Goal: Task Accomplishment & Management: Complete application form

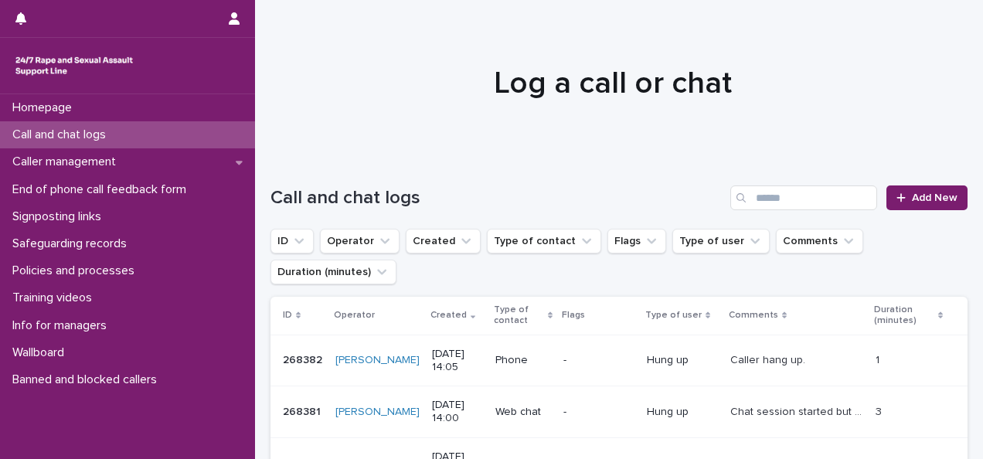
scroll to position [232, 0]
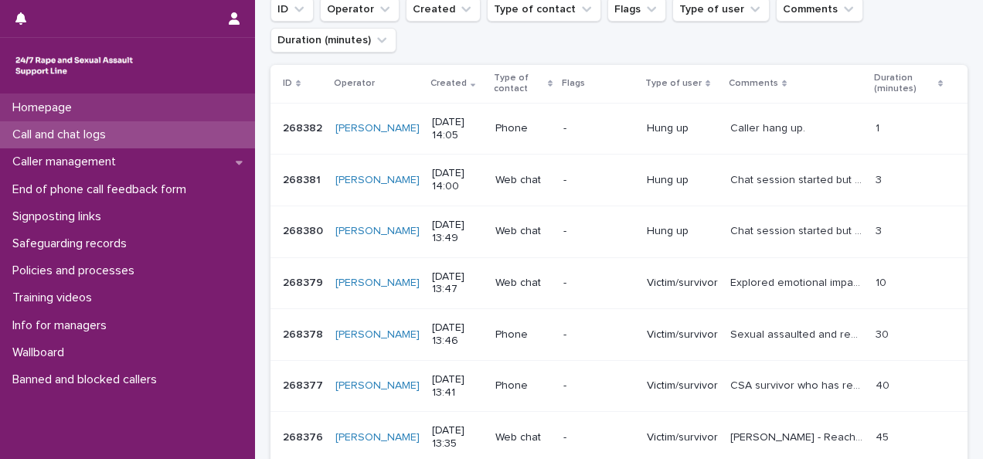
click at [125, 111] on div "Homepage" at bounding box center [127, 107] width 255 height 27
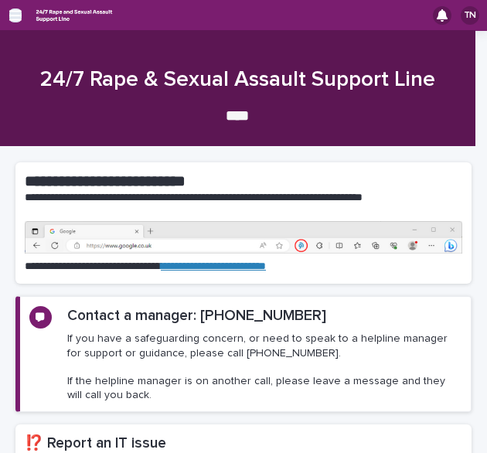
click at [11, 18] on icon "button" at bounding box center [15, 16] width 12 height 14
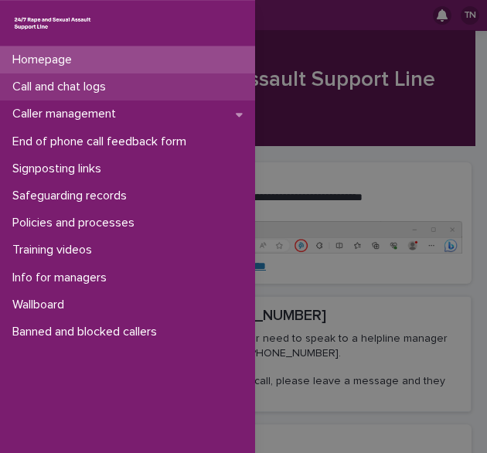
click at [67, 89] on p "Call and chat logs" at bounding box center [62, 87] width 112 height 15
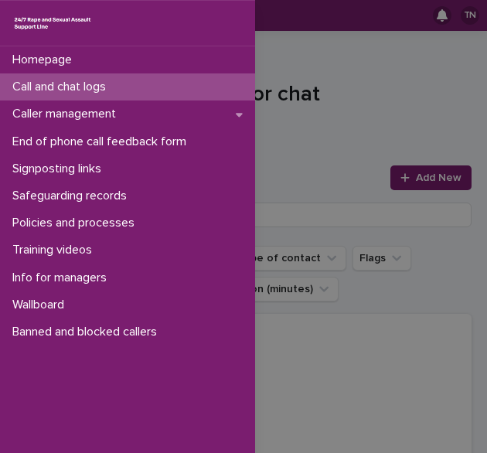
click at [369, 121] on div "Homepage Call and chat logs Caller management End of phone call feedback form S…" at bounding box center [243, 226] width 487 height 453
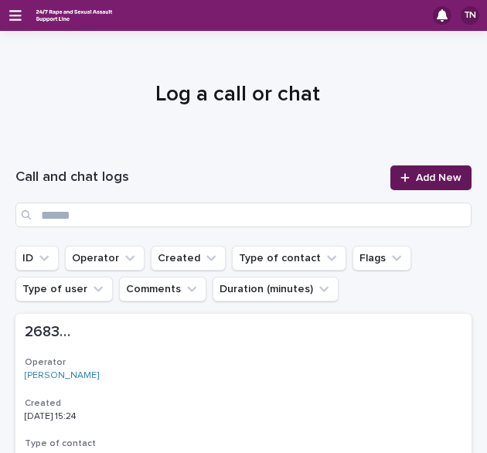
click at [419, 175] on span "Add New" at bounding box center [439, 177] width 46 height 11
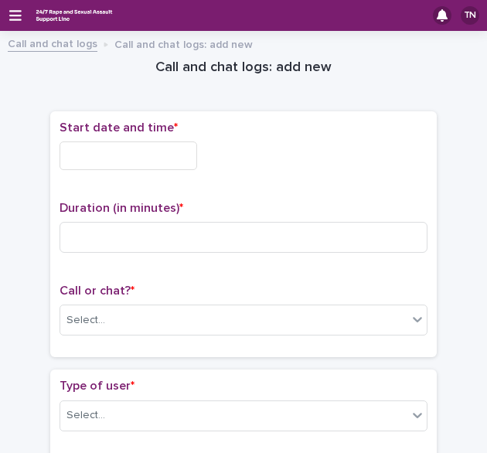
click at [169, 153] on input "text" at bounding box center [129, 155] width 138 height 29
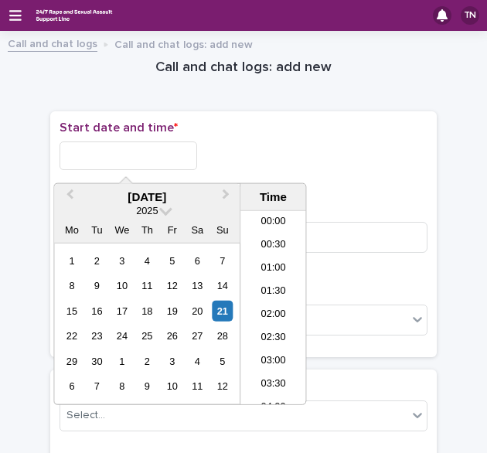
scroll to position [611, 0]
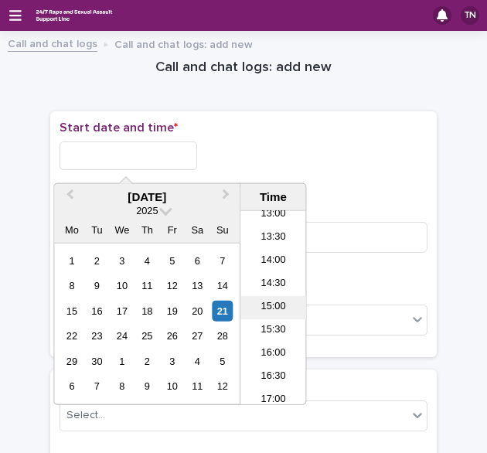
click at [276, 307] on li "15:00" at bounding box center [273, 307] width 66 height 23
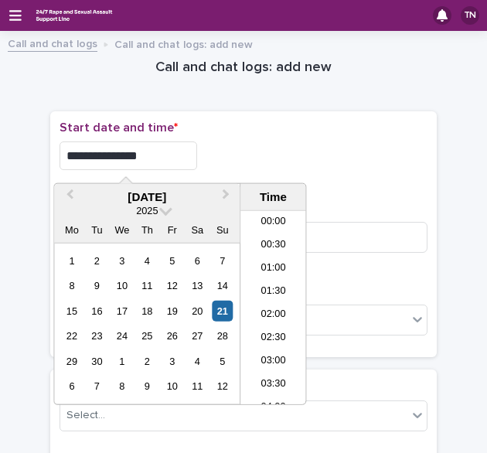
click at [141, 154] on input "**********" at bounding box center [129, 155] width 138 height 29
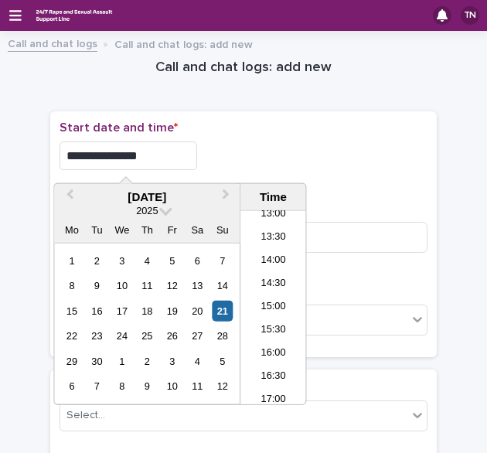
type input "**********"
drag, startPoint x: 308, startPoint y: 138, endPoint x: 298, endPoint y: 145, distance: 11.1
click at [308, 138] on div "**********" at bounding box center [244, 152] width 368 height 62
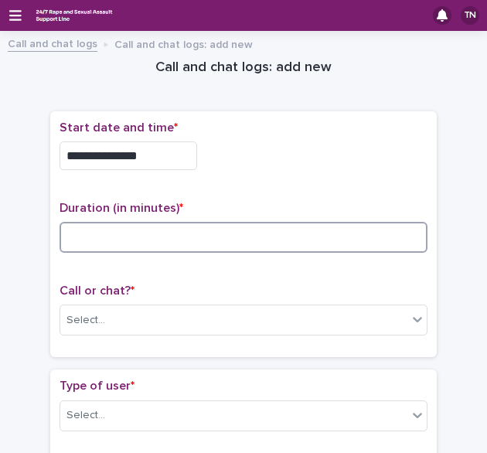
click at [182, 222] on input at bounding box center [244, 237] width 368 height 31
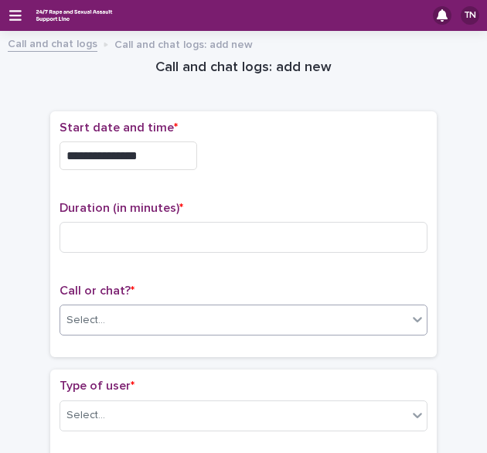
click at [117, 312] on div "Select..." at bounding box center [233, 321] width 347 height 26
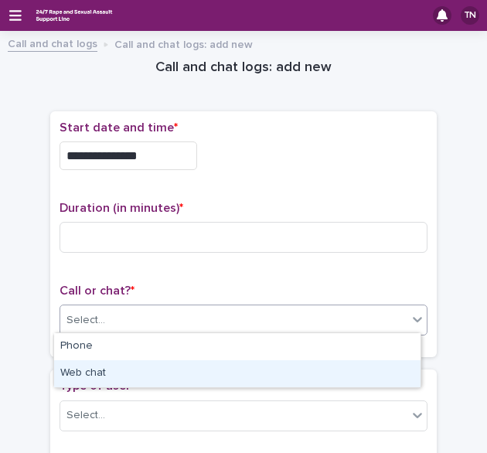
click at [105, 369] on div "Web chat" at bounding box center [237, 373] width 366 height 27
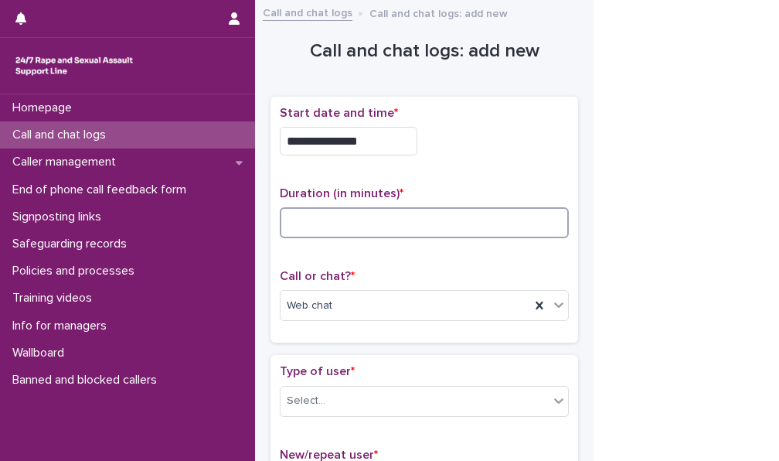
click at [329, 226] on input at bounding box center [424, 222] width 289 height 31
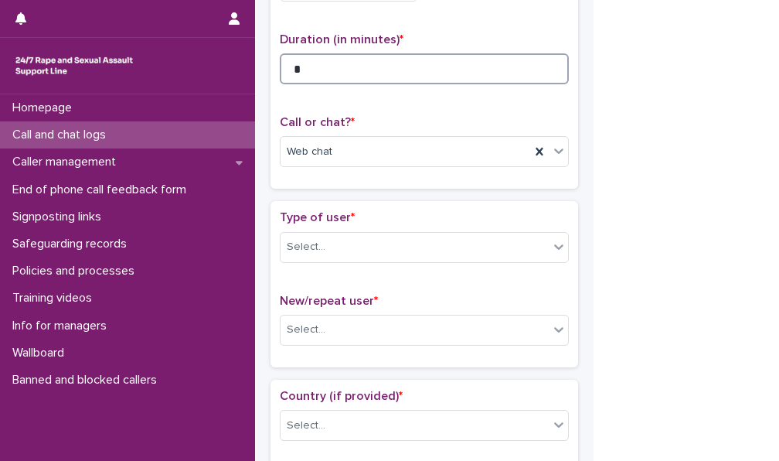
scroll to position [155, 0]
type input "*"
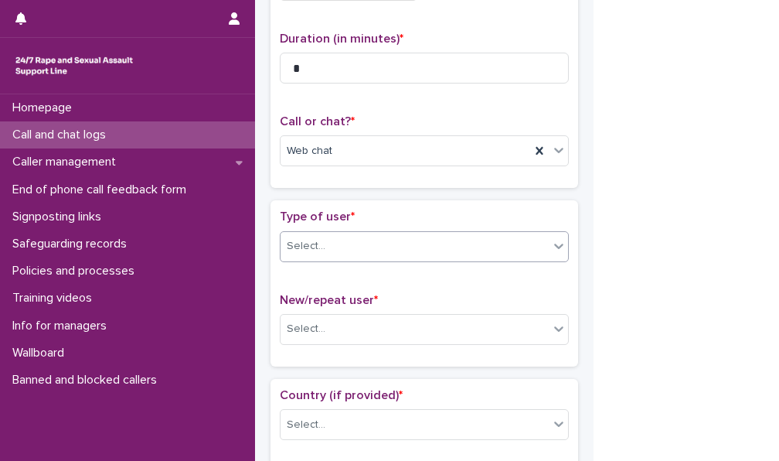
click at [339, 251] on div "Select..." at bounding box center [415, 246] width 268 height 26
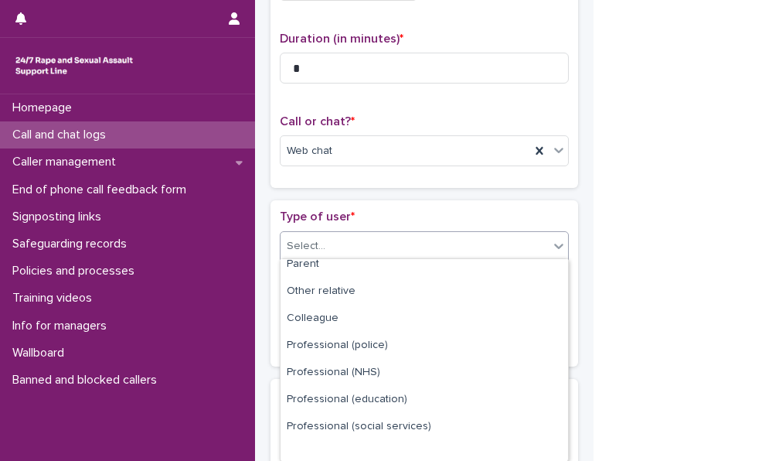
scroll to position [203, 0]
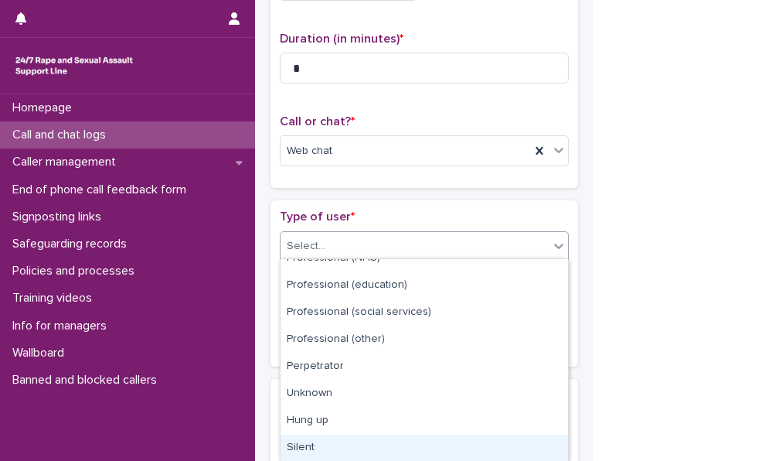
click at [317, 441] on div "Silent" at bounding box center [425, 447] width 288 height 27
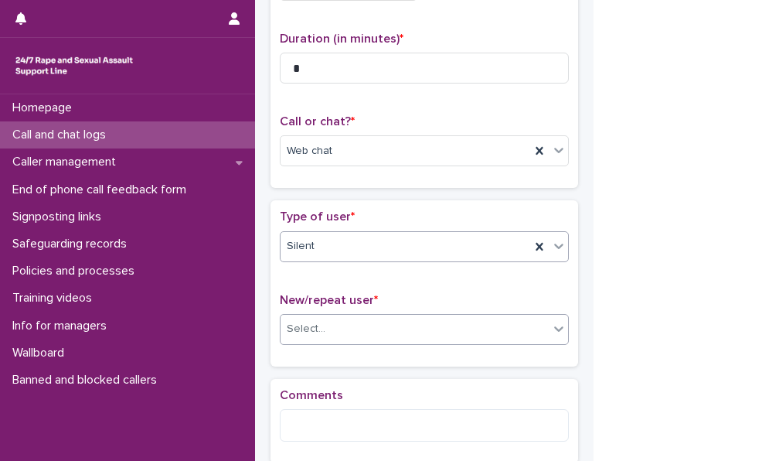
click at [329, 326] on div "Select..." at bounding box center [415, 329] width 268 height 26
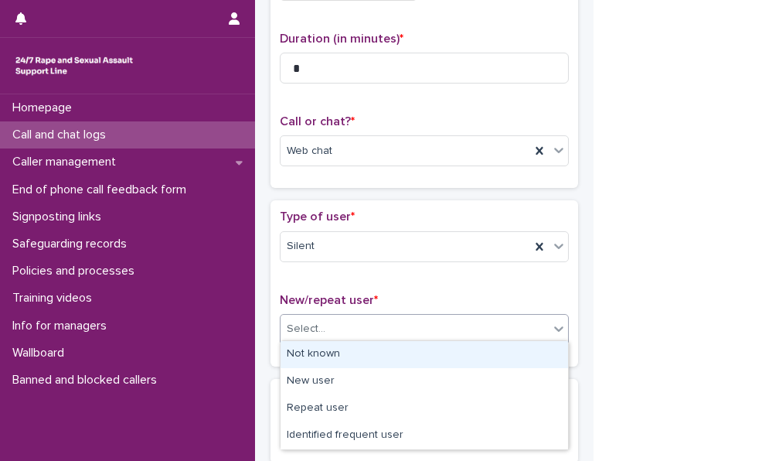
click at [332, 358] on div "Not known" at bounding box center [425, 354] width 288 height 27
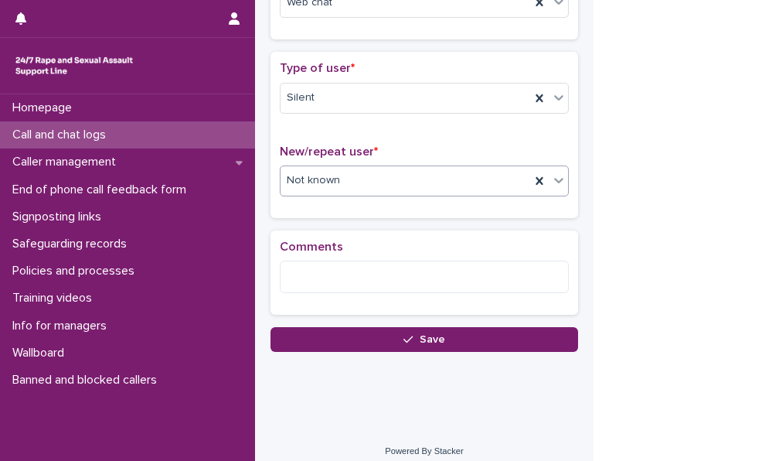
scroll to position [309, 0]
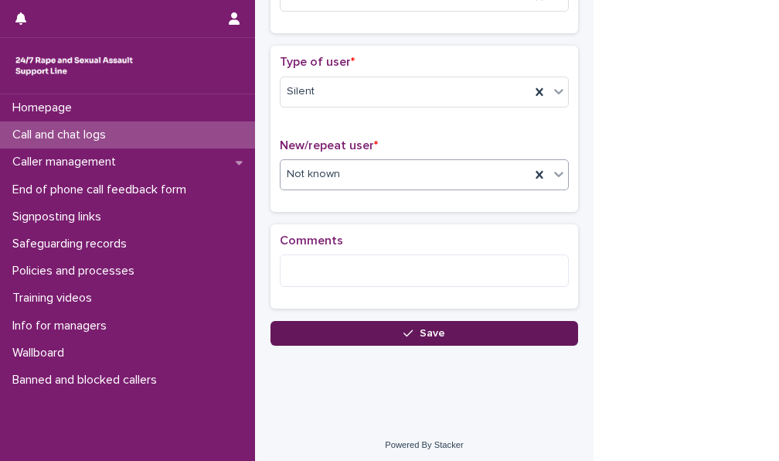
click at [383, 332] on button "Save" at bounding box center [425, 333] width 308 height 25
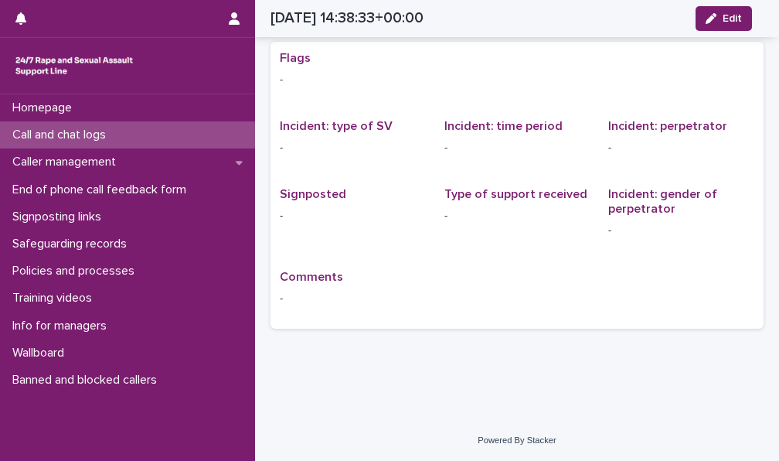
scroll to position [8, 0]
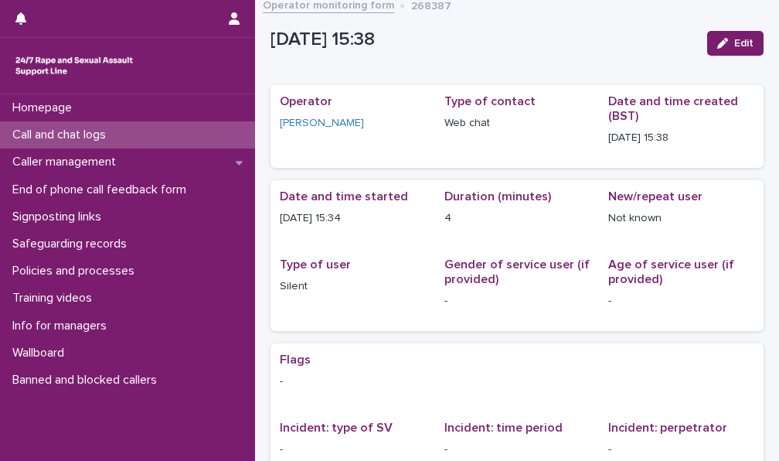
click at [118, 130] on p "Call and chat logs" at bounding box center [62, 135] width 112 height 15
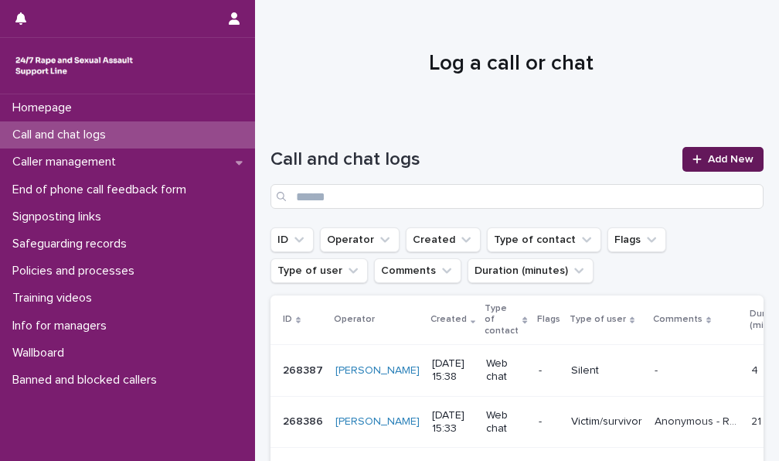
click at [715, 157] on span "Add New" at bounding box center [731, 159] width 46 height 11
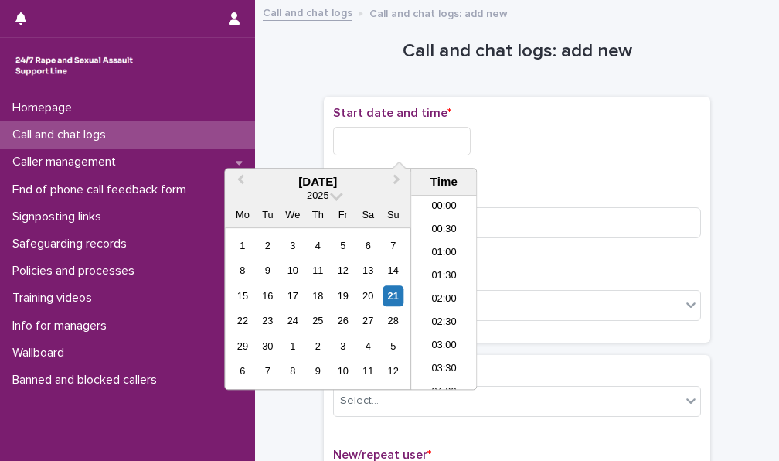
click at [393, 135] on input "text" at bounding box center [402, 141] width 138 height 29
click at [443, 291] on li "15:30" at bounding box center [444, 292] width 66 height 23
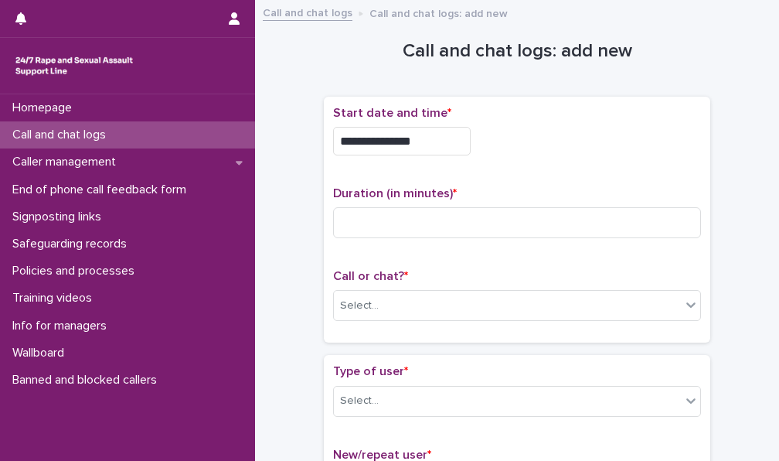
click at [439, 138] on input "**********" at bounding box center [402, 141] width 138 height 29
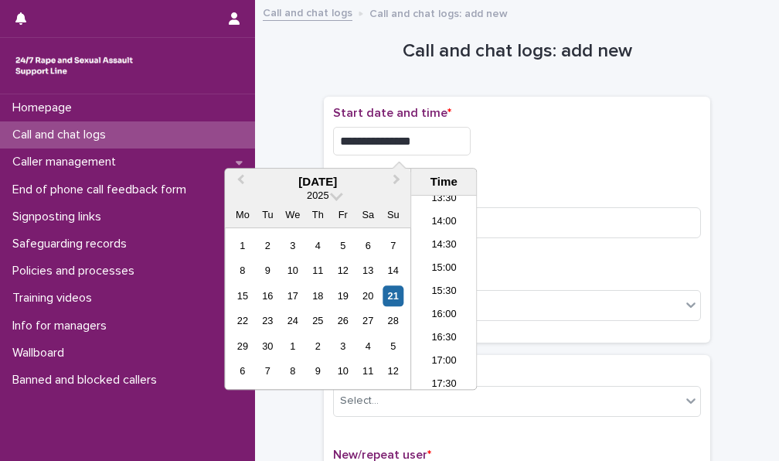
type input "**********"
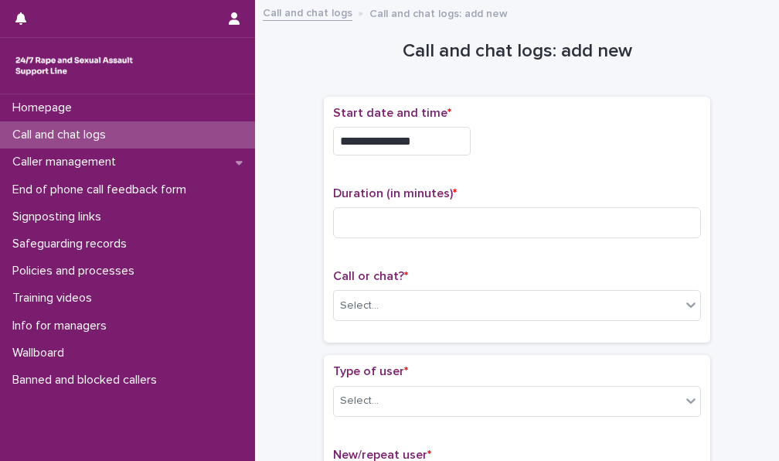
click at [579, 127] on div "**********" at bounding box center [517, 141] width 368 height 29
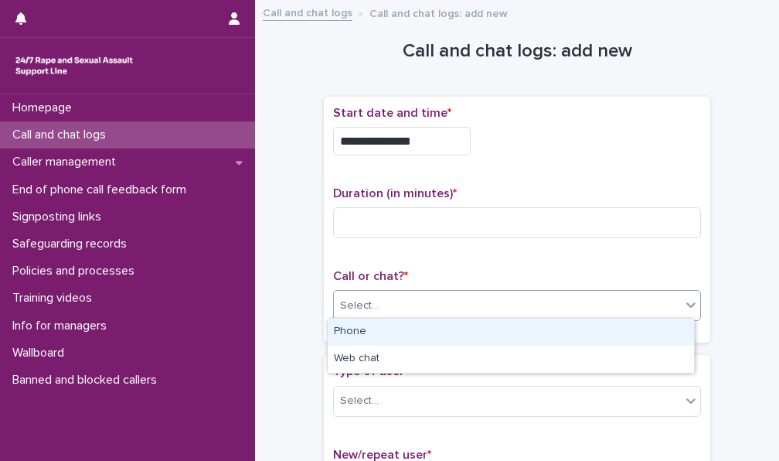
click at [390, 308] on div "Select..." at bounding box center [507, 306] width 347 height 26
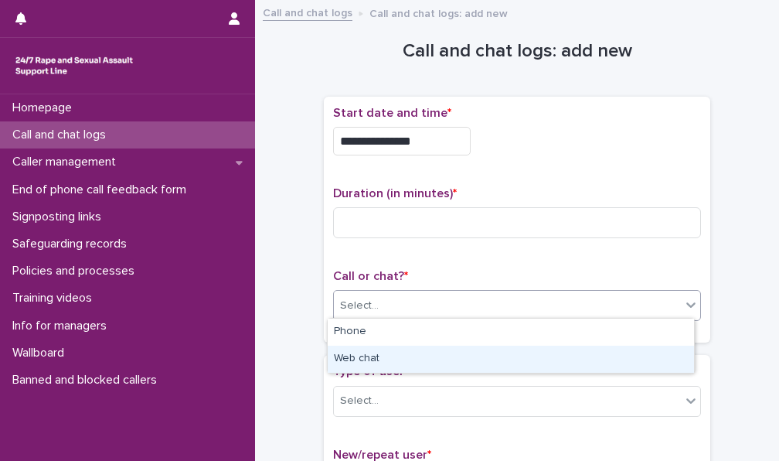
click at [376, 358] on div "Web chat" at bounding box center [511, 359] width 366 height 27
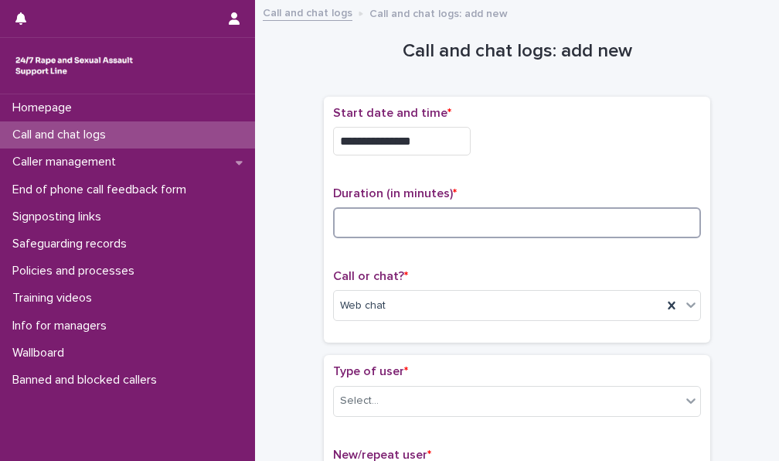
click at [403, 225] on input at bounding box center [517, 222] width 368 height 31
type input "*"
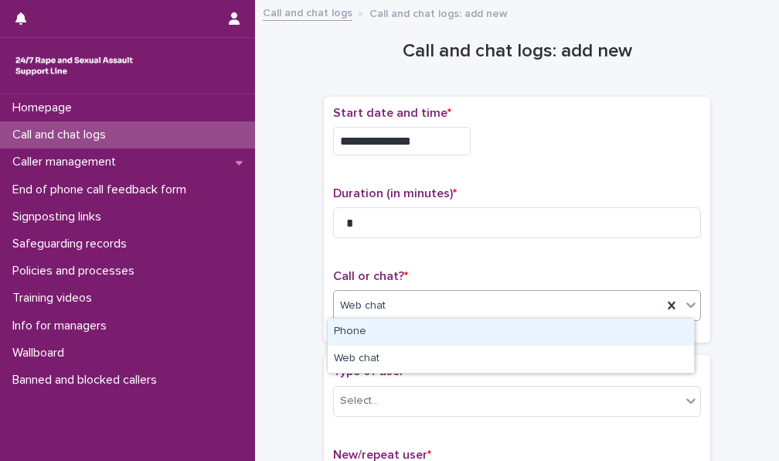
click at [389, 305] on div "Web chat" at bounding box center [498, 306] width 329 height 26
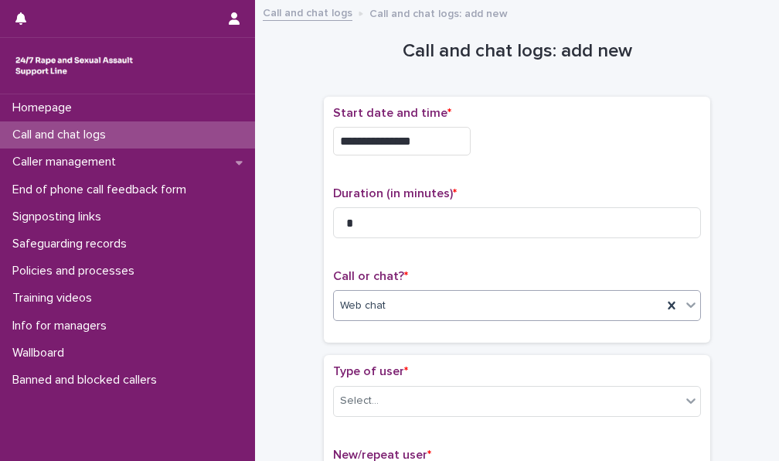
click at [388, 305] on div "Web chat" at bounding box center [498, 306] width 329 height 26
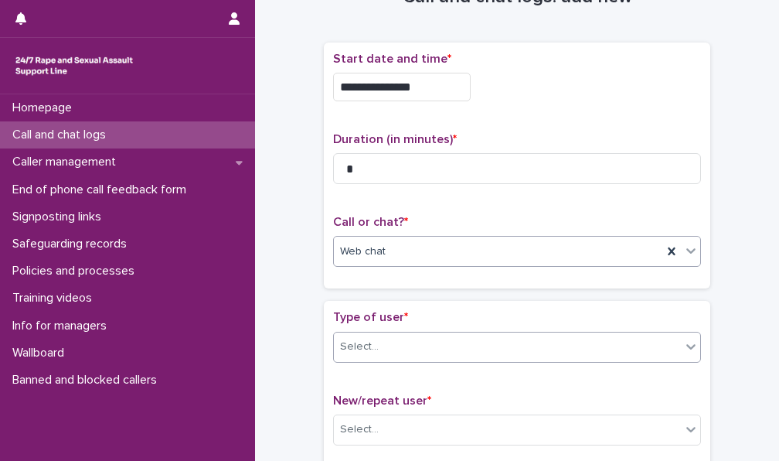
scroll to position [77, 0]
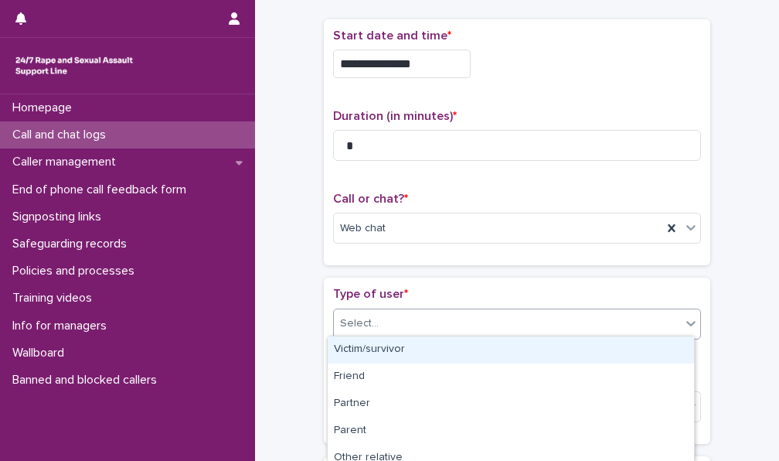
click at [457, 318] on div "Select..." at bounding box center [507, 324] width 347 height 26
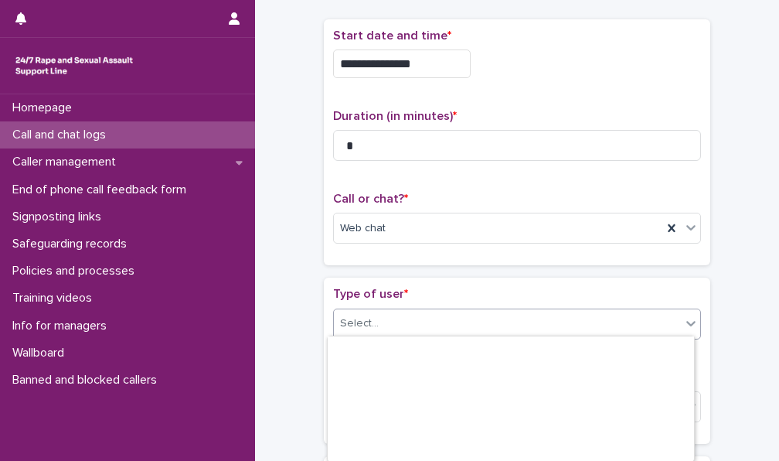
scroll to position [281, 0]
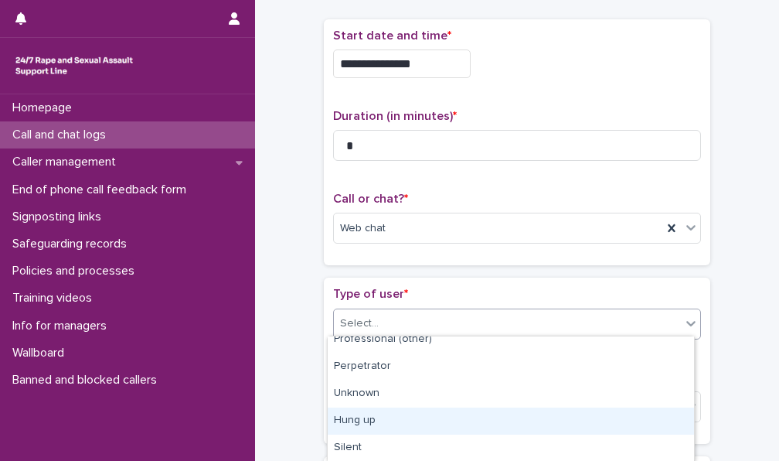
click at [371, 424] on div "Hung up" at bounding box center [511, 420] width 366 height 27
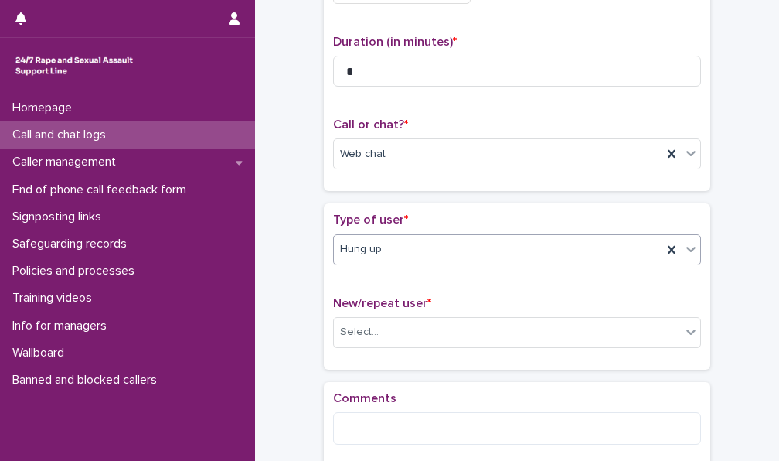
scroll to position [232, 0]
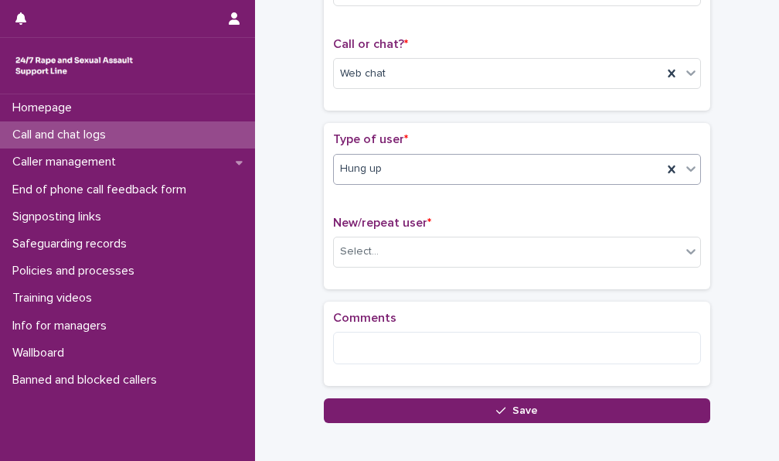
click at [434, 163] on div "Hung up" at bounding box center [498, 169] width 329 height 26
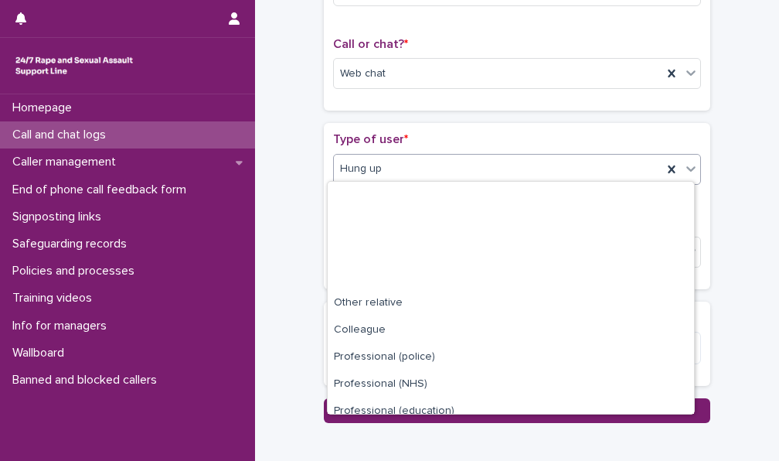
scroll to position [174, 0]
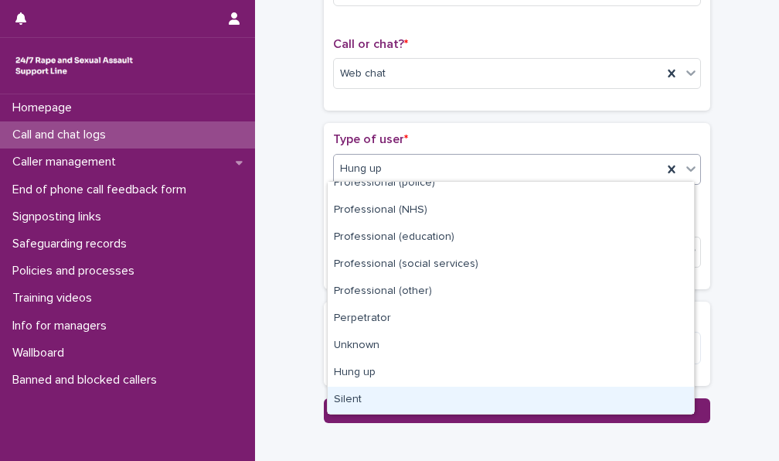
click at [380, 399] on div "Silent" at bounding box center [511, 399] width 366 height 27
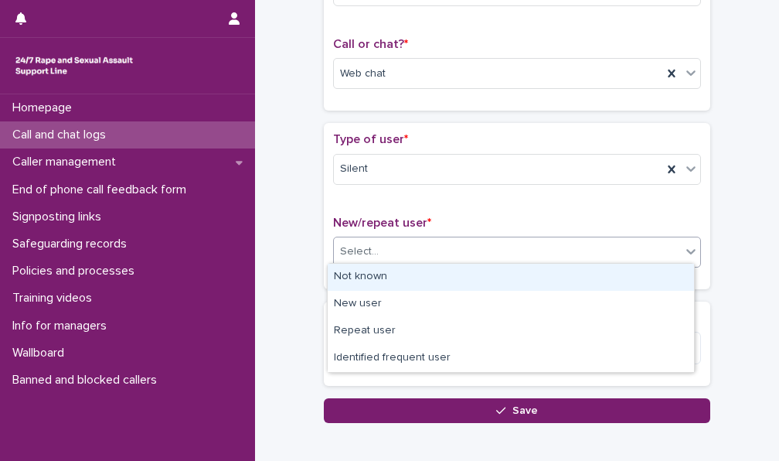
click at [410, 252] on div "Select..." at bounding box center [507, 252] width 347 height 26
click at [407, 285] on div "Not known" at bounding box center [511, 277] width 366 height 27
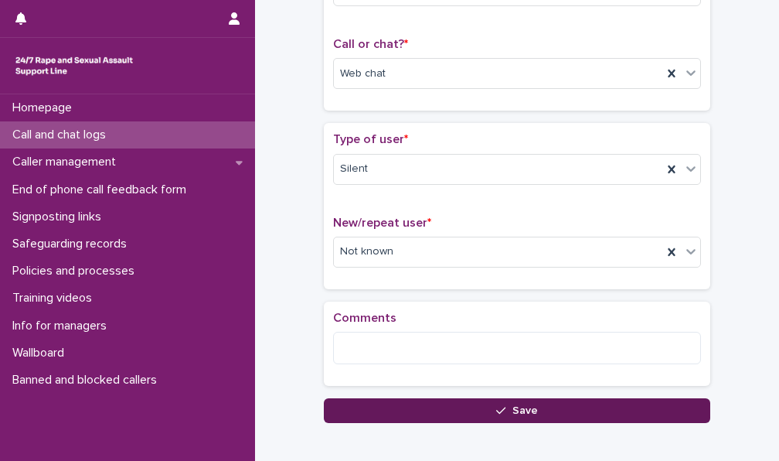
click at [432, 401] on button "Save" at bounding box center [517, 410] width 386 height 25
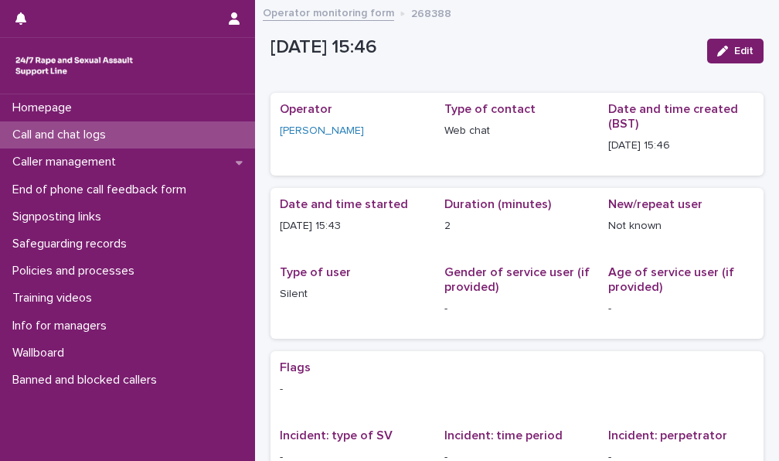
click at [64, 128] on p "Call and chat logs" at bounding box center [62, 135] width 112 height 15
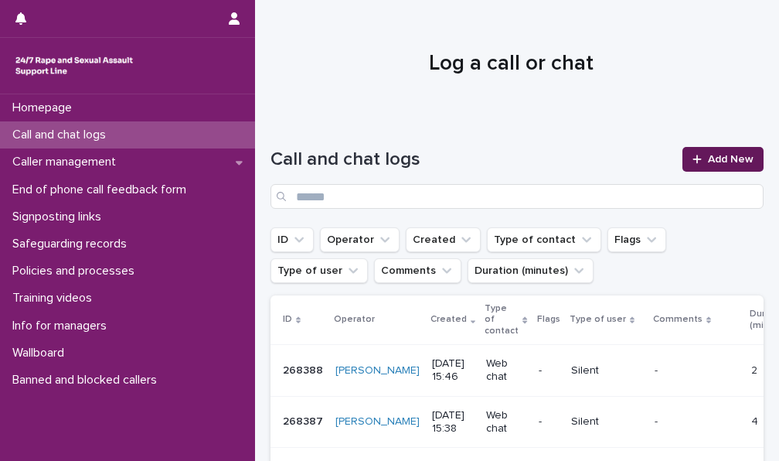
click at [696, 158] on div at bounding box center [700, 159] width 15 height 11
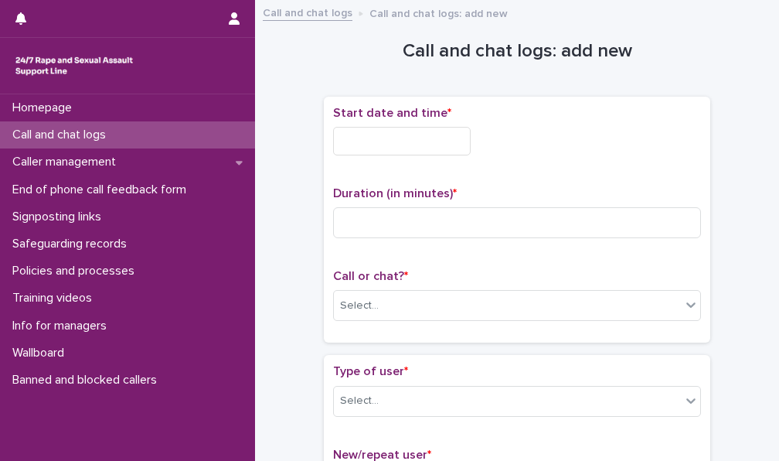
click at [423, 145] on input "text" at bounding box center [402, 141] width 138 height 29
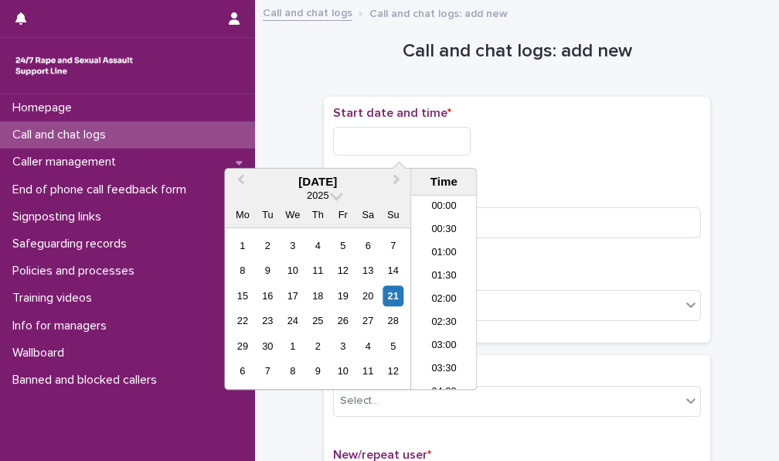
scroll to position [634, 0]
drag, startPoint x: 444, startPoint y: 288, endPoint x: 439, endPoint y: 145, distance: 142.3
click at [444, 287] on li "15:30" at bounding box center [444, 292] width 66 height 23
click at [436, 145] on input "**********" at bounding box center [402, 141] width 138 height 29
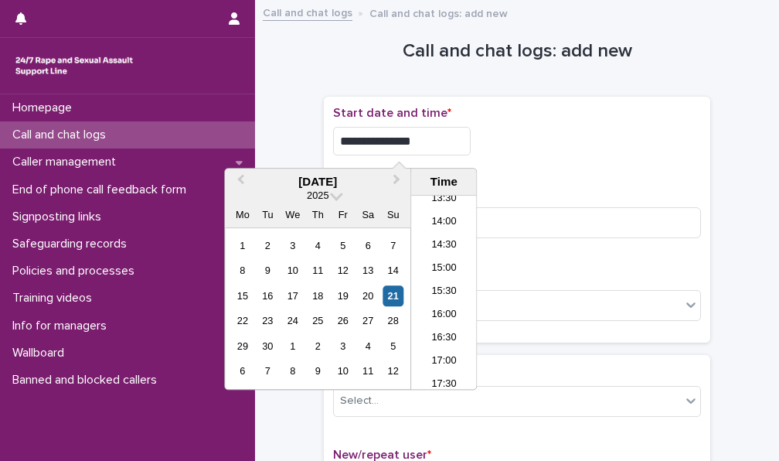
type input "**********"
click at [585, 129] on div "**********" at bounding box center [517, 141] width 368 height 29
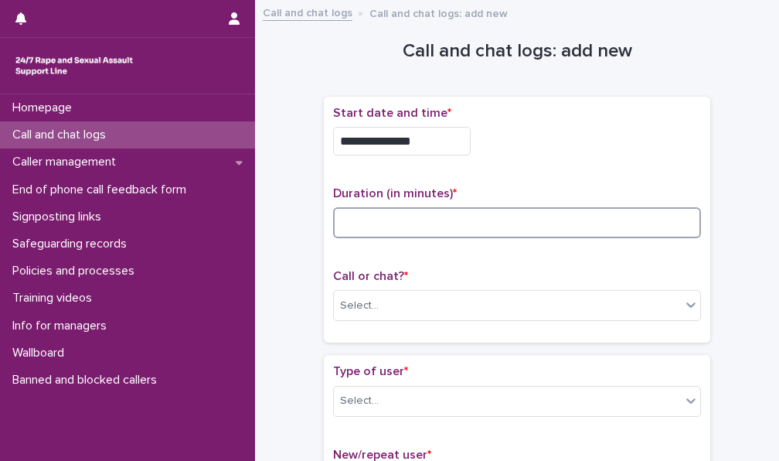
click at [416, 223] on input at bounding box center [517, 222] width 368 height 31
type input "*"
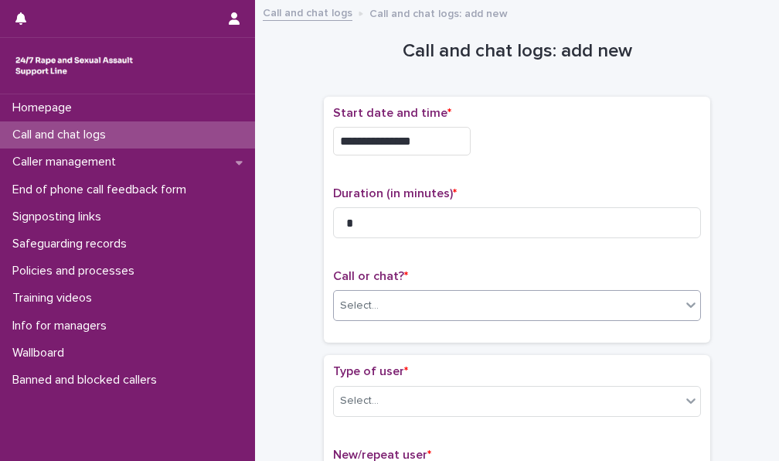
click at [390, 313] on div "Select..." at bounding box center [507, 306] width 347 height 26
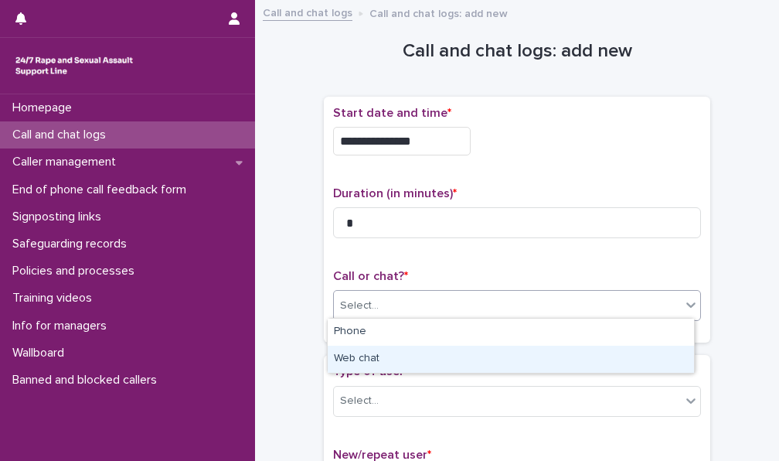
click at [376, 352] on div "Web chat" at bounding box center [511, 359] width 366 height 27
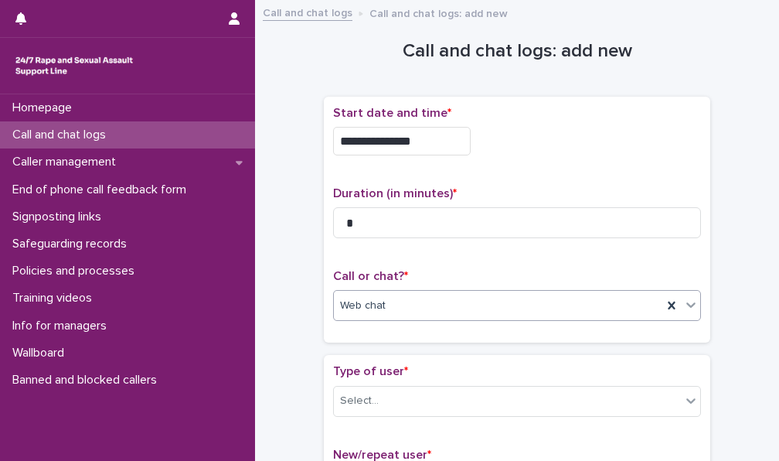
scroll to position [232, 0]
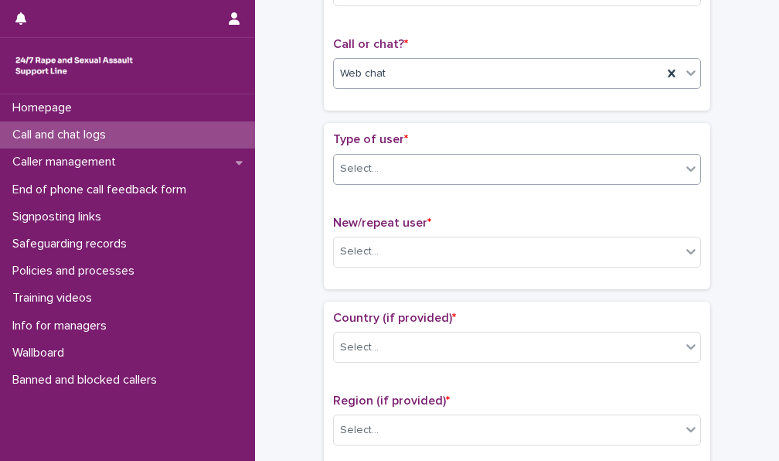
click at [402, 162] on div "Select..." at bounding box center [507, 169] width 347 height 26
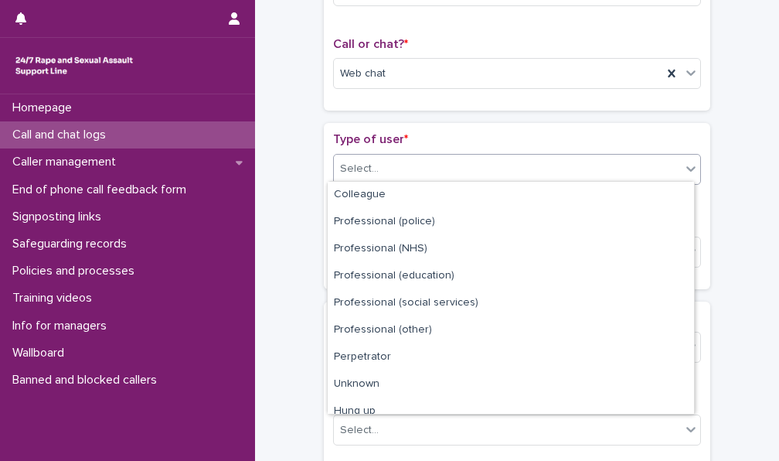
scroll to position [174, 0]
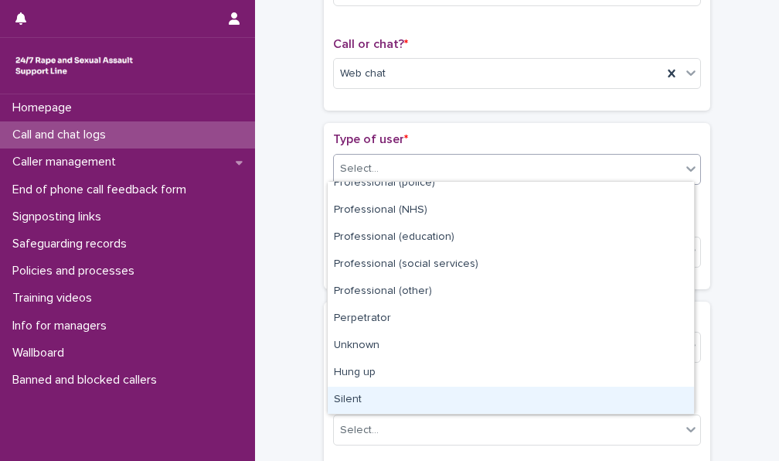
click at [369, 397] on div "Silent" at bounding box center [511, 399] width 366 height 27
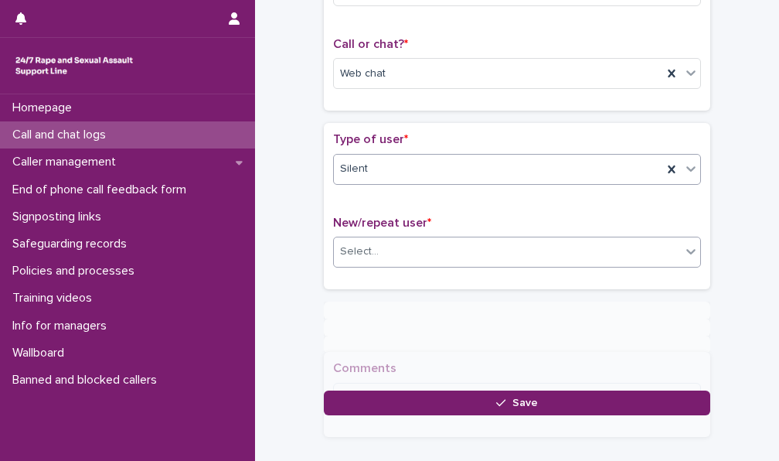
click at [380, 250] on input "text" at bounding box center [381, 250] width 2 height 15
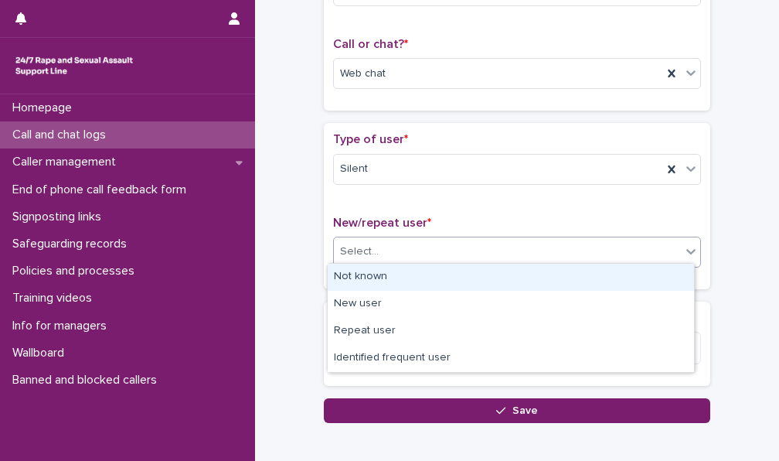
scroll to position [237, 0]
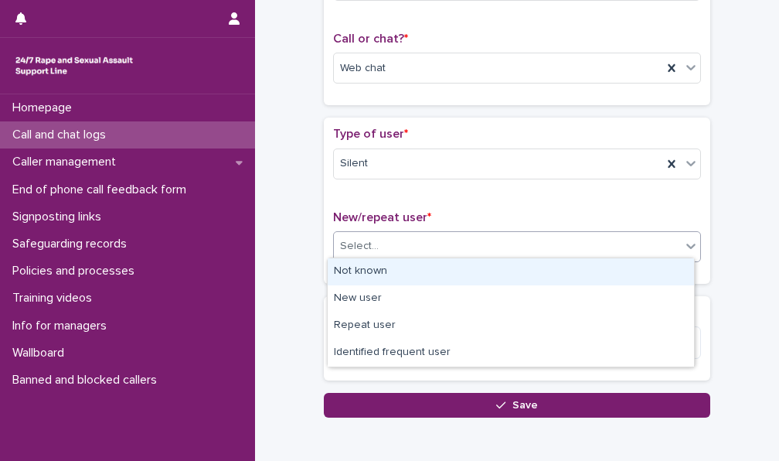
click at [381, 274] on div "Not known" at bounding box center [511, 271] width 366 height 27
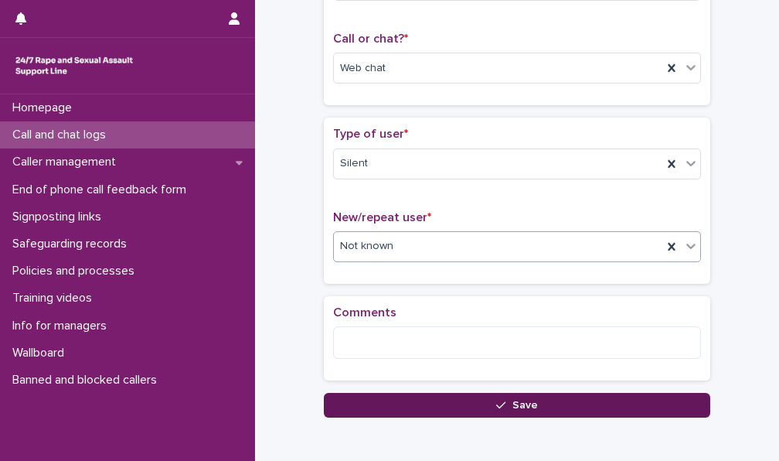
click at [434, 404] on button "Save" at bounding box center [517, 405] width 386 height 25
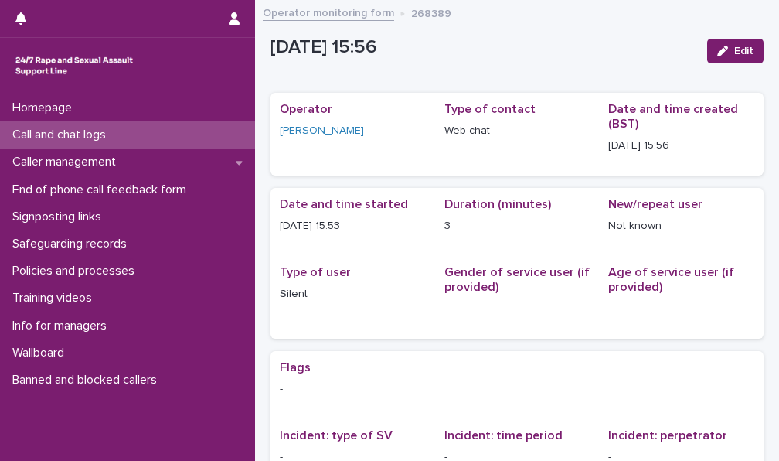
click at [79, 135] on p "Call and chat logs" at bounding box center [62, 135] width 112 height 15
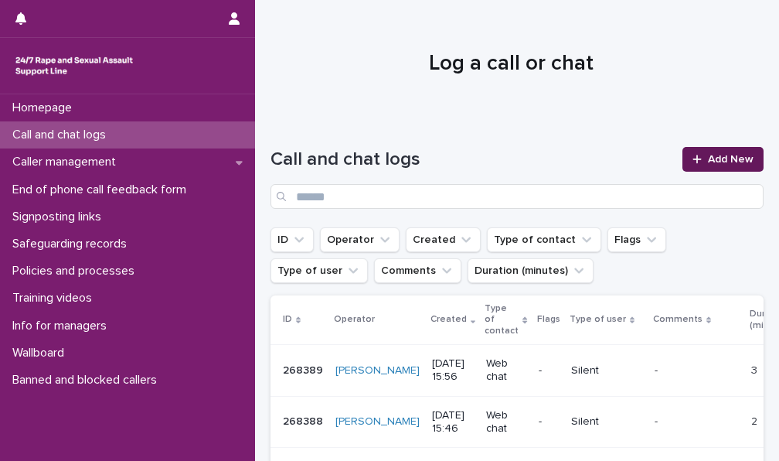
click at [694, 157] on div at bounding box center [700, 159] width 15 height 11
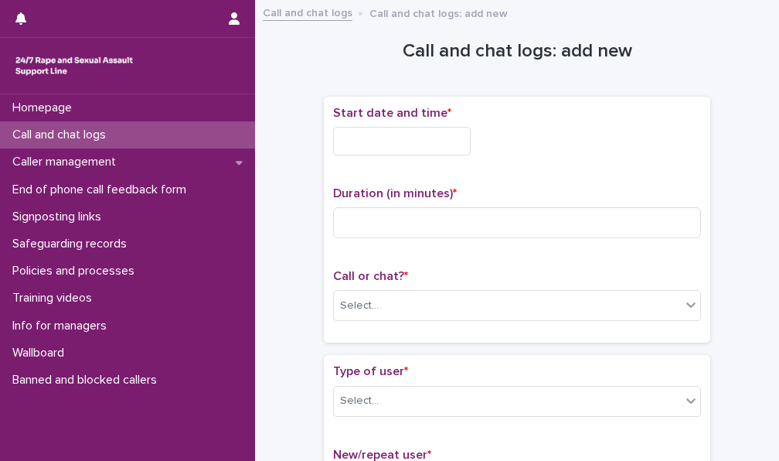
click at [421, 141] on input "text" at bounding box center [402, 141] width 138 height 29
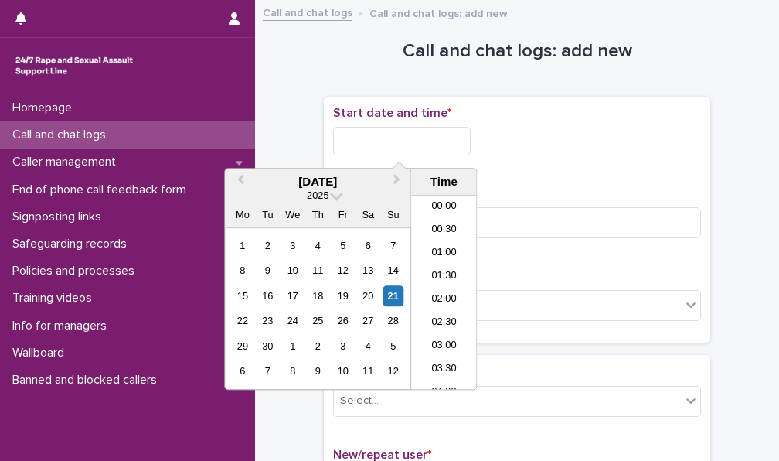
scroll to position [634, 0]
click at [444, 295] on li "15:30" at bounding box center [444, 292] width 66 height 23
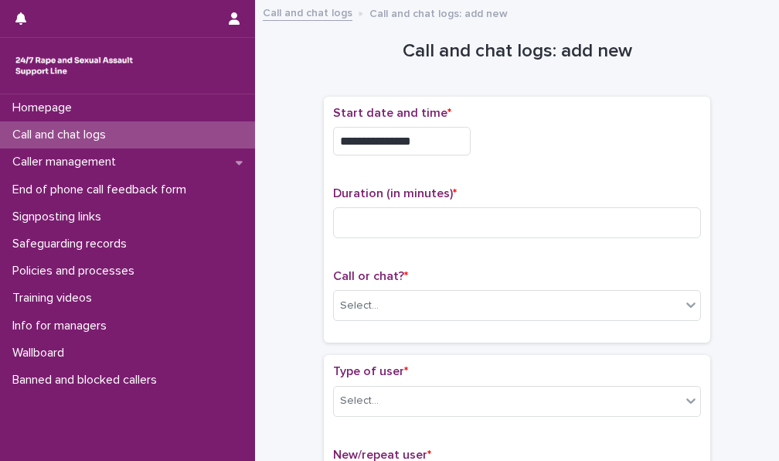
drag, startPoint x: 421, startPoint y: 138, endPoint x: 440, endPoint y: 158, distance: 27.9
click at [420, 137] on input "**********" at bounding box center [402, 141] width 138 height 29
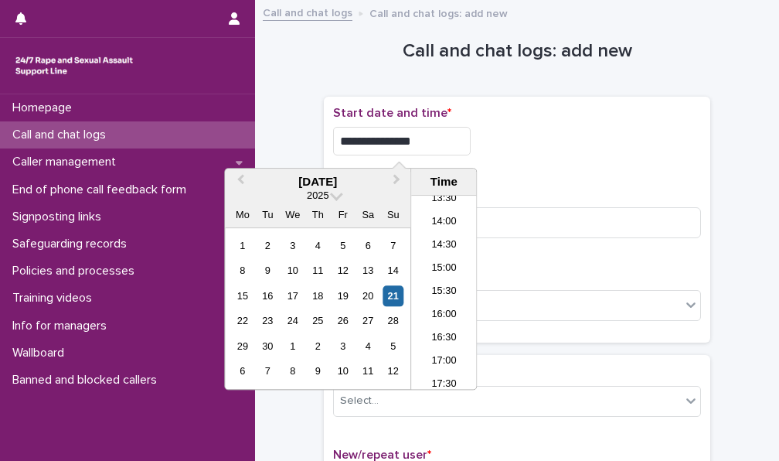
type input "**********"
click at [570, 146] on div "**********" at bounding box center [517, 141] width 368 height 29
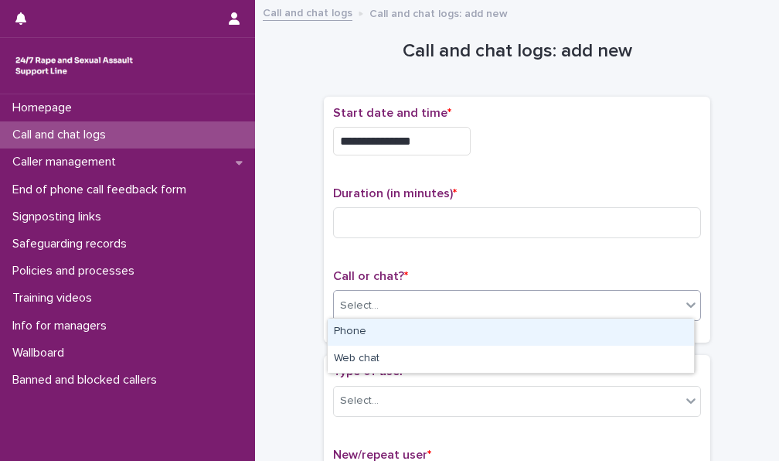
drag, startPoint x: 391, startPoint y: 301, endPoint x: 389, endPoint y: 340, distance: 39.5
click at [391, 301] on div "Select..." at bounding box center [507, 306] width 347 height 26
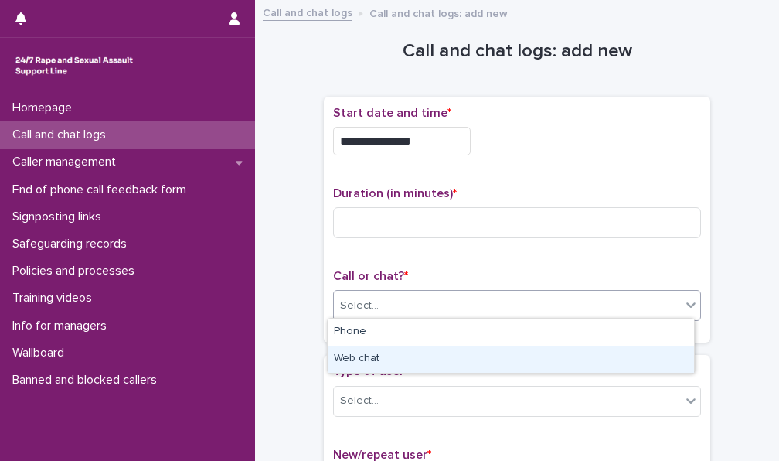
click at [386, 356] on div "Web chat" at bounding box center [511, 359] width 366 height 27
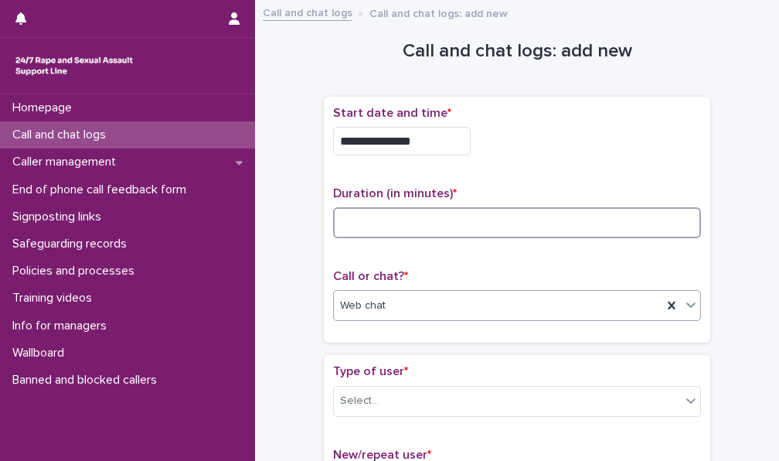
click at [413, 212] on input at bounding box center [517, 222] width 368 height 31
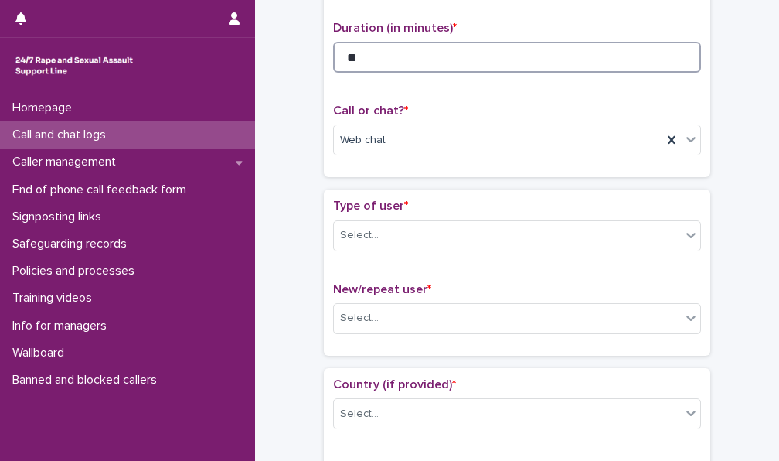
scroll to position [232, 0]
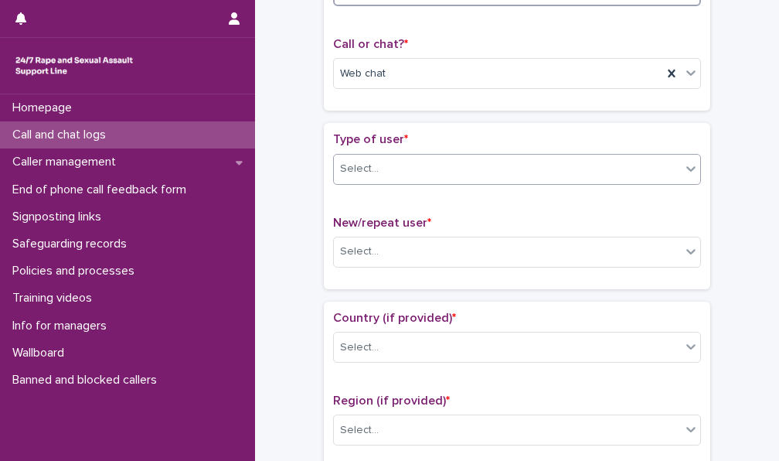
type input "**"
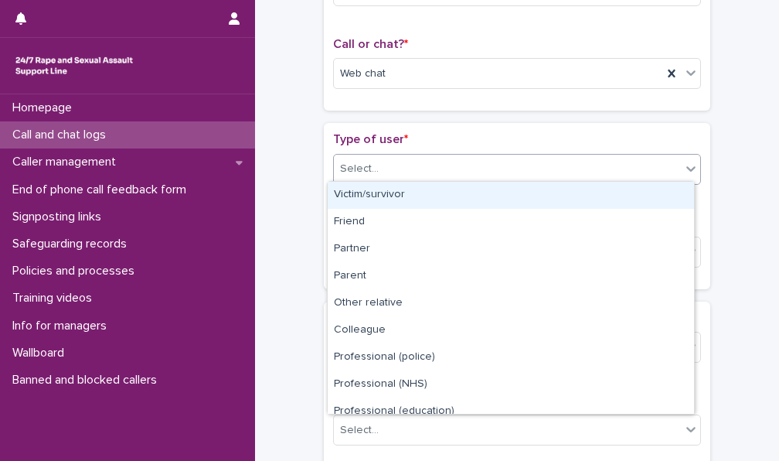
click at [397, 169] on div "Select..." at bounding box center [507, 169] width 347 height 26
click at [394, 198] on div "Victim/survivor" at bounding box center [511, 195] width 366 height 27
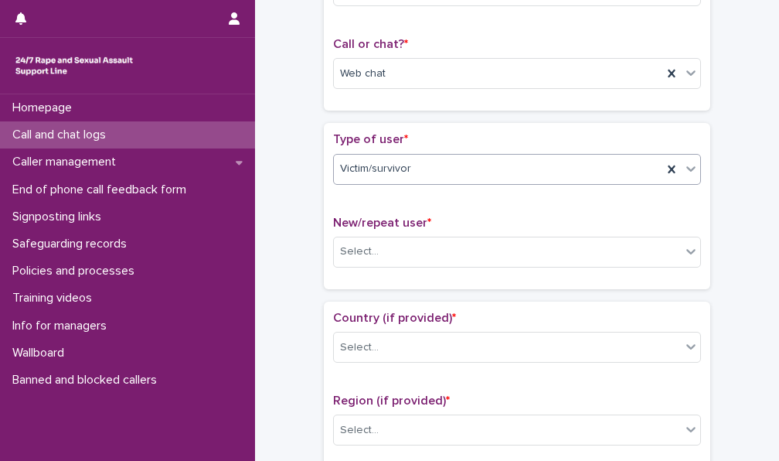
scroll to position [309, 0]
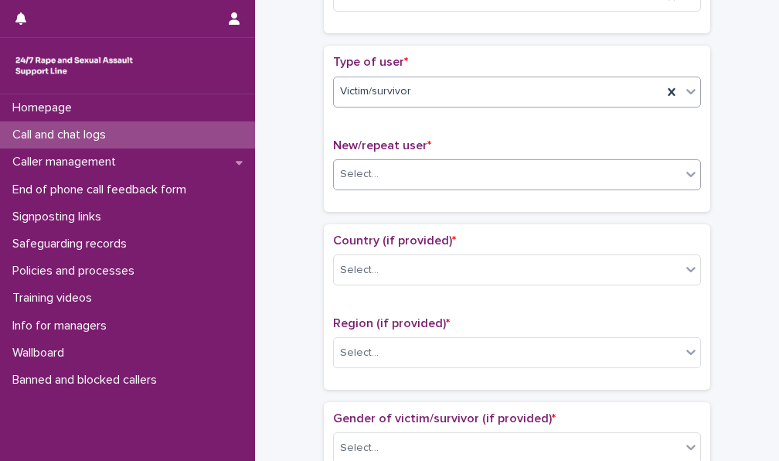
click at [465, 172] on div "Select..." at bounding box center [507, 175] width 347 height 26
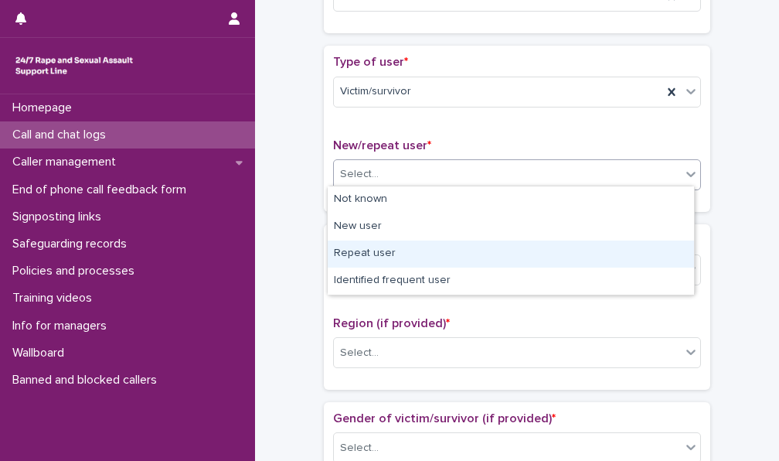
click at [414, 250] on div "Repeat user" at bounding box center [511, 253] width 366 height 27
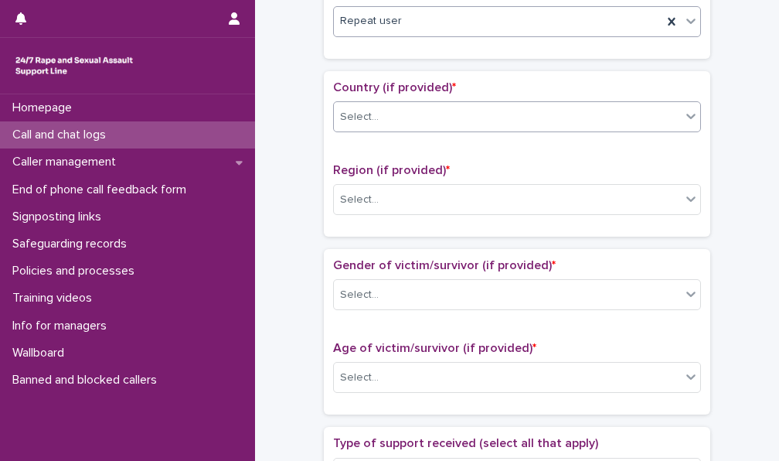
scroll to position [464, 0]
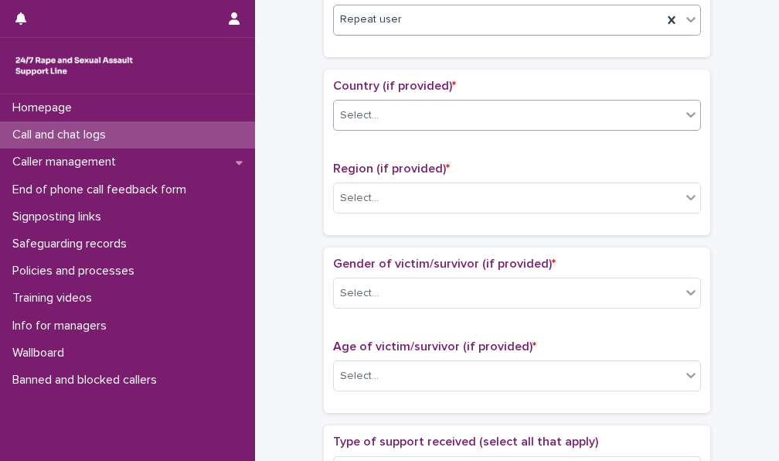
click at [391, 119] on div "Select..." at bounding box center [507, 116] width 347 height 26
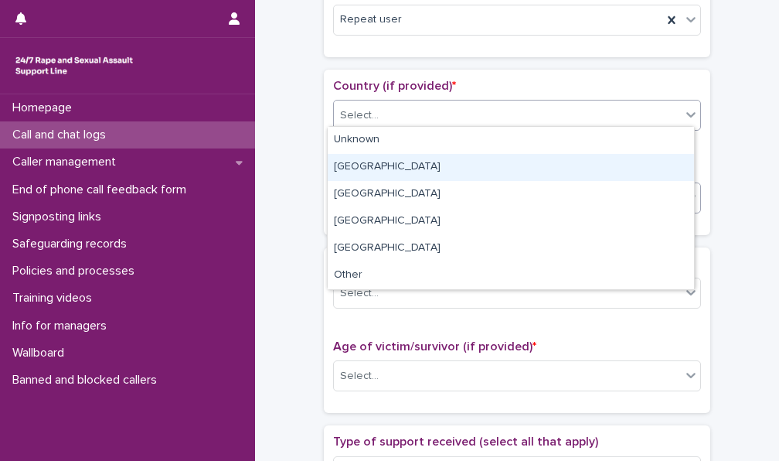
drag, startPoint x: 377, startPoint y: 152, endPoint x: 393, endPoint y: 198, distance: 48.9
click at [373, 167] on div "[GEOGRAPHIC_DATA]" at bounding box center [511, 167] width 366 height 27
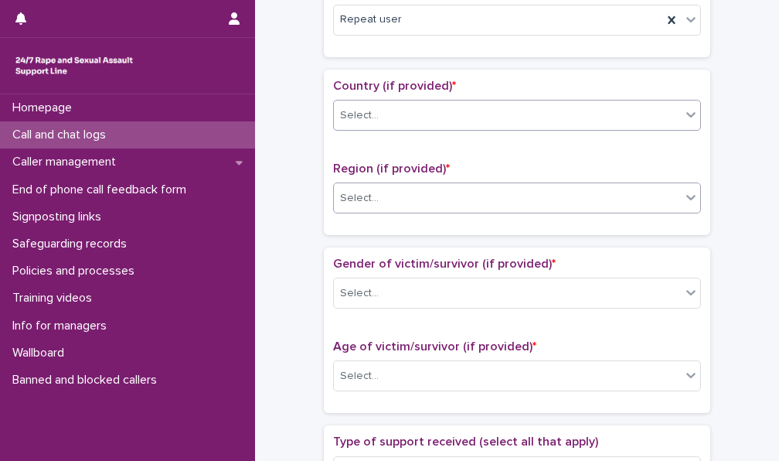
click at [393, 202] on div "Select..." at bounding box center [507, 199] width 347 height 26
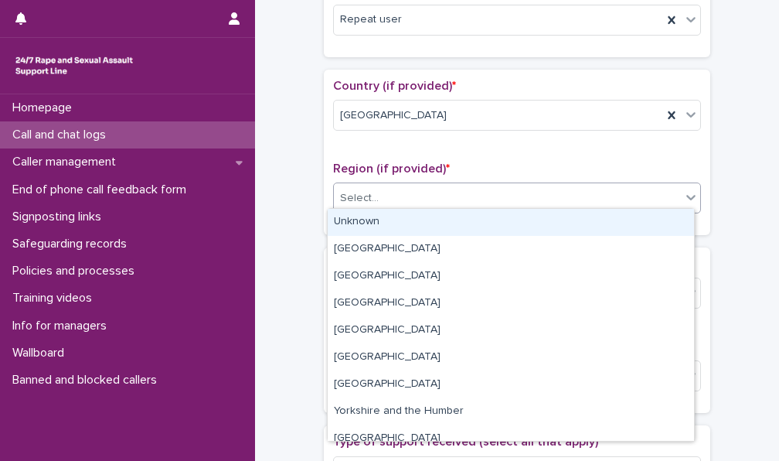
click at [394, 229] on div "Unknown" at bounding box center [511, 222] width 366 height 27
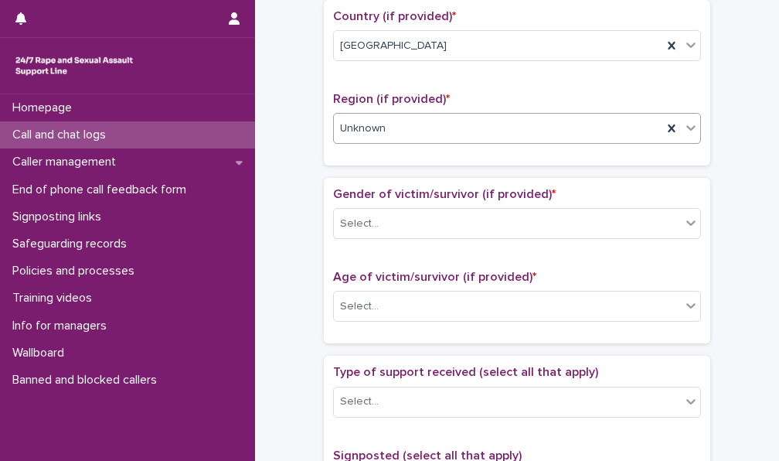
scroll to position [618, 0]
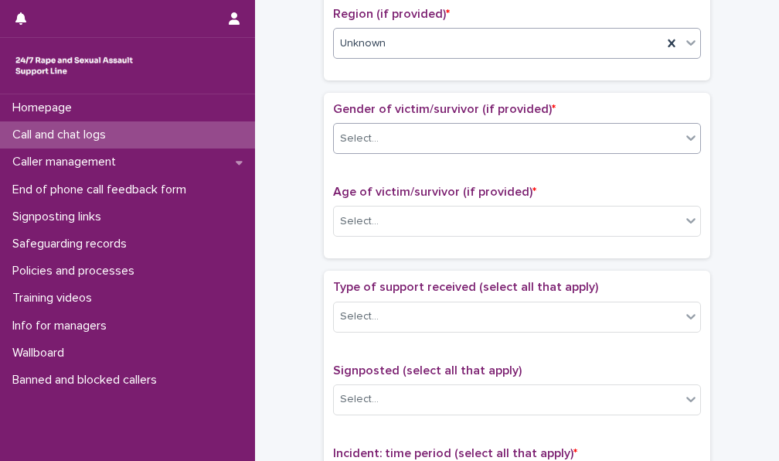
click at [414, 129] on div "Select..." at bounding box center [507, 139] width 347 height 26
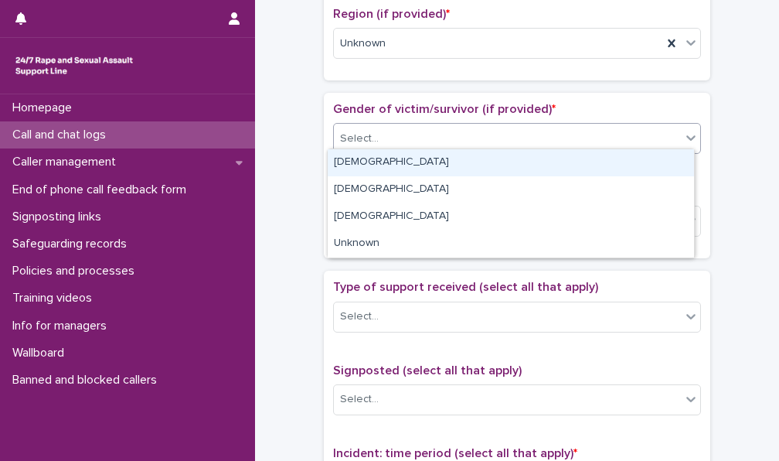
click at [399, 168] on div "[DEMOGRAPHIC_DATA]" at bounding box center [511, 162] width 366 height 27
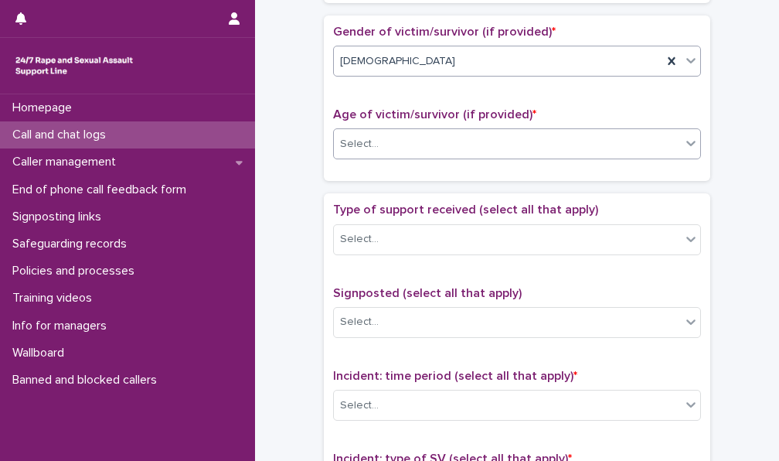
drag, startPoint x: 422, startPoint y: 135, endPoint x: 419, endPoint y: 147, distance: 12.0
click at [422, 137] on div "Select..." at bounding box center [507, 144] width 347 height 26
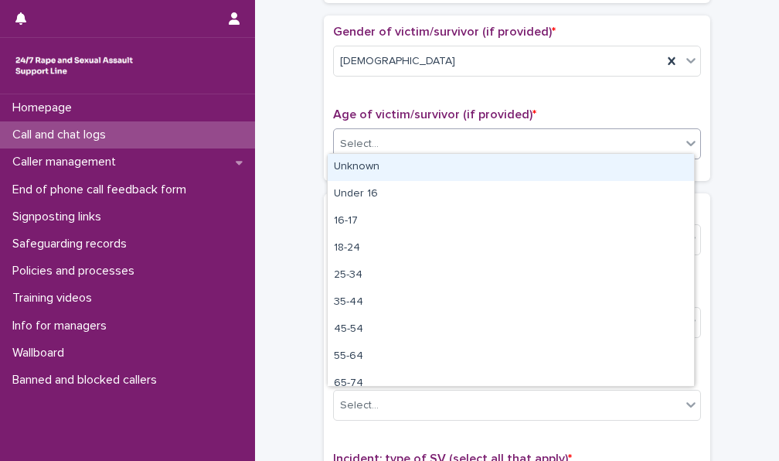
click at [414, 165] on div "Unknown" at bounding box center [511, 167] width 366 height 27
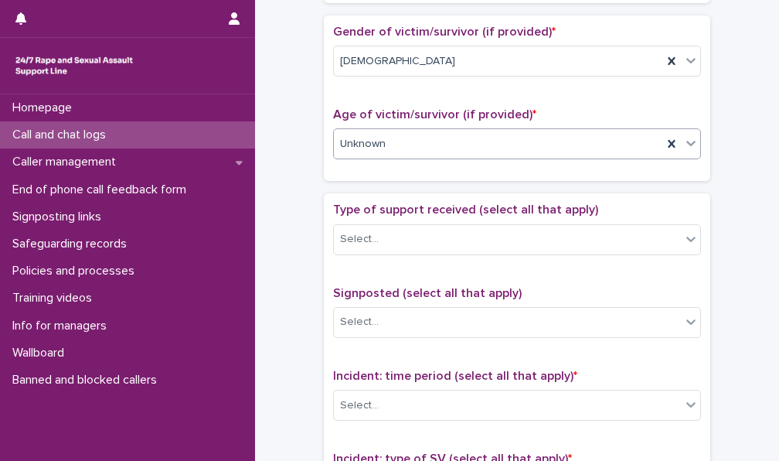
scroll to position [850, 0]
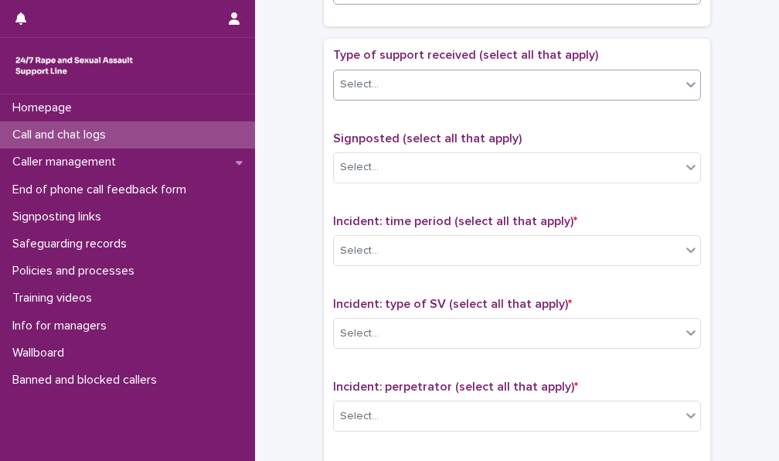
click at [413, 87] on div "Select..." at bounding box center [507, 85] width 347 height 26
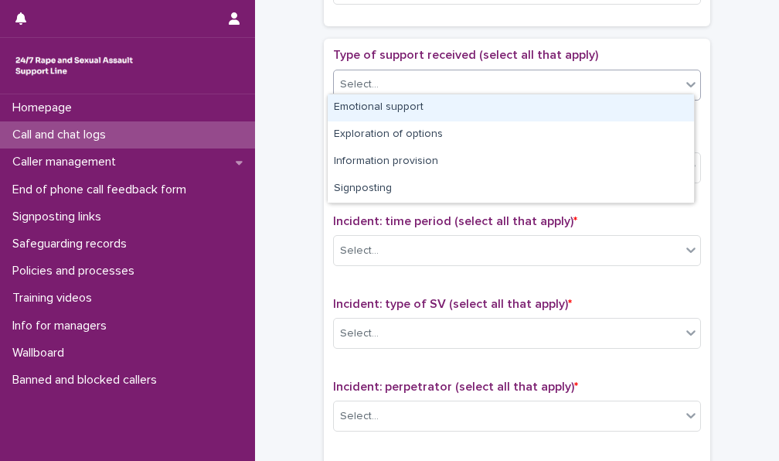
click at [405, 111] on div "Emotional support" at bounding box center [511, 107] width 366 height 27
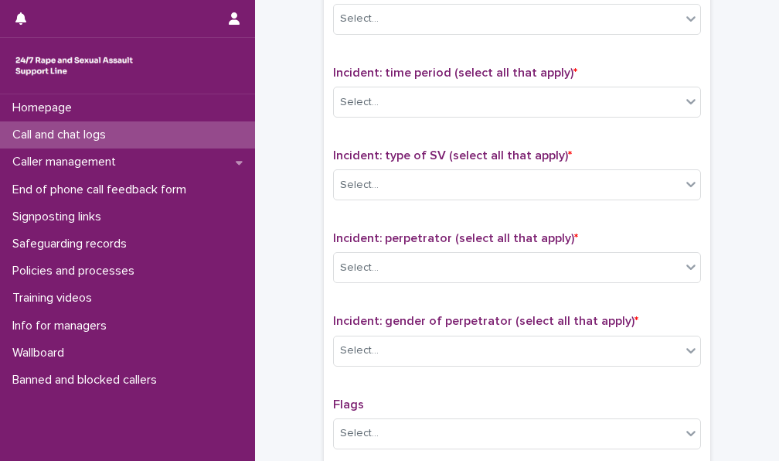
scroll to position [1005, 0]
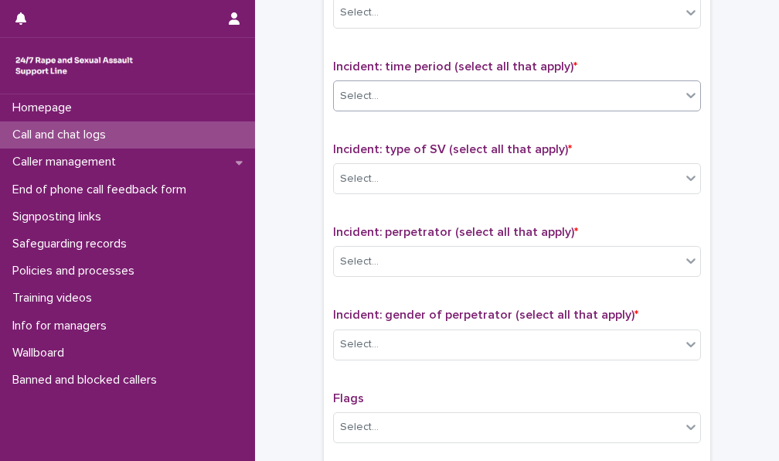
click at [431, 100] on div "Select..." at bounding box center [507, 96] width 347 height 26
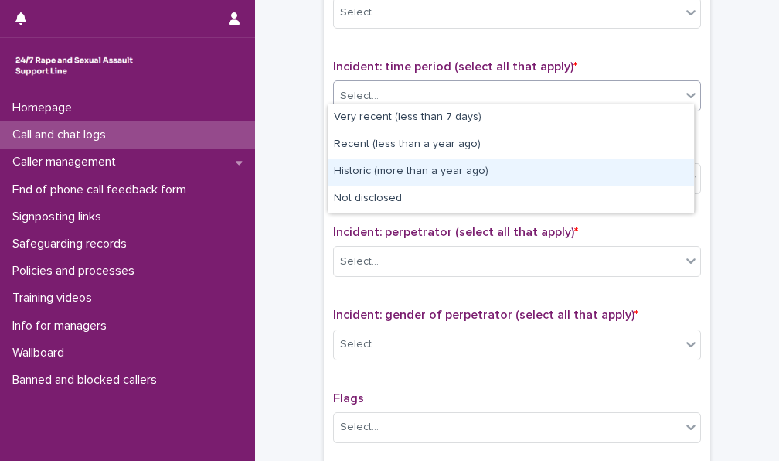
click at [405, 170] on div "Historic (more than a year ago)" at bounding box center [511, 171] width 366 height 27
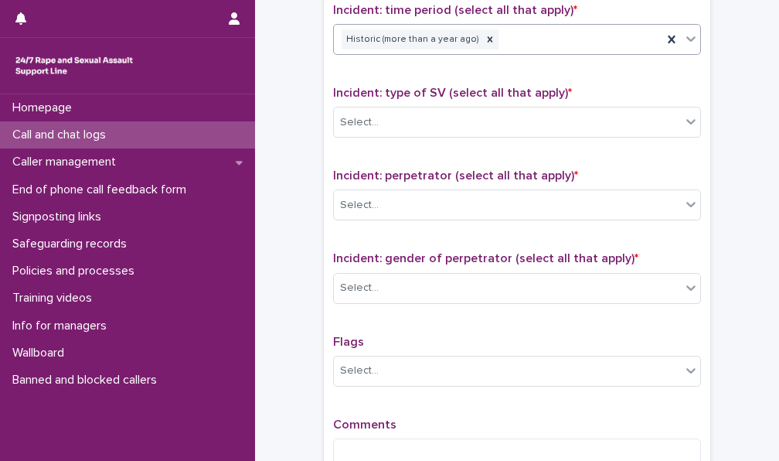
scroll to position [1082, 0]
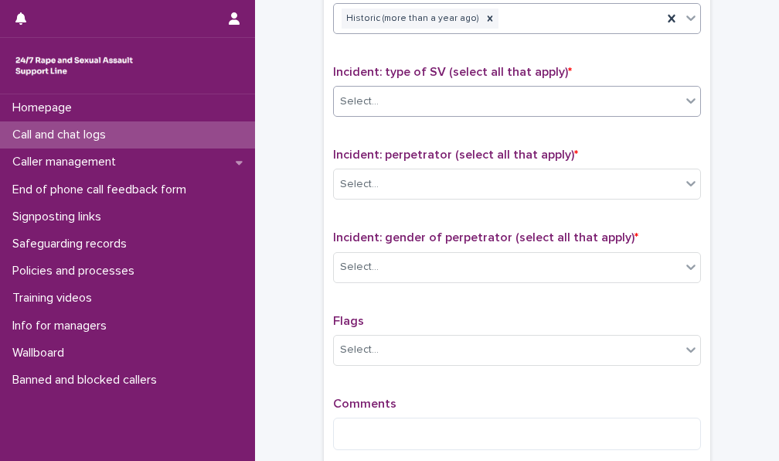
click at [428, 98] on div "Select..." at bounding box center [507, 102] width 347 height 26
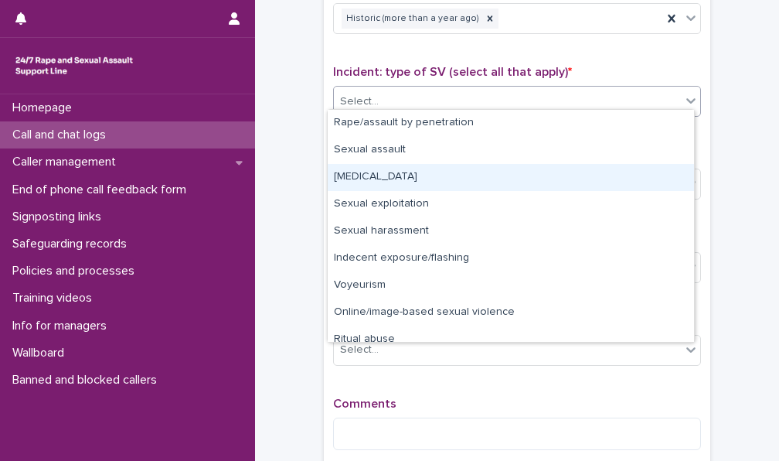
click at [414, 176] on div "[MEDICAL_DATA]" at bounding box center [511, 177] width 366 height 27
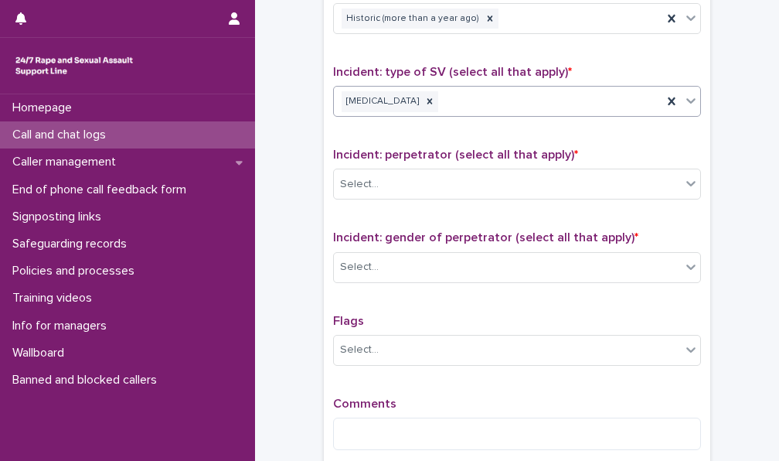
drag, startPoint x: 519, startPoint y: 95, endPoint x: 500, endPoint y: 105, distance: 21.1
click at [519, 95] on div "[MEDICAL_DATA]" at bounding box center [498, 101] width 329 height 27
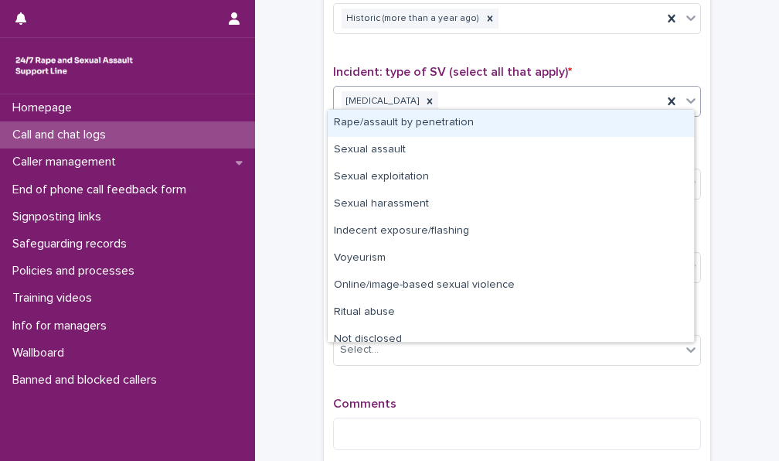
click at [436, 123] on div "Rape/assault by penetration" at bounding box center [511, 123] width 366 height 27
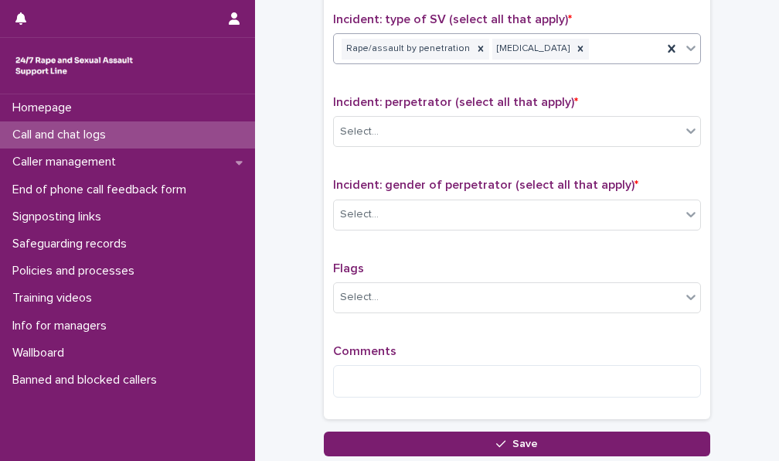
scroll to position [1159, 0]
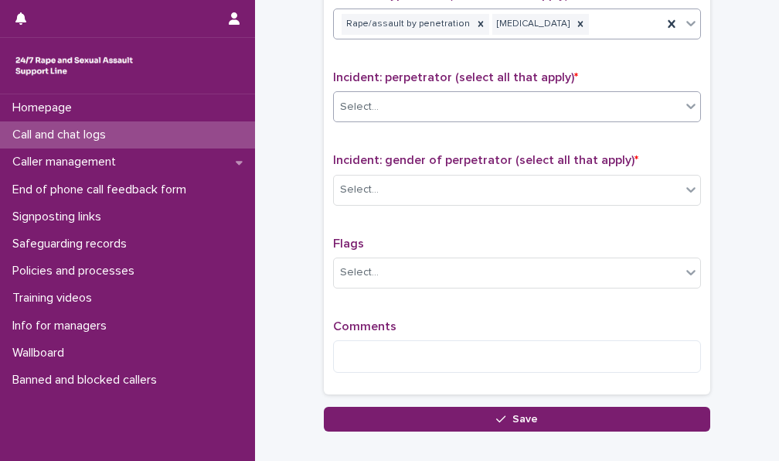
click at [431, 104] on div "Select..." at bounding box center [507, 107] width 347 height 26
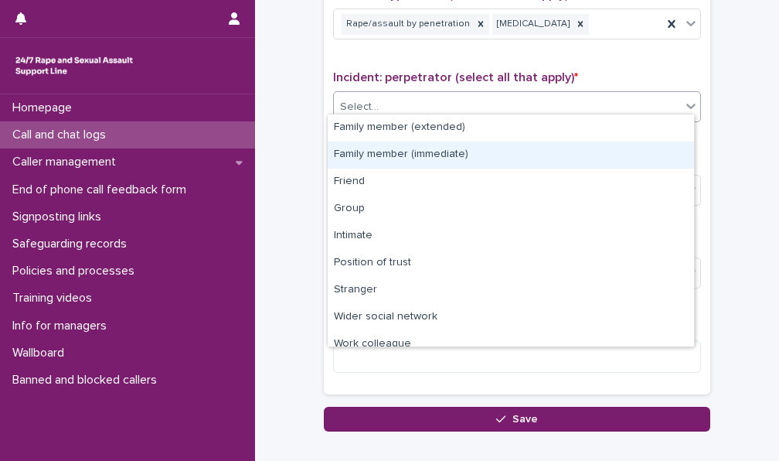
click at [445, 149] on div "Family member (immediate)" at bounding box center [511, 154] width 366 height 27
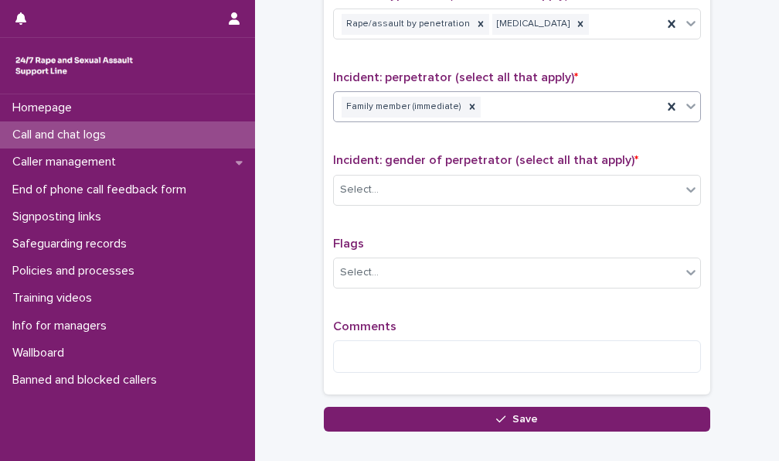
click at [518, 100] on div "Family member (immediate)" at bounding box center [498, 107] width 329 height 27
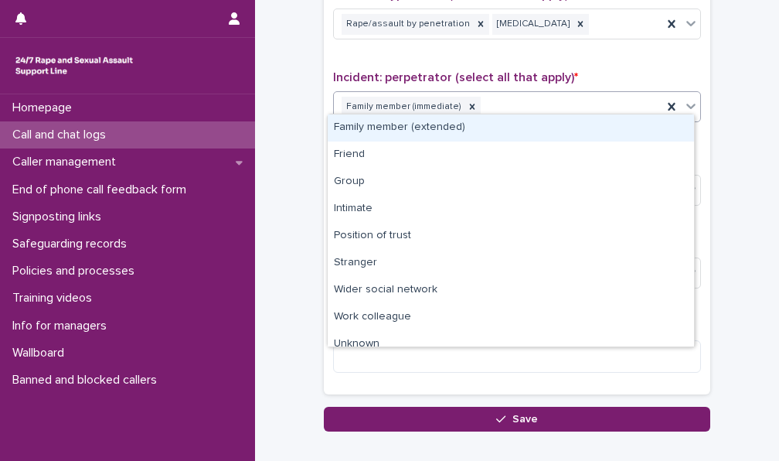
click at [453, 135] on div "Family member (extended)" at bounding box center [511, 127] width 366 height 27
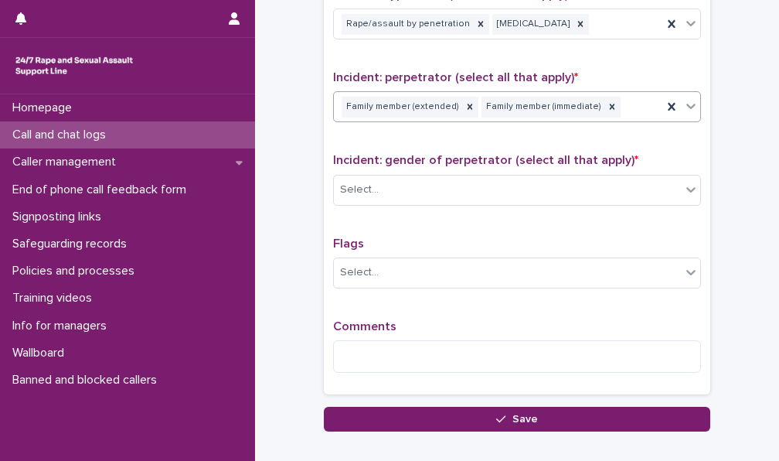
click at [618, 94] on div "Family member (extended) Family member (immediate)" at bounding box center [498, 107] width 329 height 27
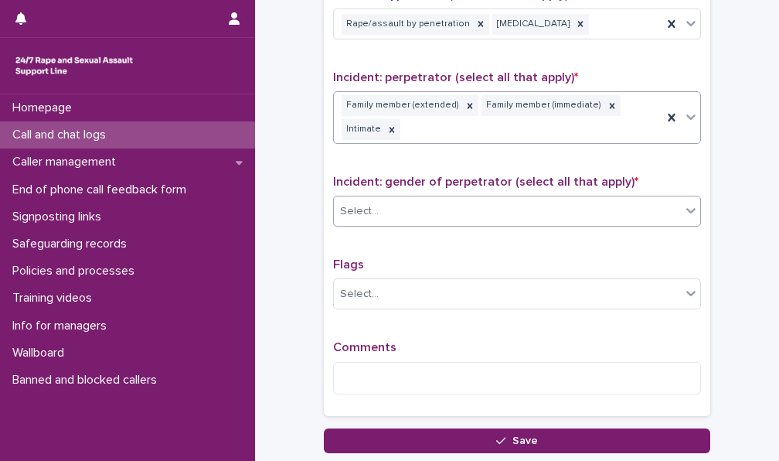
scroll to position [1237, 0]
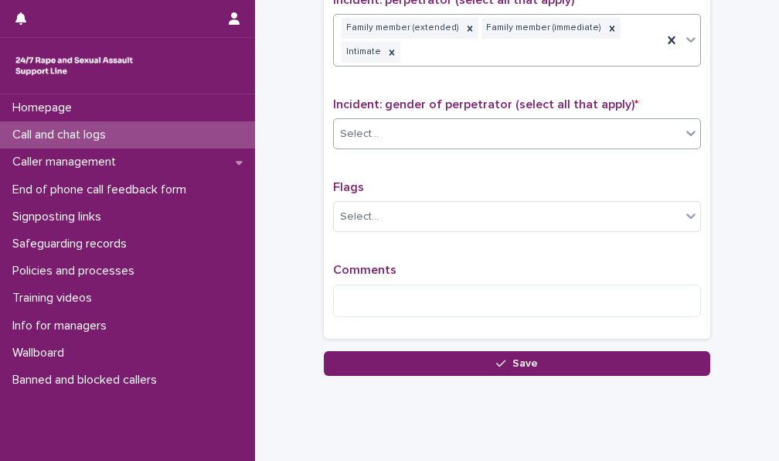
click at [411, 121] on div "Select..." at bounding box center [507, 134] width 347 height 26
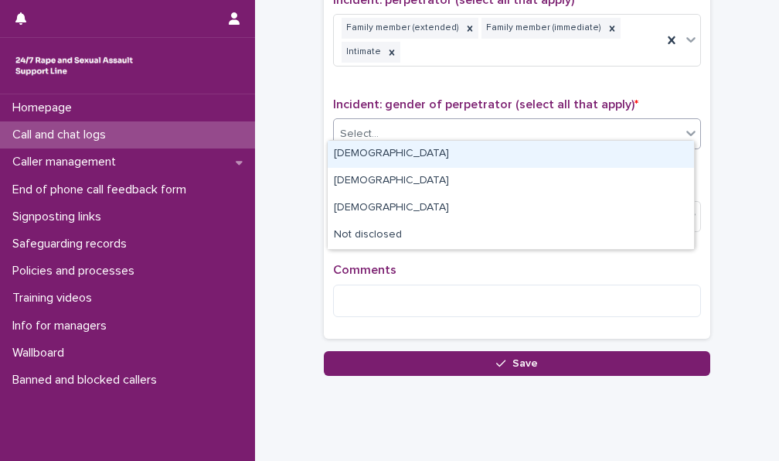
click at [392, 158] on div "[DEMOGRAPHIC_DATA]" at bounding box center [511, 154] width 366 height 27
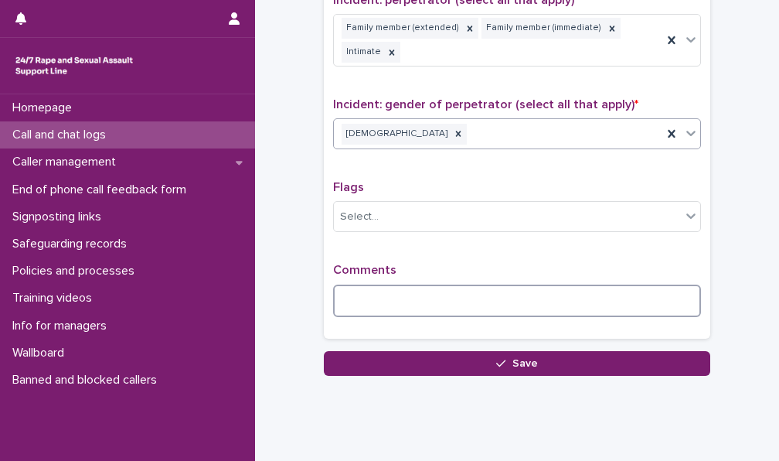
click at [386, 284] on textarea at bounding box center [517, 300] width 368 height 32
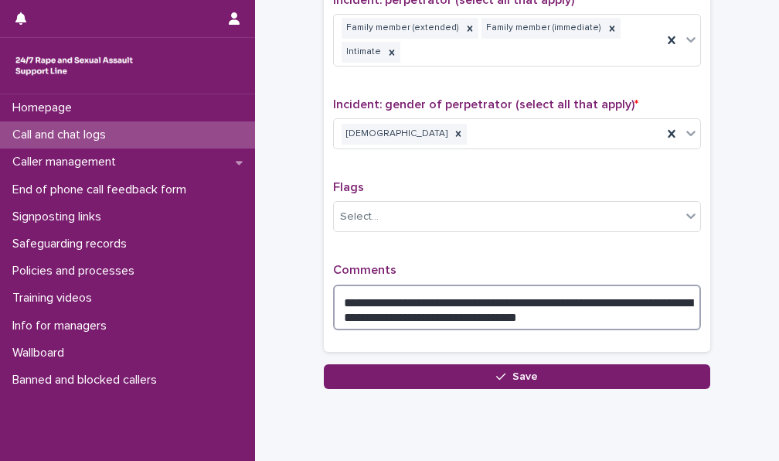
drag, startPoint x: 519, startPoint y: 290, endPoint x: 377, endPoint y: 290, distance: 141.5
click at [377, 290] on textarea "**********" at bounding box center [517, 307] width 368 height 46
drag, startPoint x: 379, startPoint y: 307, endPoint x: 586, endPoint y: 282, distance: 208.6
click at [586, 284] on textarea "**********" at bounding box center [517, 307] width 368 height 46
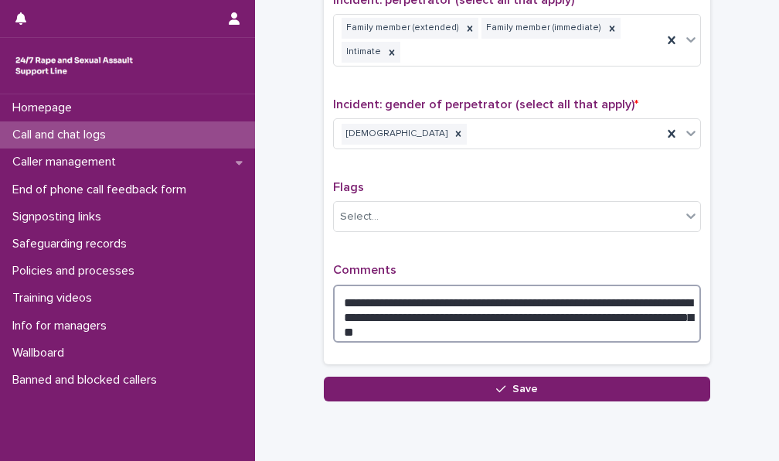
click at [499, 312] on textarea "**********" at bounding box center [517, 313] width 368 height 58
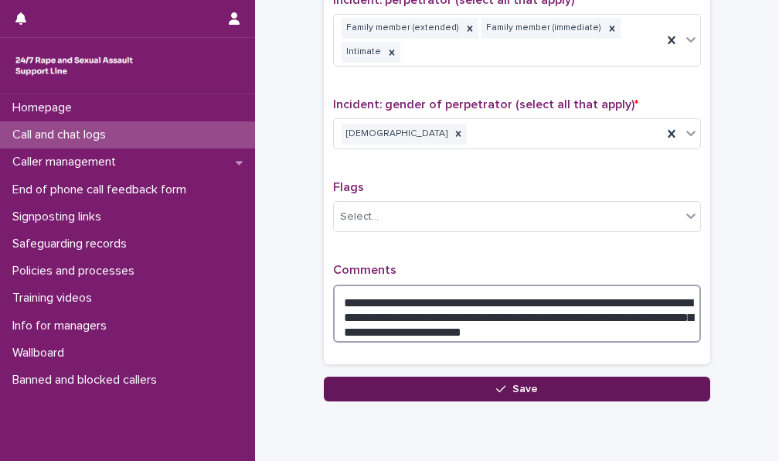
type textarea "**********"
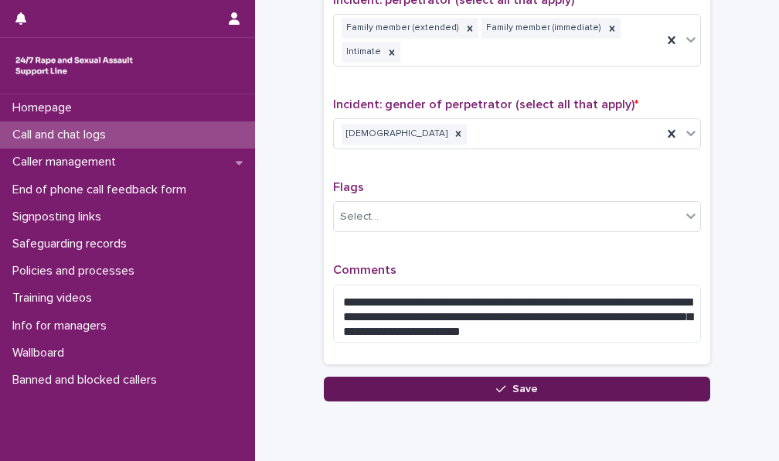
click at [495, 376] on button "Save" at bounding box center [517, 388] width 386 height 25
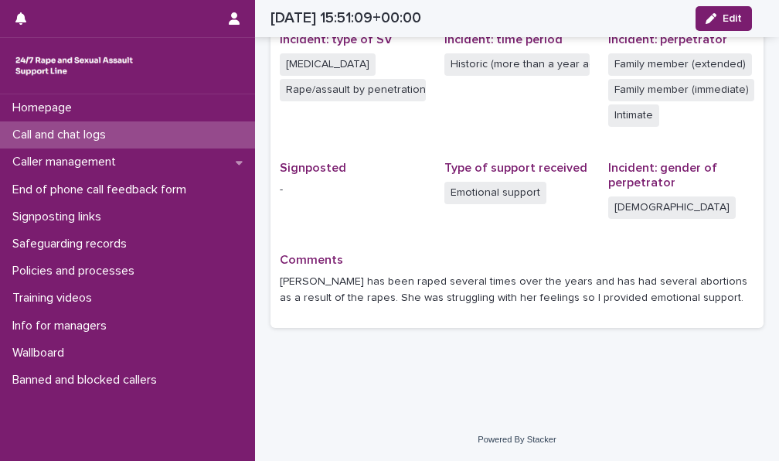
scroll to position [396, 0]
click at [128, 131] on div "Call and chat logs" at bounding box center [127, 134] width 255 height 27
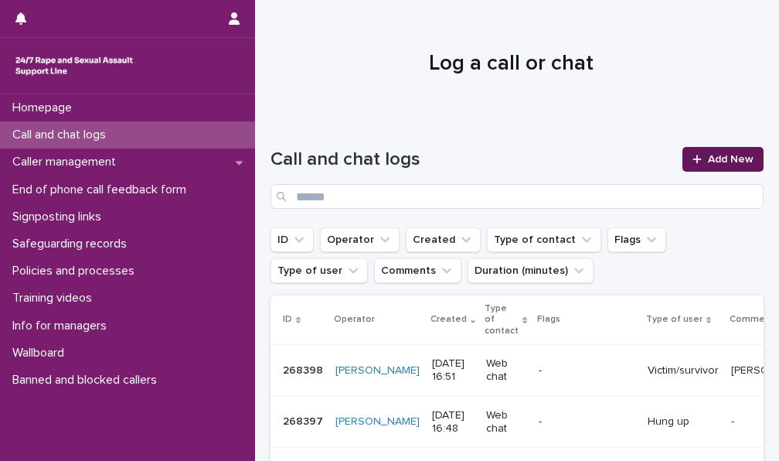
click at [688, 152] on link "Add New" at bounding box center [723, 159] width 81 height 25
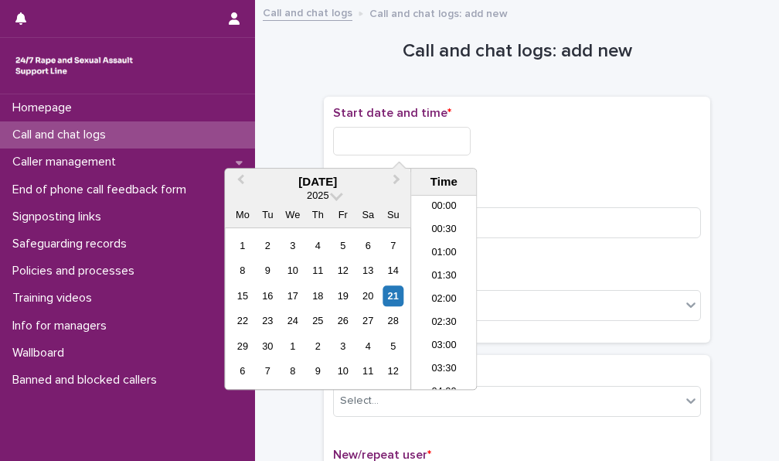
click at [407, 141] on input "text" at bounding box center [402, 141] width 138 height 29
click at [436, 291] on li "16:30" at bounding box center [444, 292] width 66 height 23
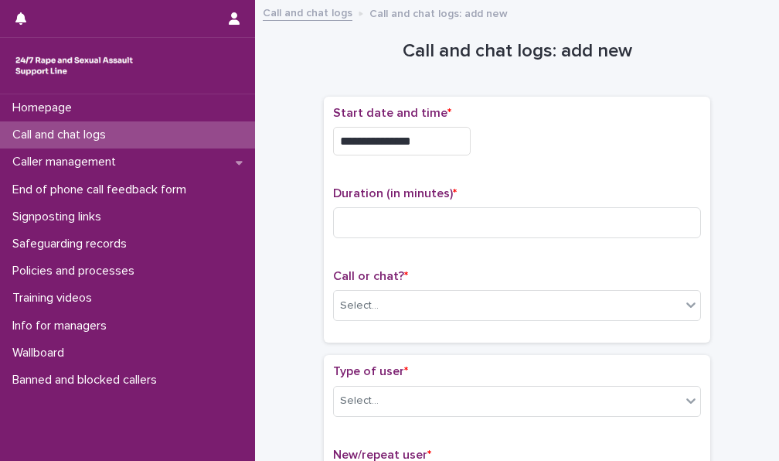
click at [433, 140] on input "**********" at bounding box center [402, 141] width 138 height 29
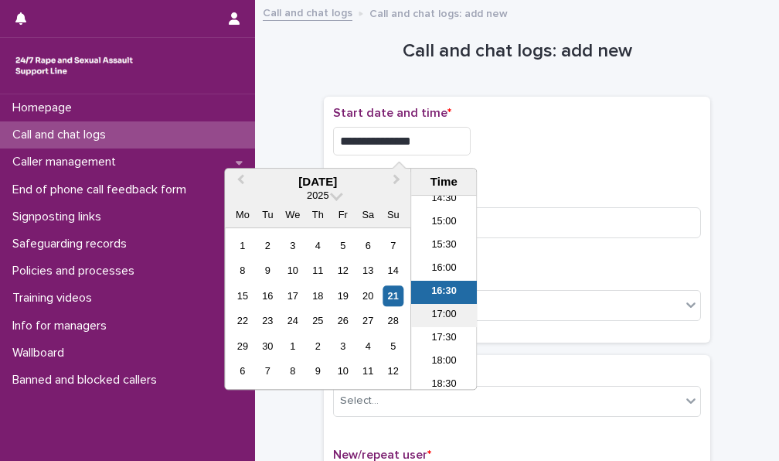
click at [440, 304] on li "17:00" at bounding box center [444, 315] width 66 height 23
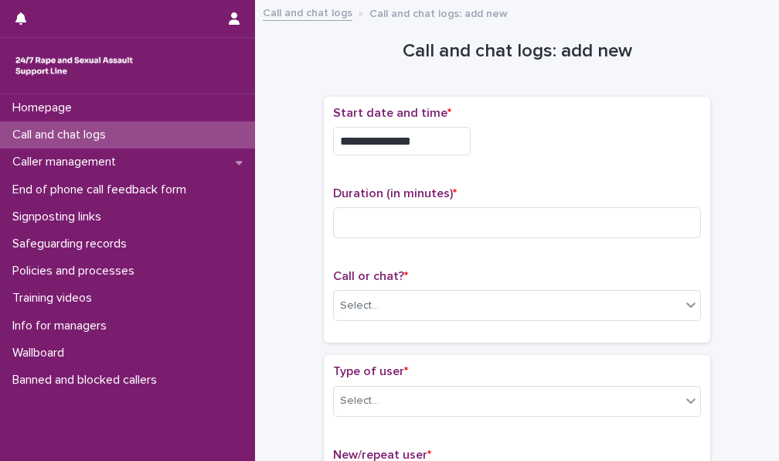
click at [427, 140] on input "**********" at bounding box center [402, 141] width 138 height 29
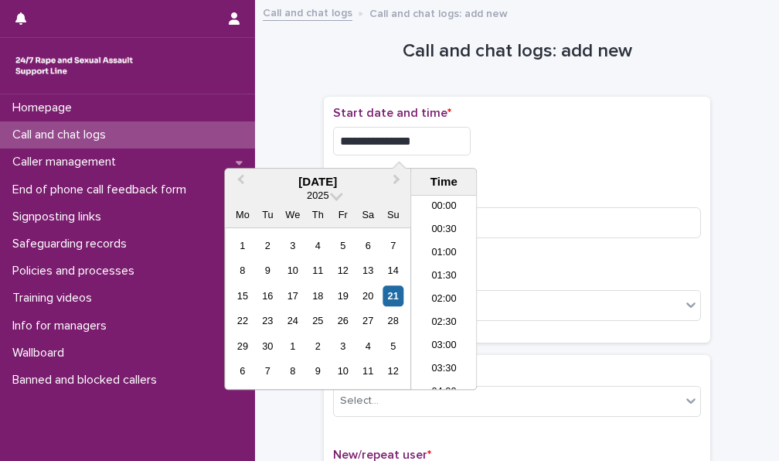
scroll to position [703, 0]
type input "**********"
click at [583, 171] on div "**********" at bounding box center [517, 220] width 368 height 228
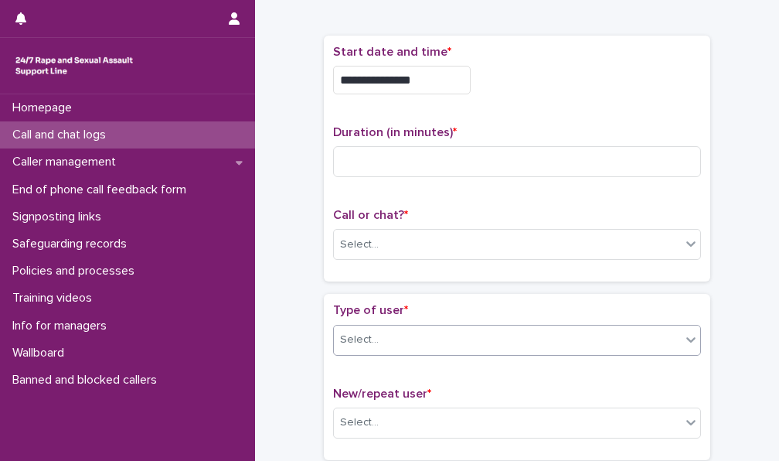
scroll to position [155, 0]
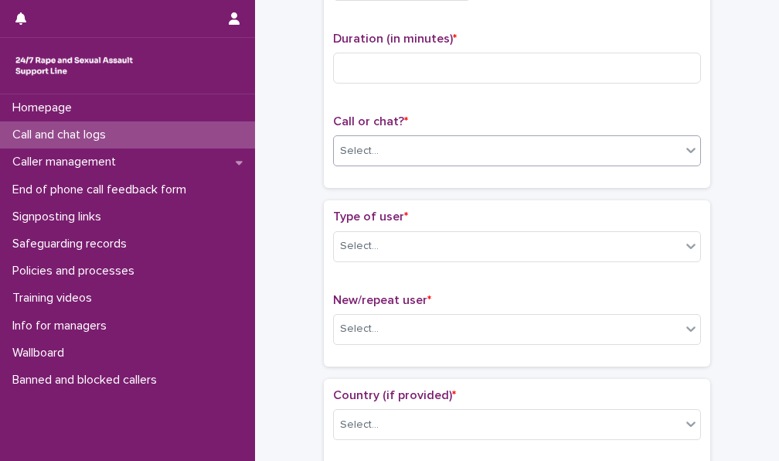
click at [392, 149] on div "Select..." at bounding box center [507, 151] width 347 height 26
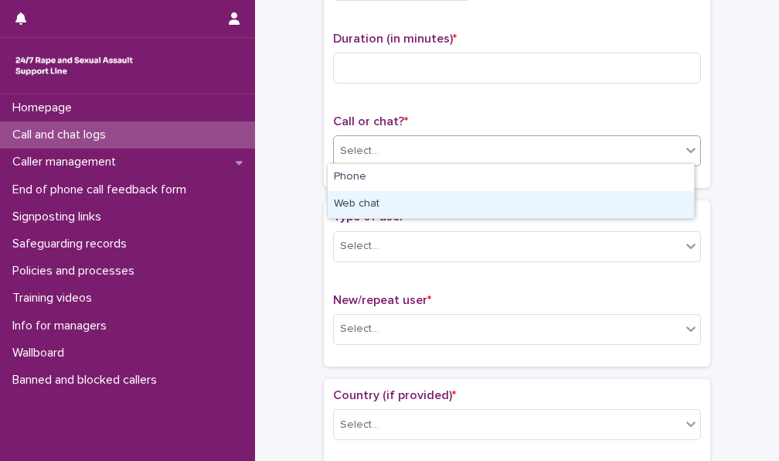
drag, startPoint x: 379, startPoint y: 186, endPoint x: 391, endPoint y: 206, distance: 23.6
click at [373, 199] on div "Web chat" at bounding box center [511, 204] width 366 height 27
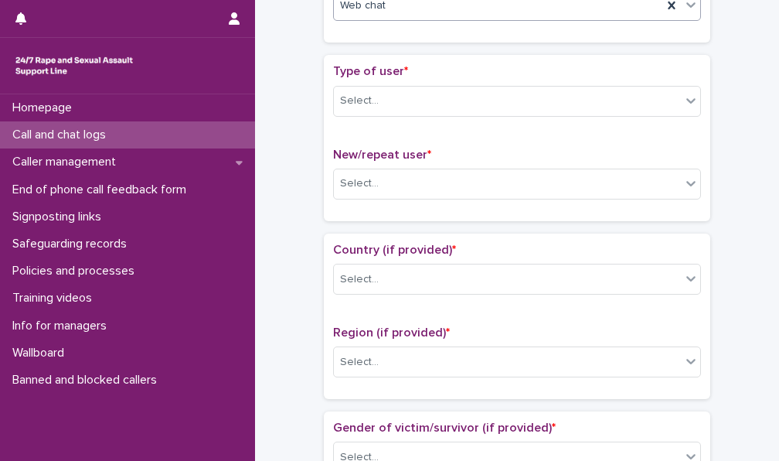
scroll to position [309, 0]
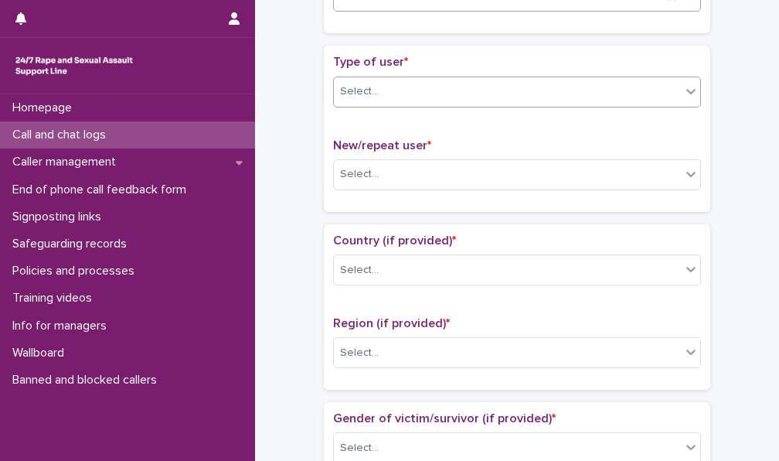
click at [404, 89] on div "Select..." at bounding box center [507, 92] width 347 height 26
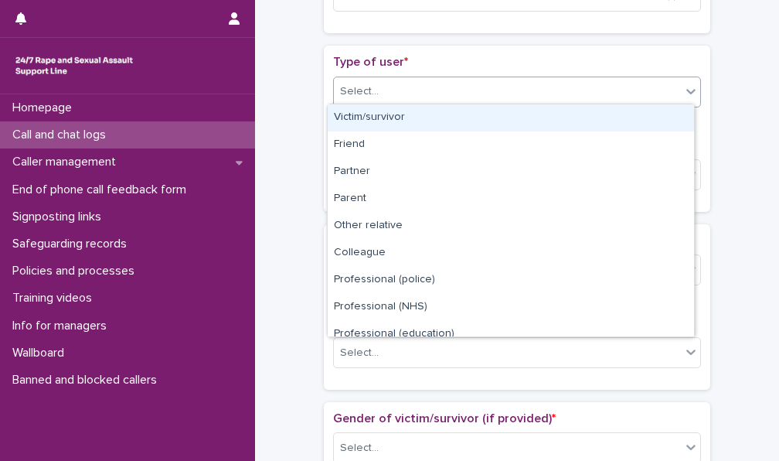
click at [396, 117] on div "Victim/survivor" at bounding box center [511, 117] width 366 height 27
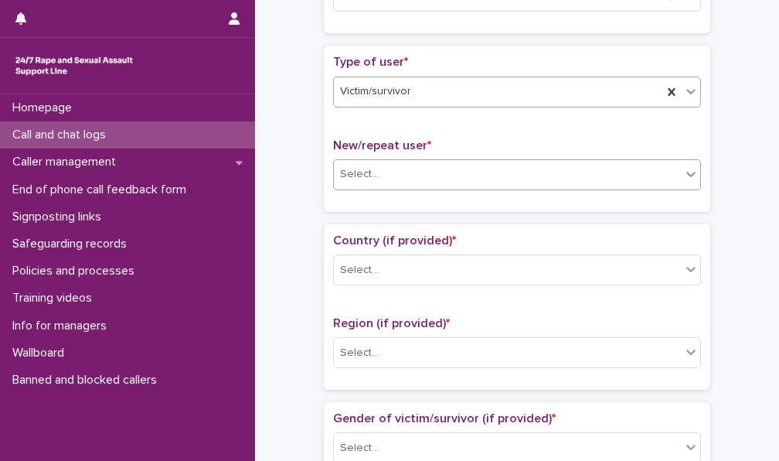
click at [404, 174] on div "Select..." at bounding box center [507, 175] width 347 height 26
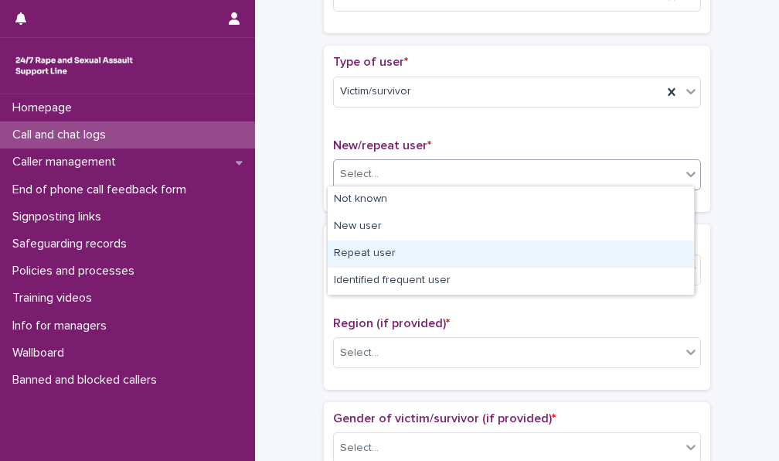
click at [393, 253] on div "Repeat user" at bounding box center [511, 253] width 366 height 27
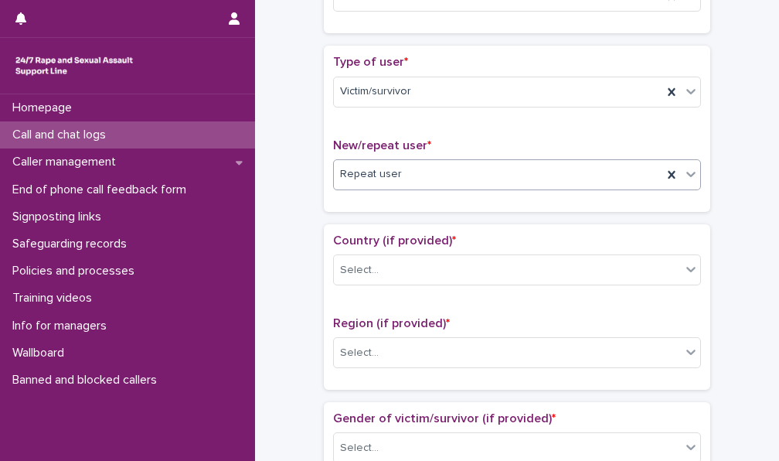
scroll to position [464, 0]
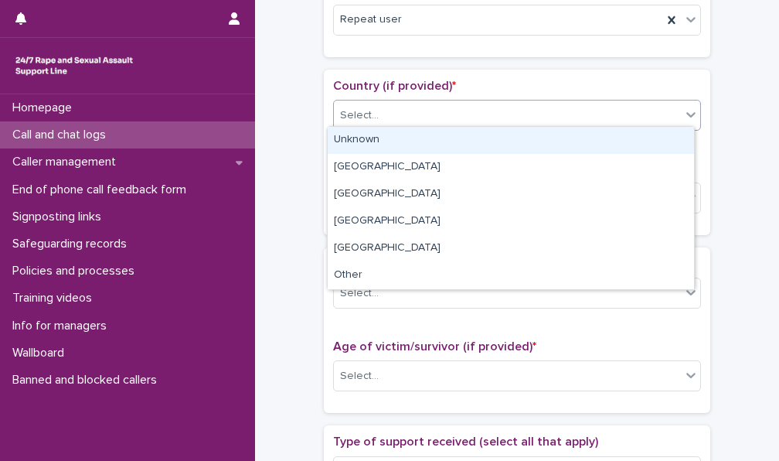
click at [393, 117] on div "Select..." at bounding box center [507, 116] width 347 height 26
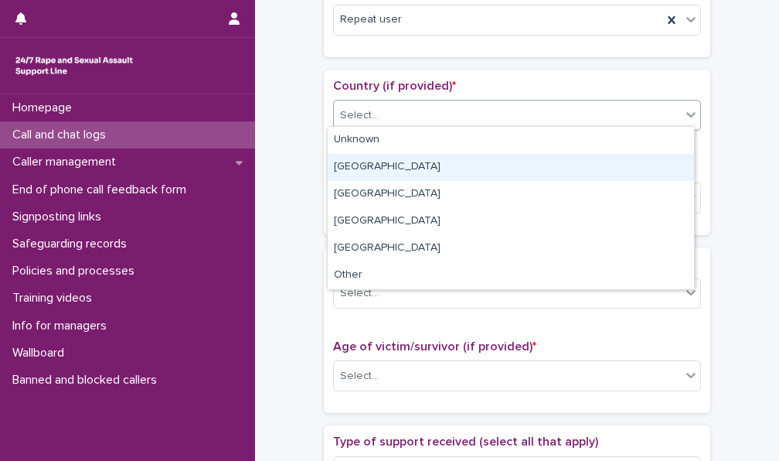
click at [384, 163] on div "[GEOGRAPHIC_DATA]" at bounding box center [511, 167] width 366 height 27
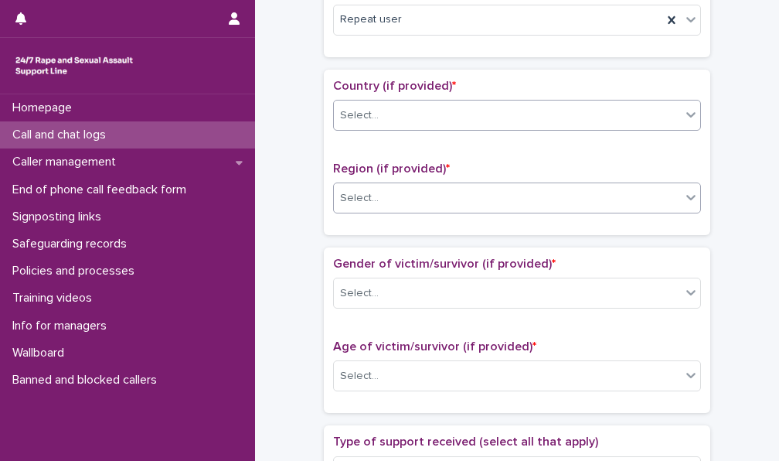
click at [387, 191] on div "Select..." at bounding box center [507, 199] width 347 height 26
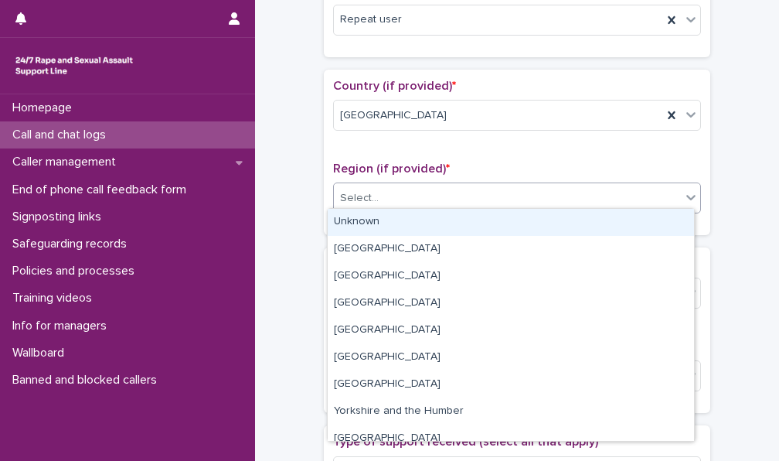
click at [382, 226] on div "Unknown" at bounding box center [511, 222] width 366 height 27
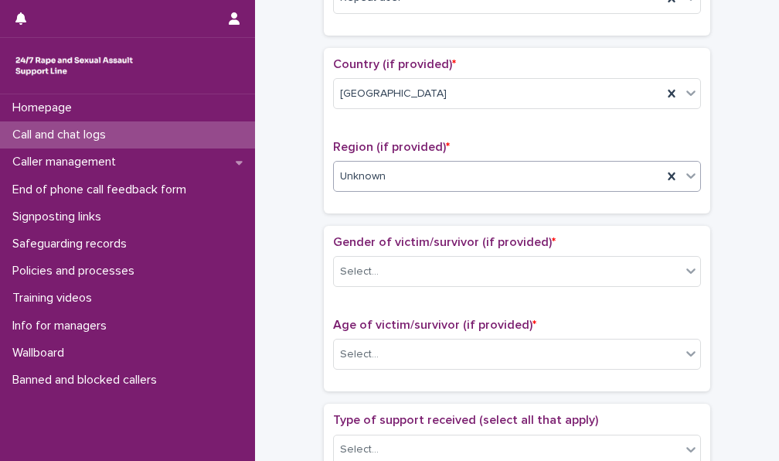
scroll to position [541, 0]
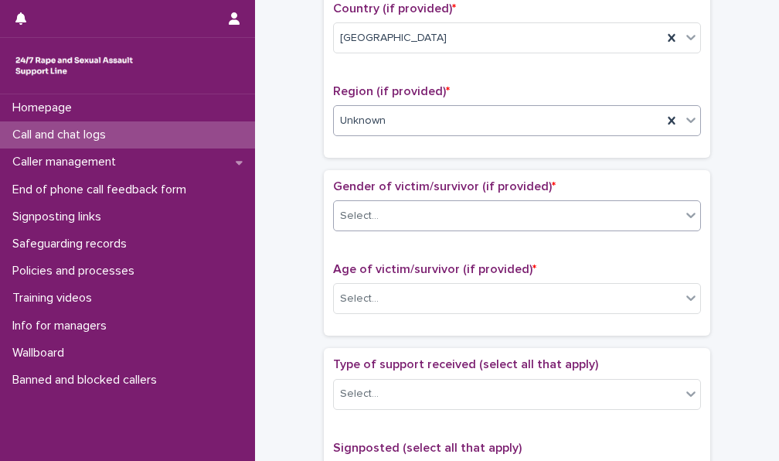
click at [427, 211] on div "Select..." at bounding box center [507, 216] width 347 height 26
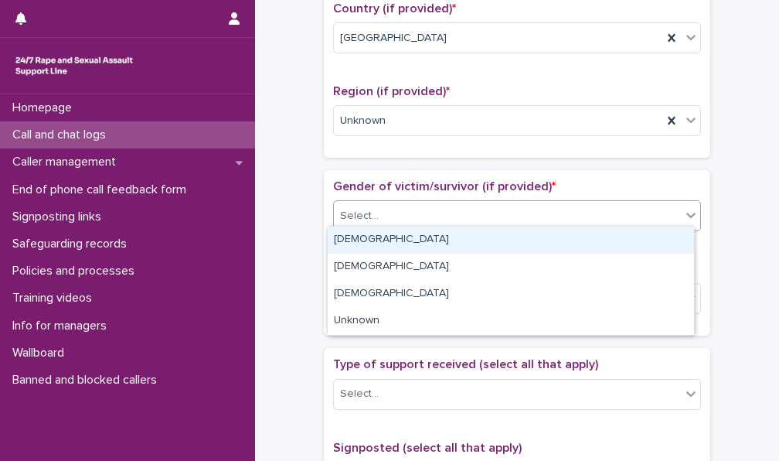
click at [414, 238] on div "[DEMOGRAPHIC_DATA]" at bounding box center [511, 239] width 366 height 27
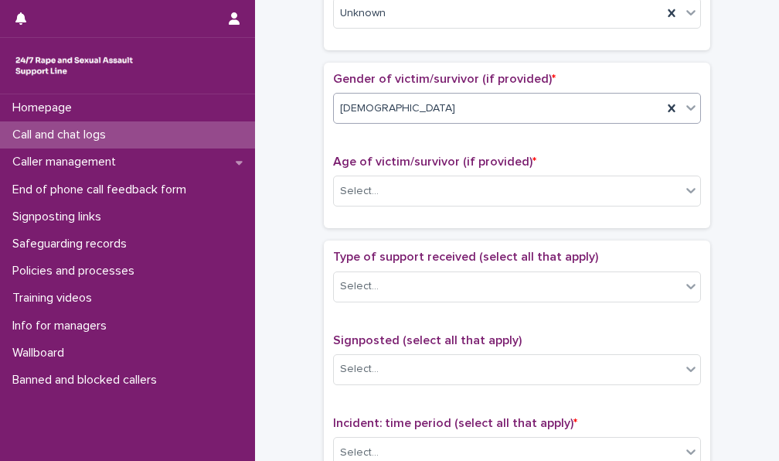
scroll to position [696, 0]
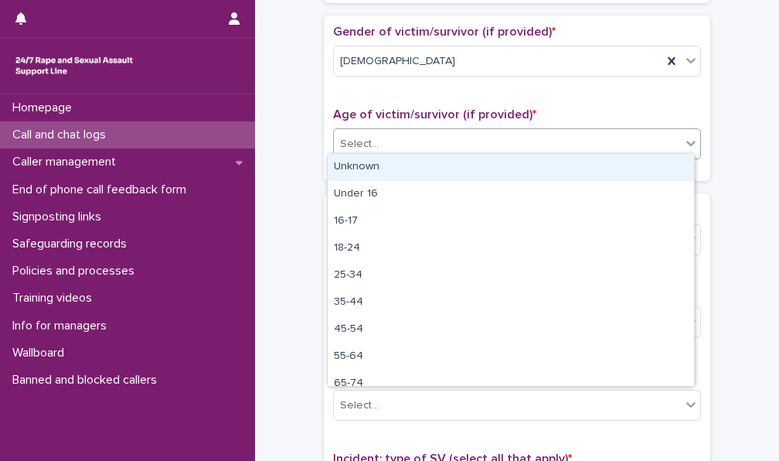
click at [421, 138] on div "Select..." at bounding box center [507, 144] width 347 height 26
click at [418, 158] on div "Unknown" at bounding box center [511, 167] width 366 height 27
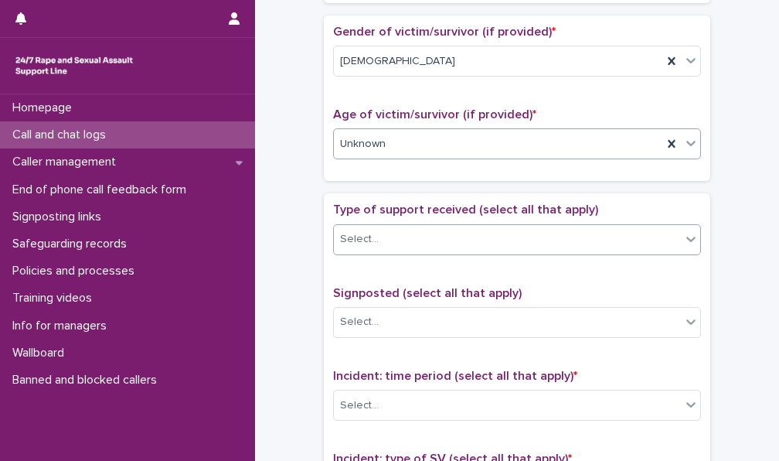
click at [430, 236] on div "Select..." at bounding box center [507, 239] width 347 height 26
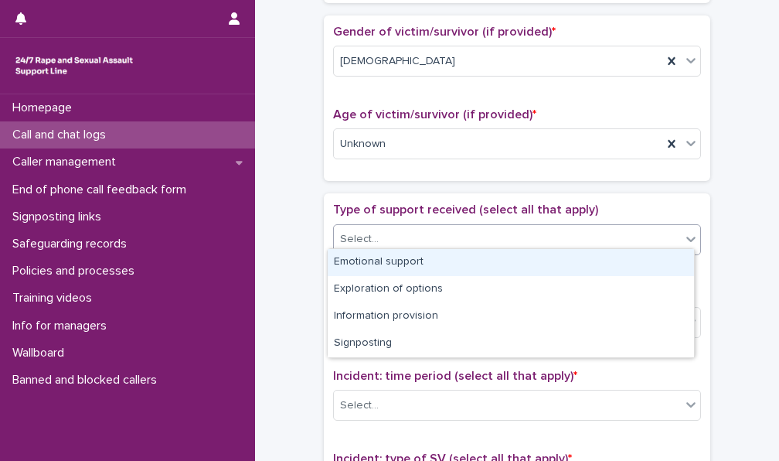
click at [427, 261] on div "Emotional support" at bounding box center [511, 262] width 366 height 27
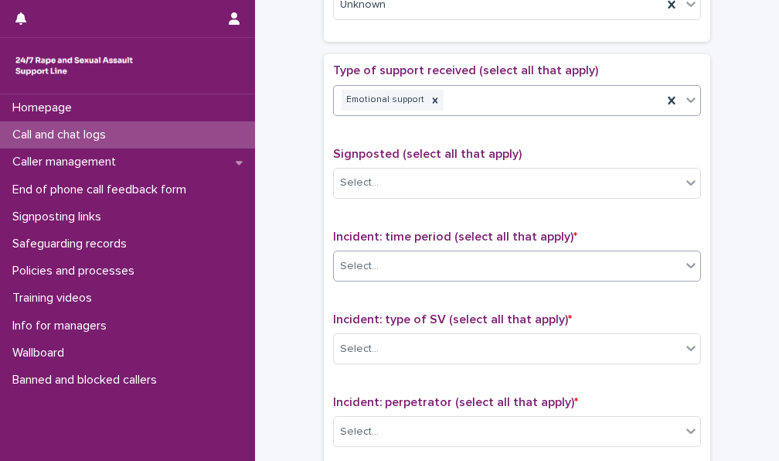
scroll to position [850, 0]
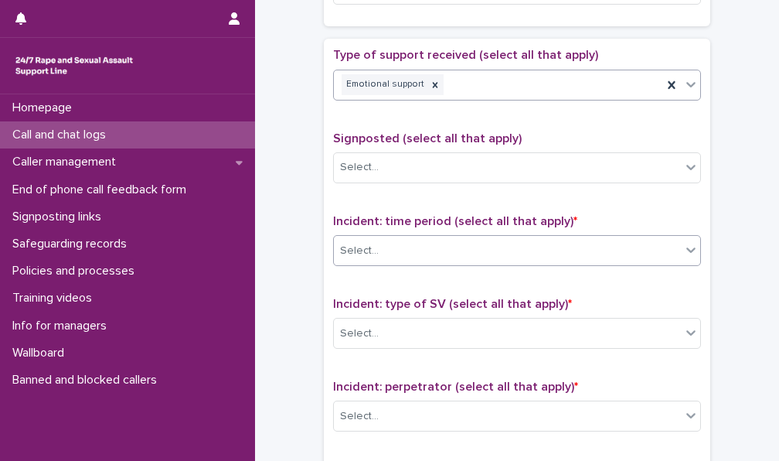
click at [426, 238] on div "Select..." at bounding box center [507, 251] width 347 height 26
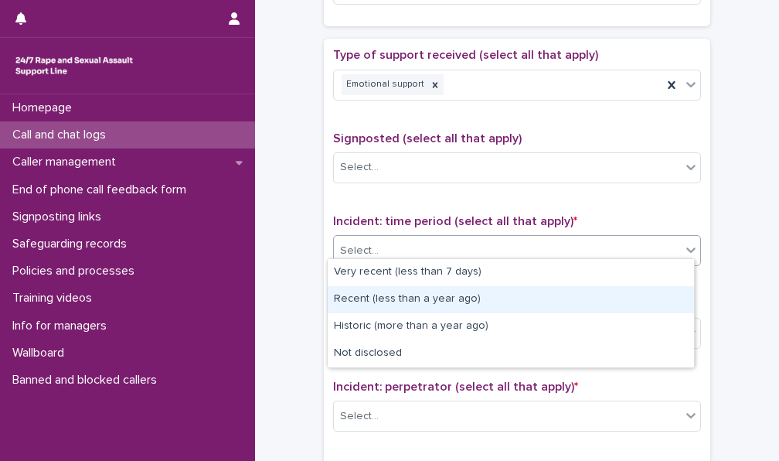
click at [396, 294] on div "Recent (less than a year ago)" at bounding box center [511, 299] width 366 height 27
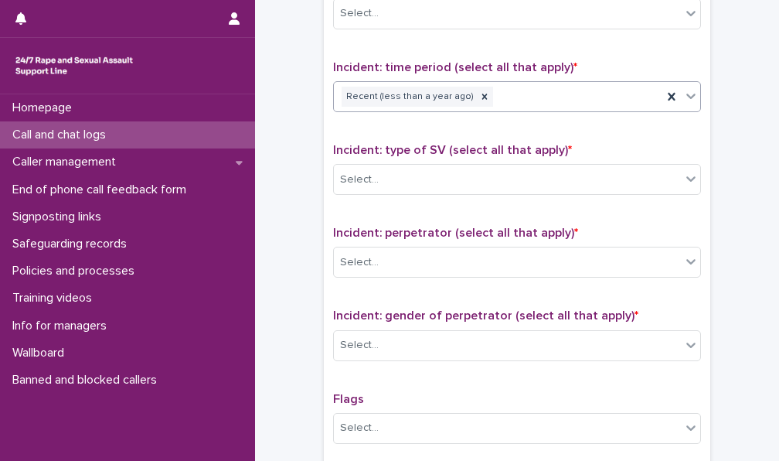
scroll to position [1005, 0]
click at [388, 167] on div "Select..." at bounding box center [507, 179] width 347 height 26
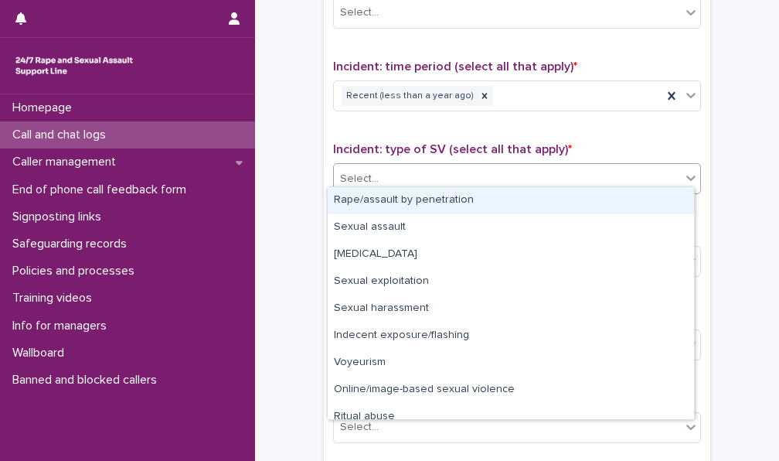
click at [391, 204] on div "Rape/assault by penetration" at bounding box center [511, 200] width 366 height 27
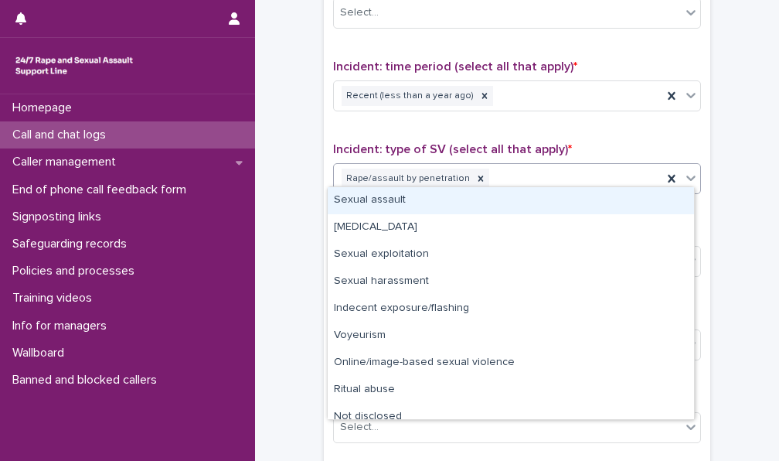
click at [520, 171] on div "Rape/assault by penetration" at bounding box center [498, 178] width 329 height 27
click at [438, 205] on div "Sexual assault" at bounding box center [511, 200] width 366 height 27
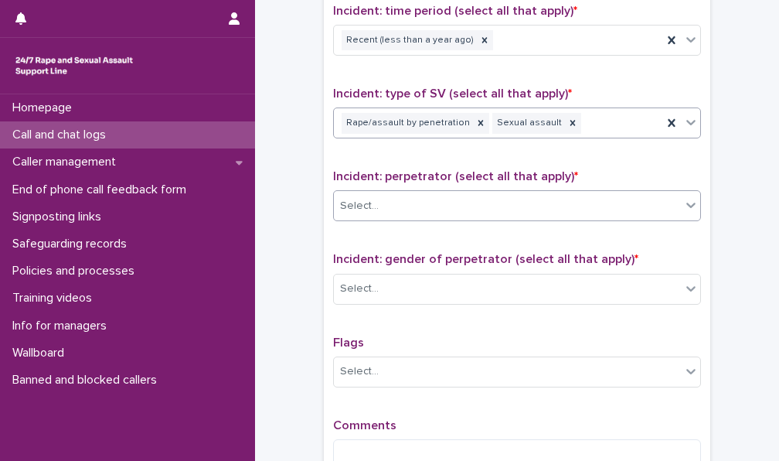
scroll to position [1082, 0]
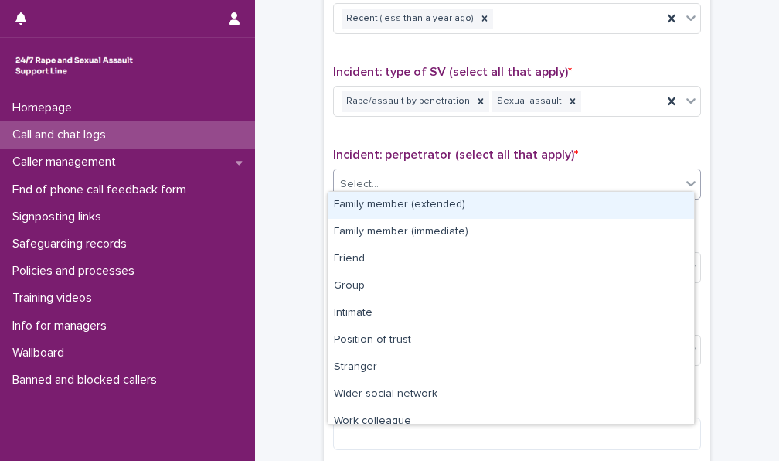
click at [427, 173] on div "Select..." at bounding box center [507, 185] width 347 height 26
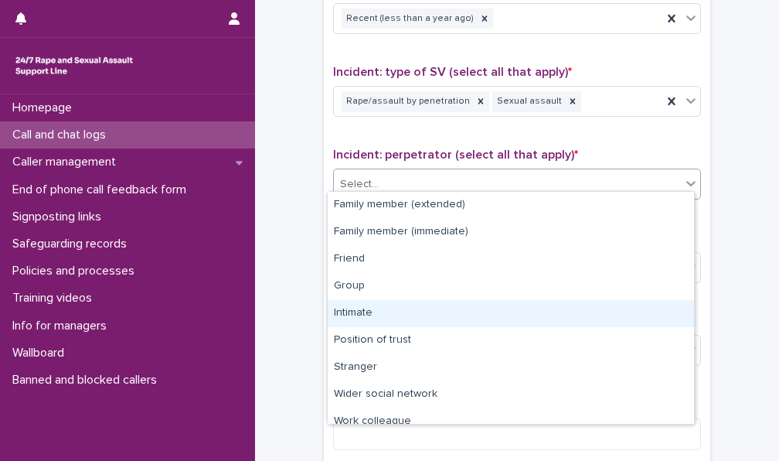
click at [409, 306] on div "Intimate" at bounding box center [511, 313] width 366 height 27
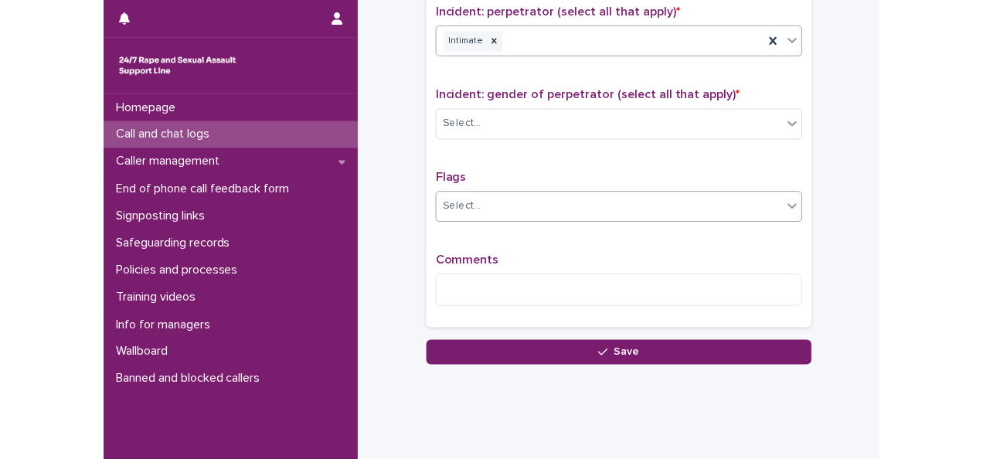
scroll to position [1237, 0]
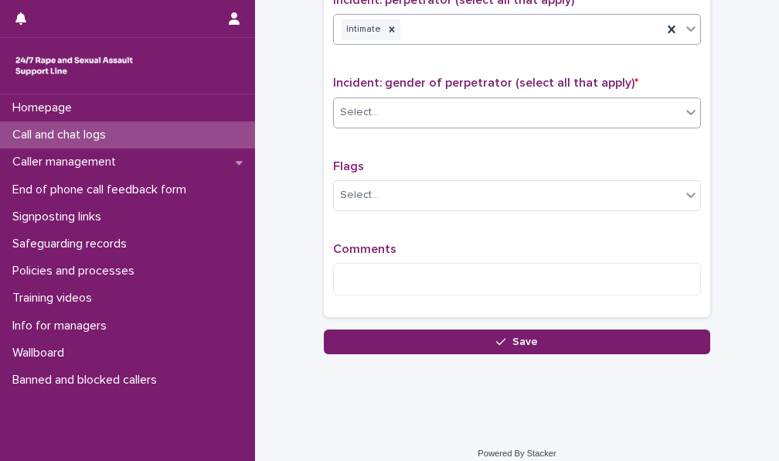
click at [417, 109] on div "Select..." at bounding box center [507, 113] width 347 height 26
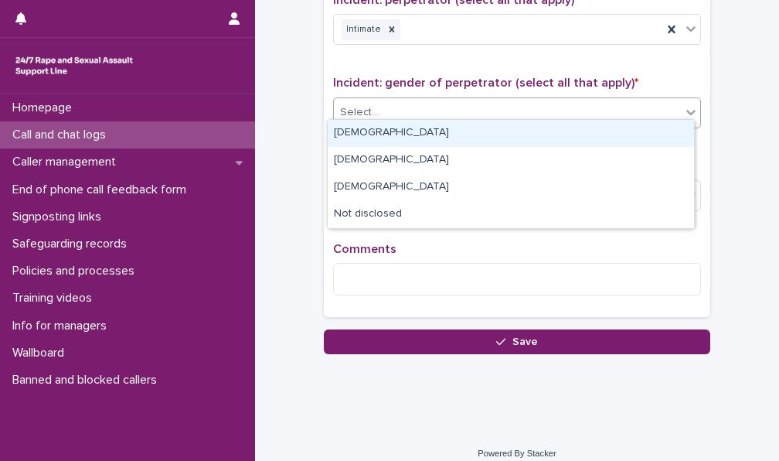
click at [407, 139] on div "[DEMOGRAPHIC_DATA]" at bounding box center [511, 133] width 366 height 27
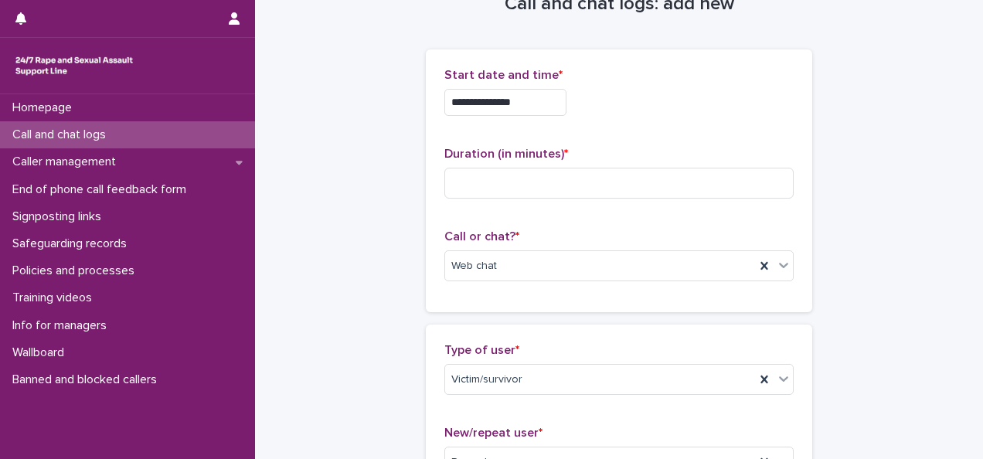
scroll to position [0, 0]
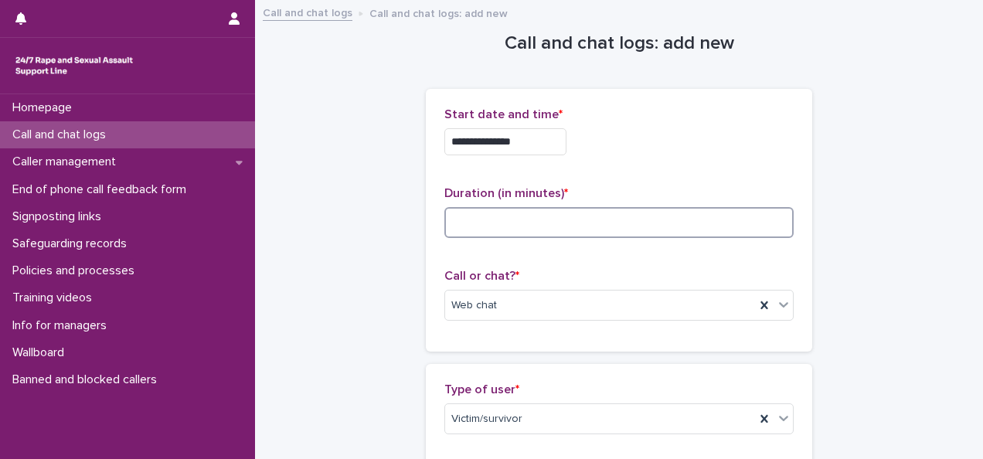
click at [516, 223] on input at bounding box center [618, 222] width 349 height 31
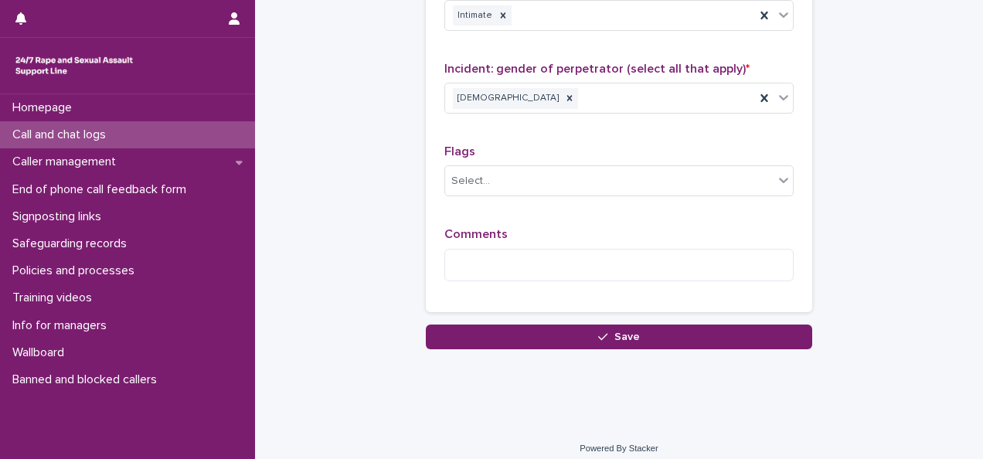
scroll to position [1328, 0]
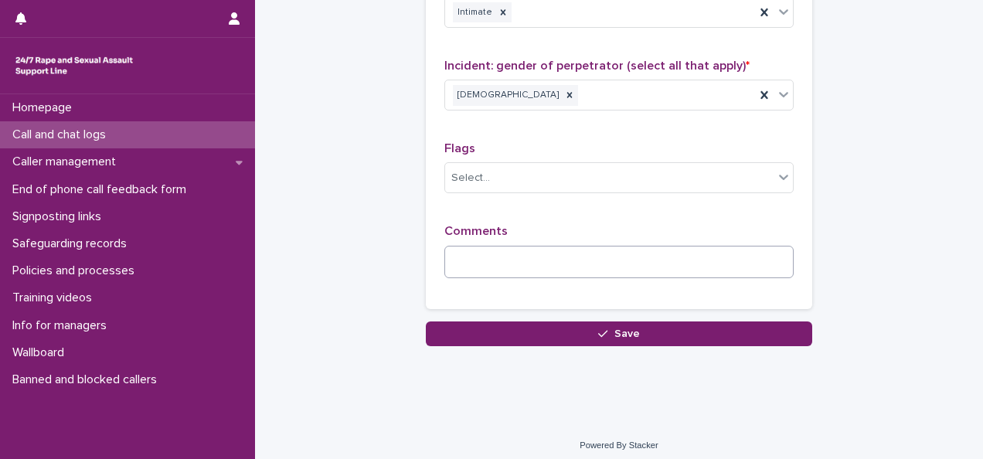
type input "**"
click at [512, 246] on textarea at bounding box center [618, 262] width 349 height 32
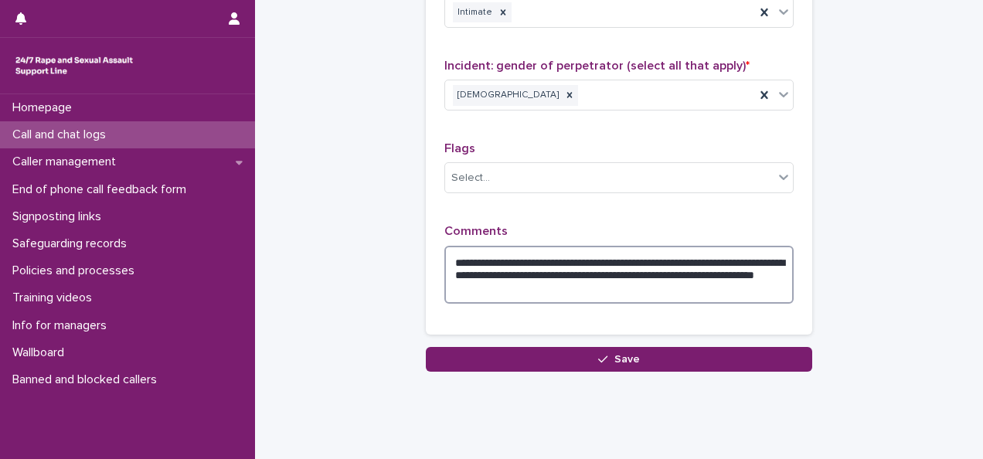
type textarea "**********"
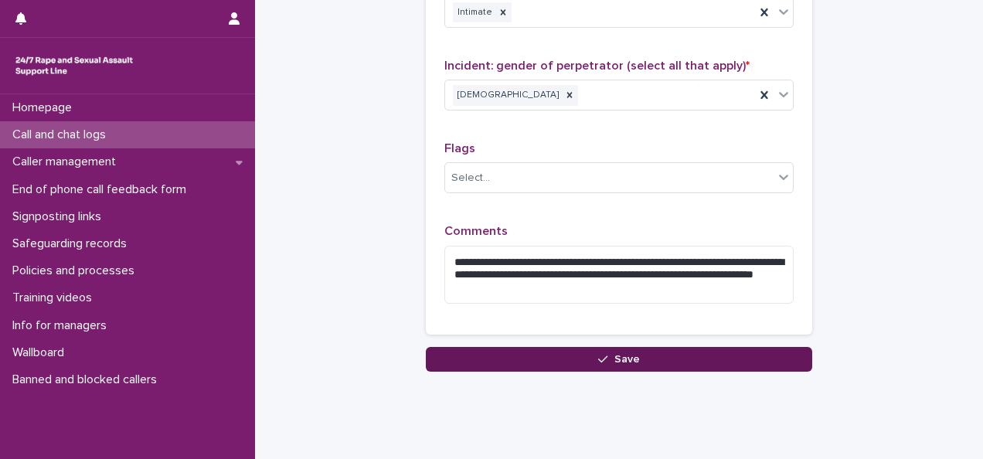
click at [557, 348] on button "Save" at bounding box center [619, 359] width 386 height 25
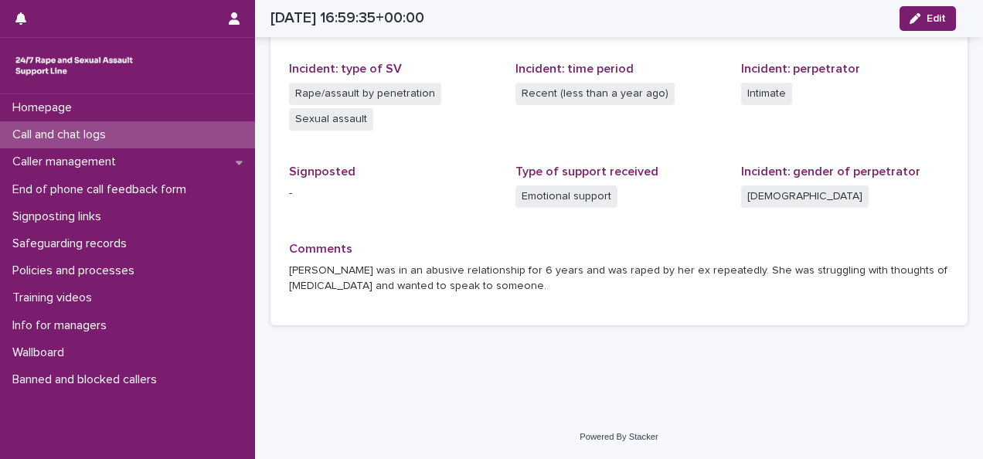
scroll to position [404, 0]
click at [96, 133] on p "Call and chat logs" at bounding box center [62, 135] width 112 height 15
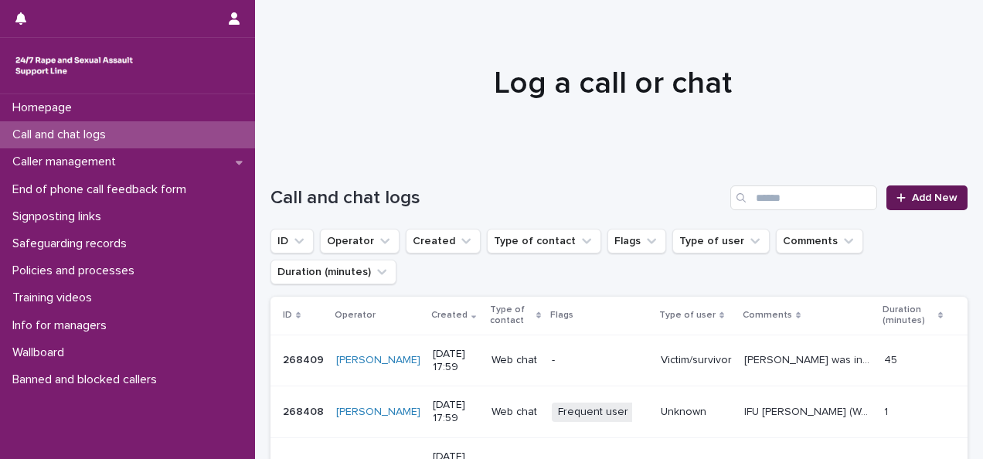
click at [912, 193] on span "Add New" at bounding box center [935, 197] width 46 height 11
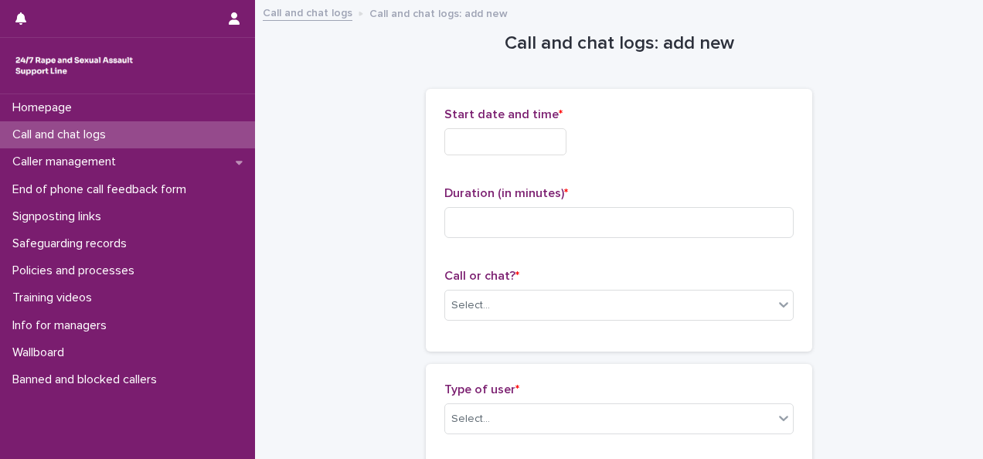
click at [504, 141] on input "text" at bounding box center [505, 141] width 122 height 27
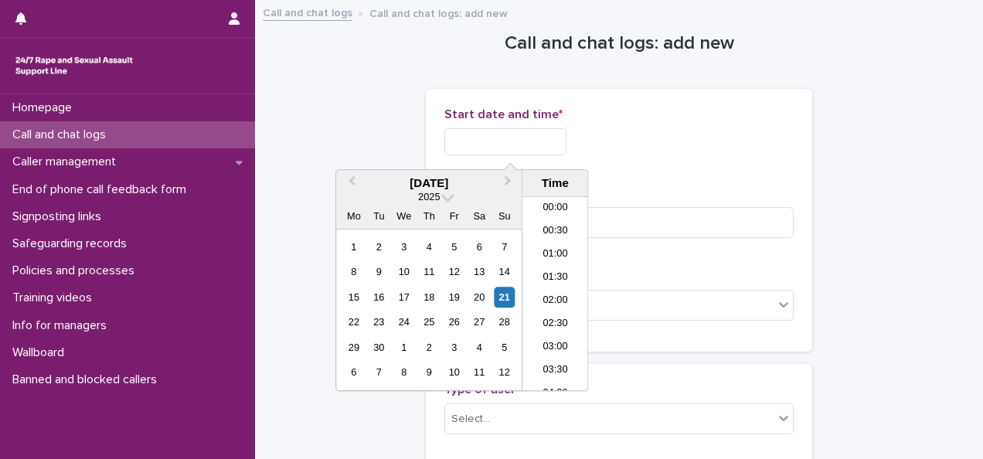
scroll to position [750, 0]
click at [557, 291] on li "18:00" at bounding box center [556, 293] width 66 height 23
click at [536, 135] on input "**********" at bounding box center [505, 141] width 122 height 27
type input "**********"
click at [731, 142] on div "**********" at bounding box center [618, 141] width 349 height 27
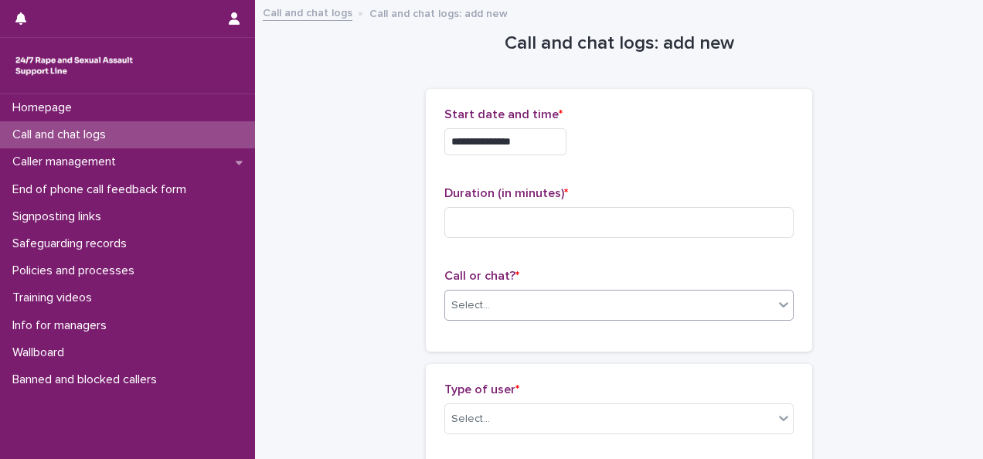
click at [518, 298] on div "Select..." at bounding box center [609, 306] width 329 height 26
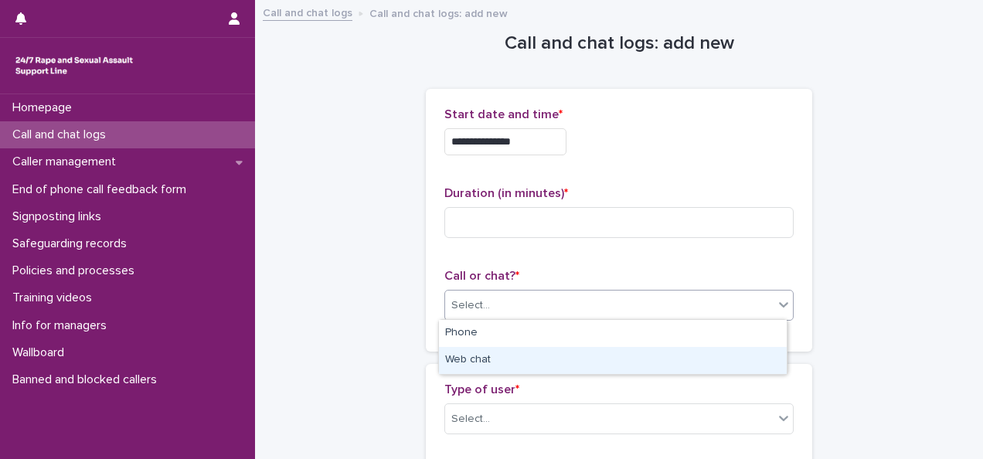
drag, startPoint x: 495, startPoint y: 363, endPoint x: 487, endPoint y: 360, distance: 8.3
click at [495, 363] on div "Web chat" at bounding box center [613, 360] width 348 height 27
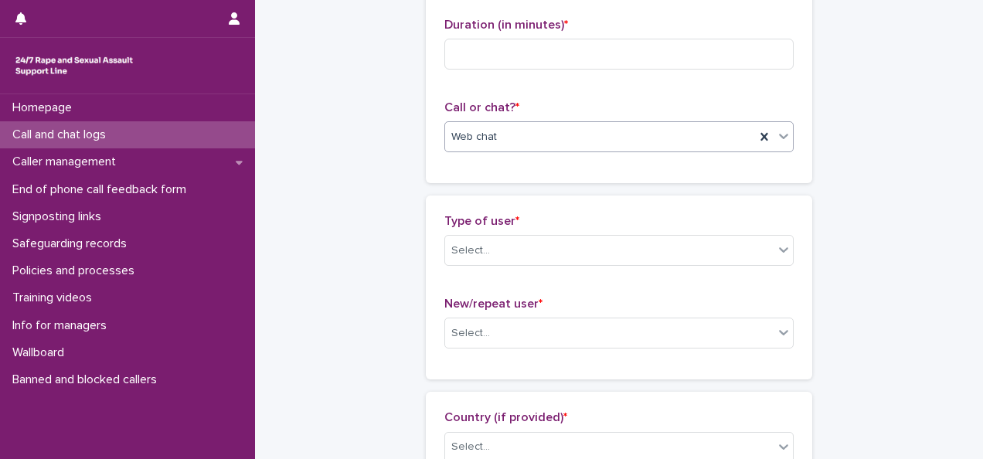
scroll to position [232, 0]
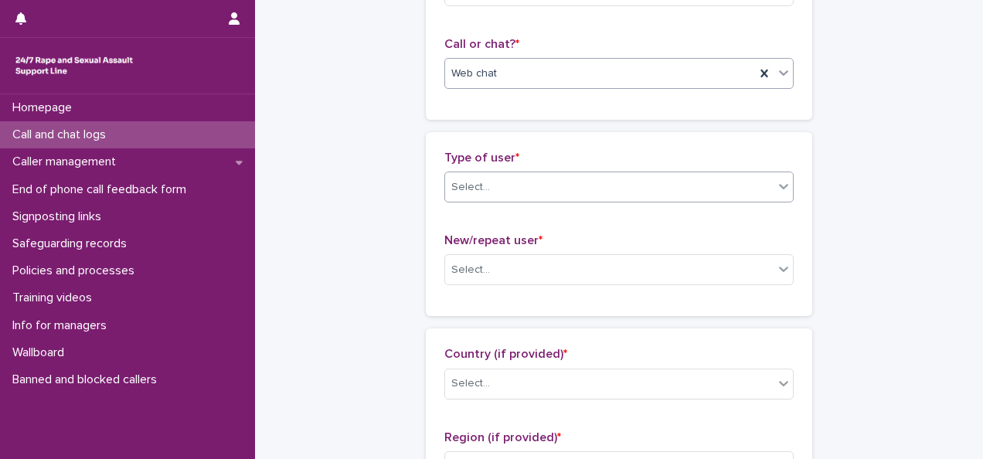
click at [521, 190] on div "Select..." at bounding box center [609, 188] width 329 height 26
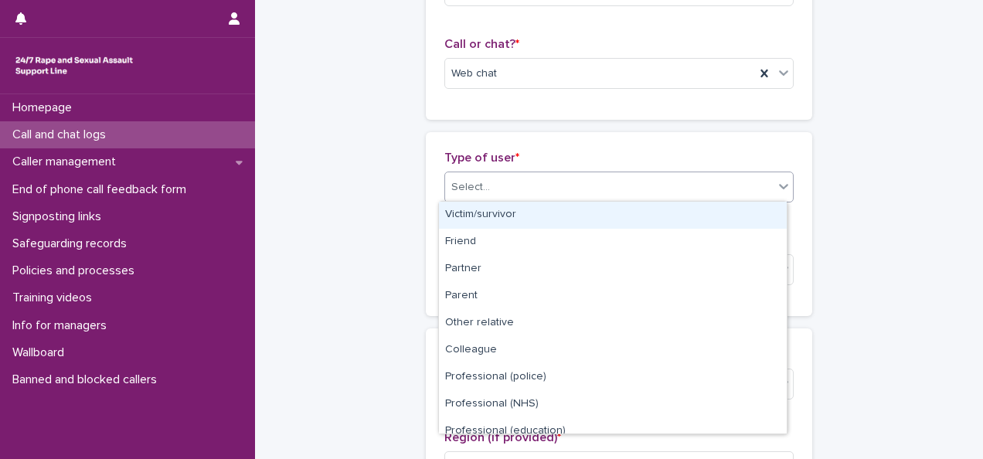
click at [512, 214] on div "Victim/survivor" at bounding box center [613, 215] width 348 height 27
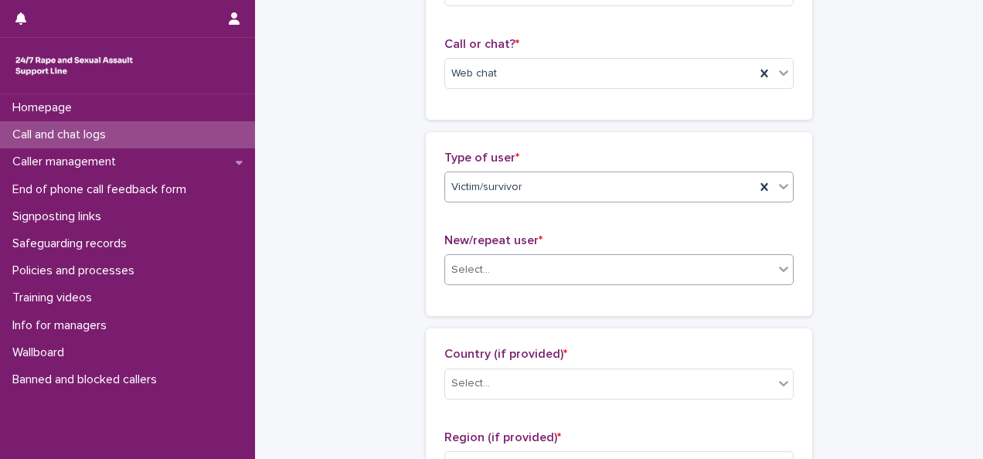
click at [513, 267] on div "Select..." at bounding box center [609, 270] width 329 height 26
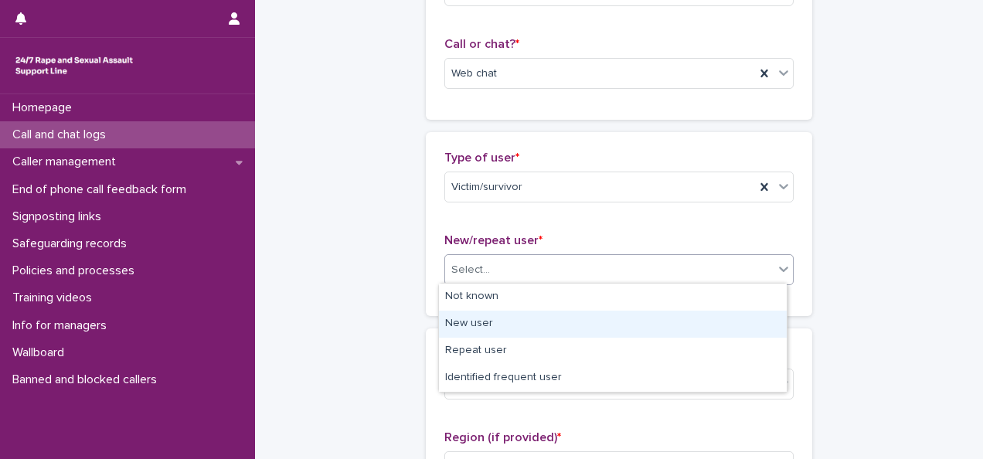
click at [501, 326] on div "New user" at bounding box center [613, 324] width 348 height 27
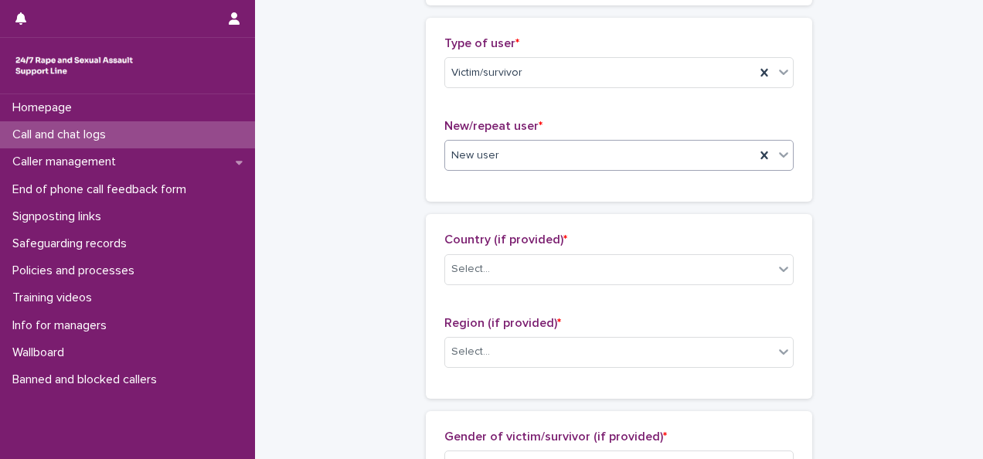
scroll to position [386, 0]
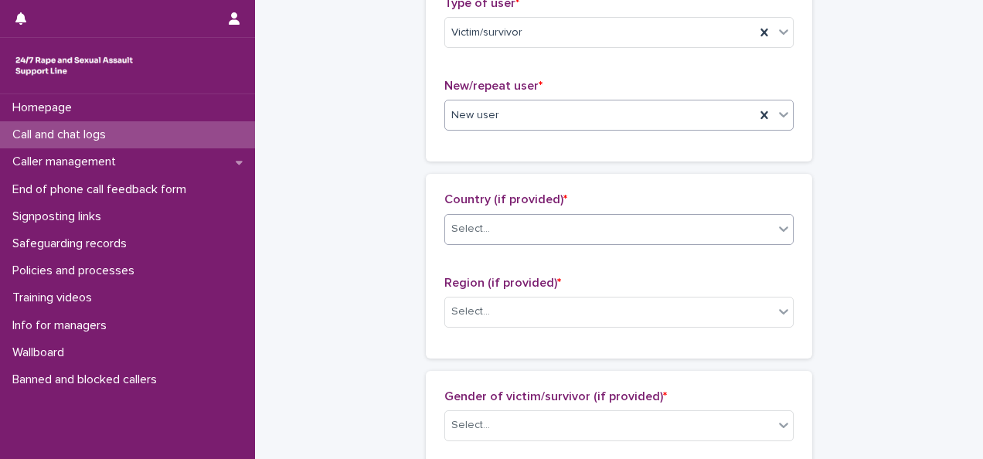
click at [524, 232] on div "Select..." at bounding box center [609, 229] width 329 height 26
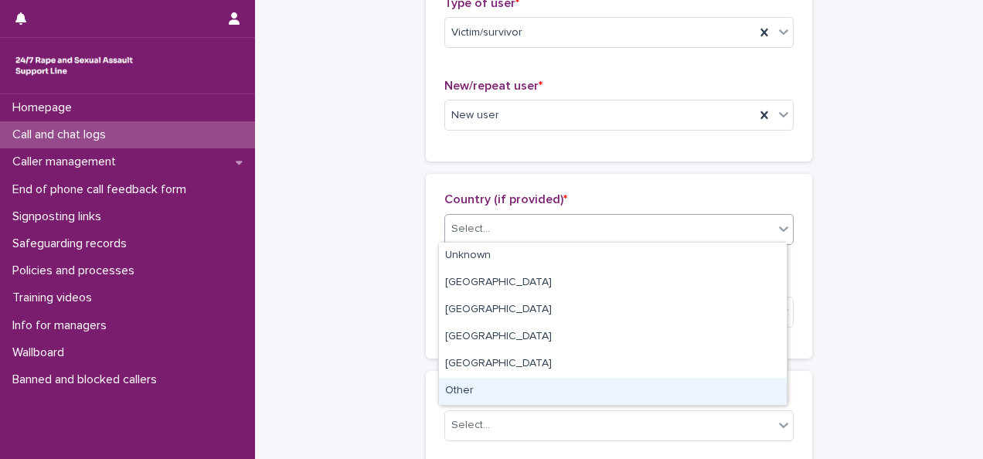
click at [495, 390] on div "Other" at bounding box center [613, 391] width 348 height 27
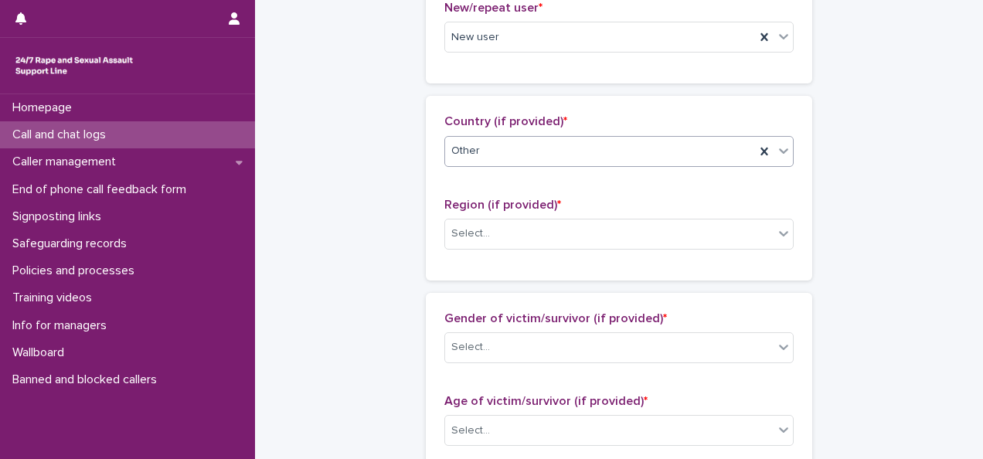
scroll to position [541, 0]
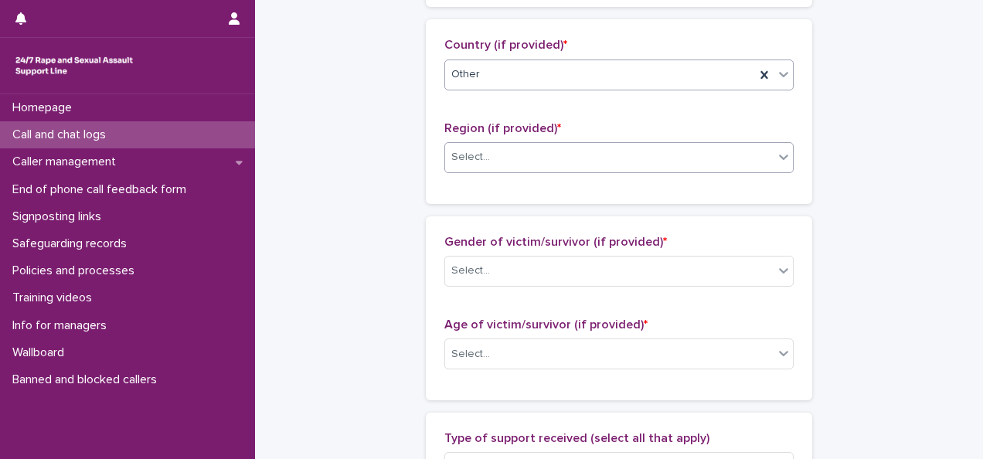
click at [506, 150] on div "Select..." at bounding box center [609, 158] width 329 height 26
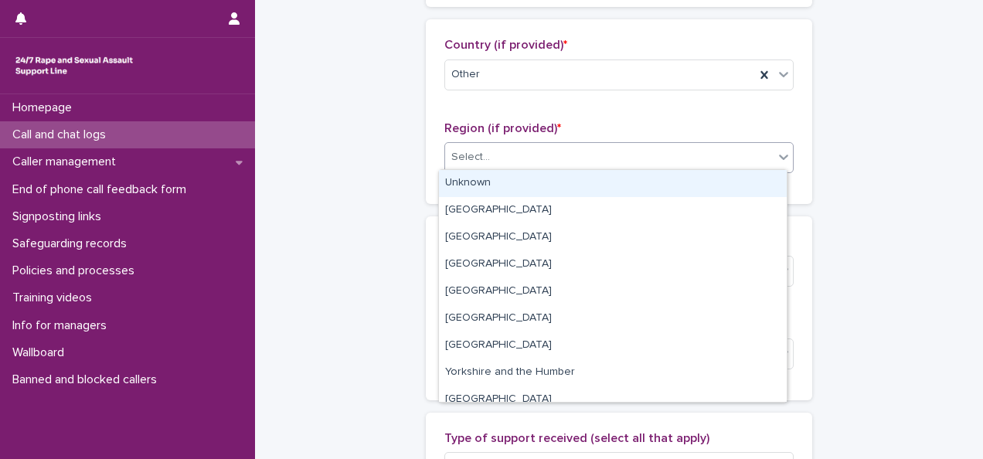
click at [504, 193] on div "Unknown" at bounding box center [613, 183] width 348 height 27
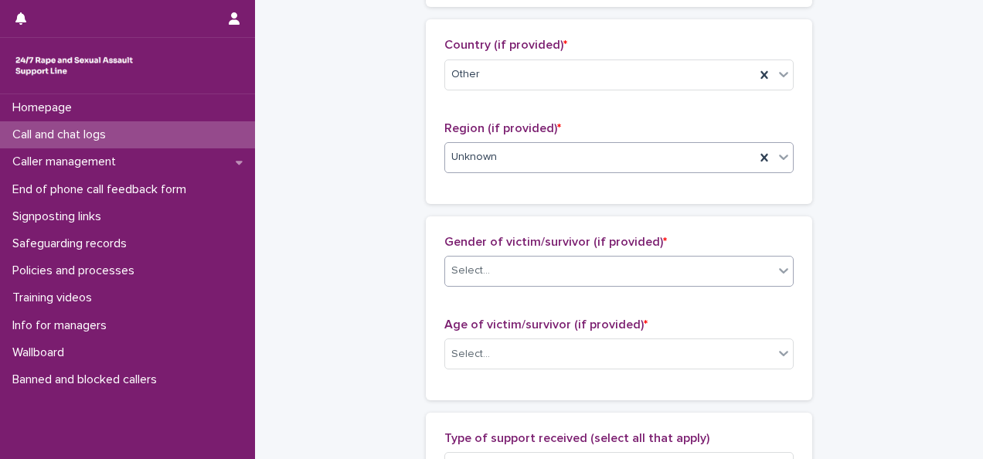
click at [516, 266] on div "Select..." at bounding box center [609, 271] width 329 height 26
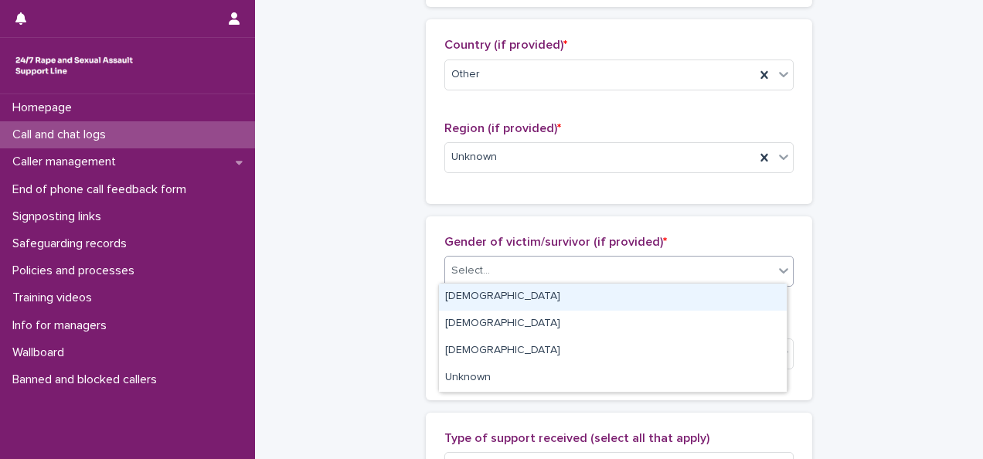
click at [498, 300] on div "[DEMOGRAPHIC_DATA]" at bounding box center [613, 297] width 348 height 27
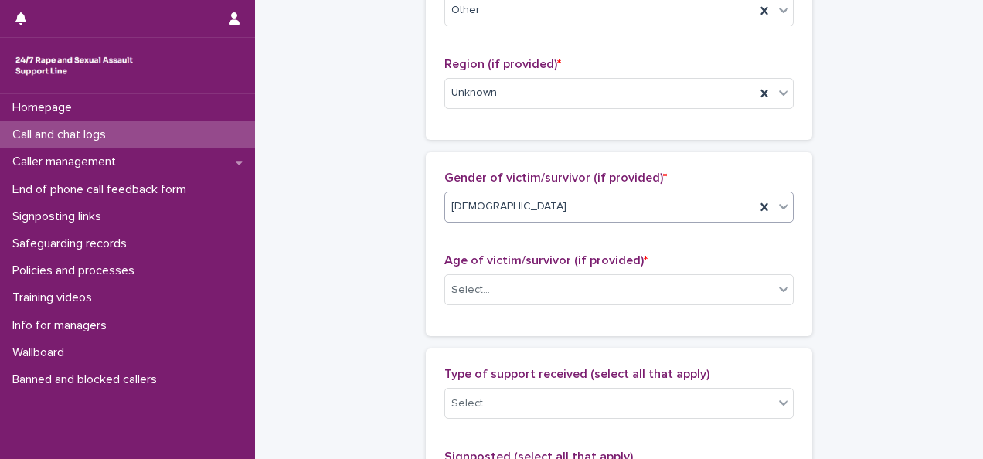
scroll to position [696, 0]
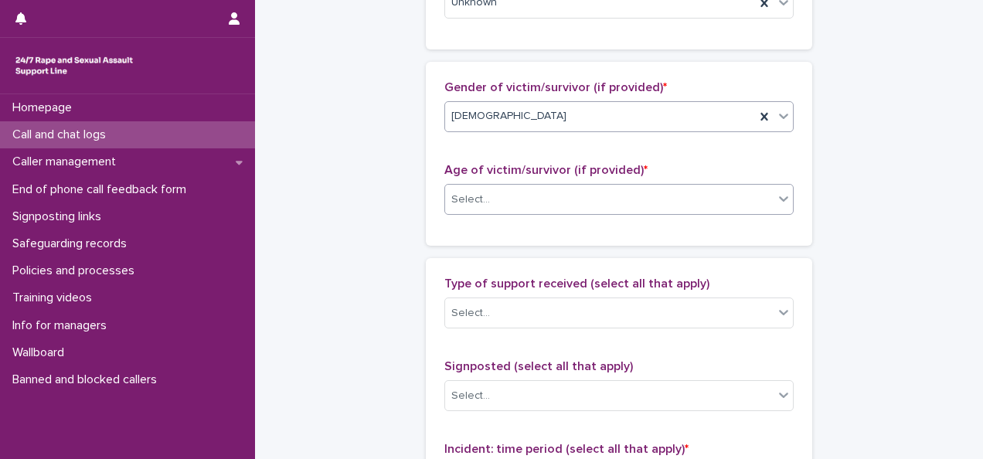
click at [517, 193] on div "Select..." at bounding box center [609, 200] width 329 height 26
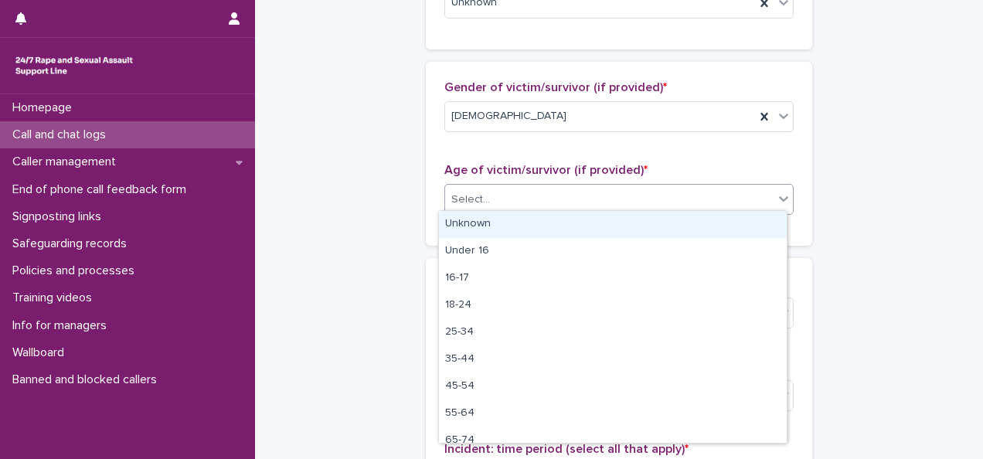
click at [512, 222] on div "Unknown" at bounding box center [613, 224] width 348 height 27
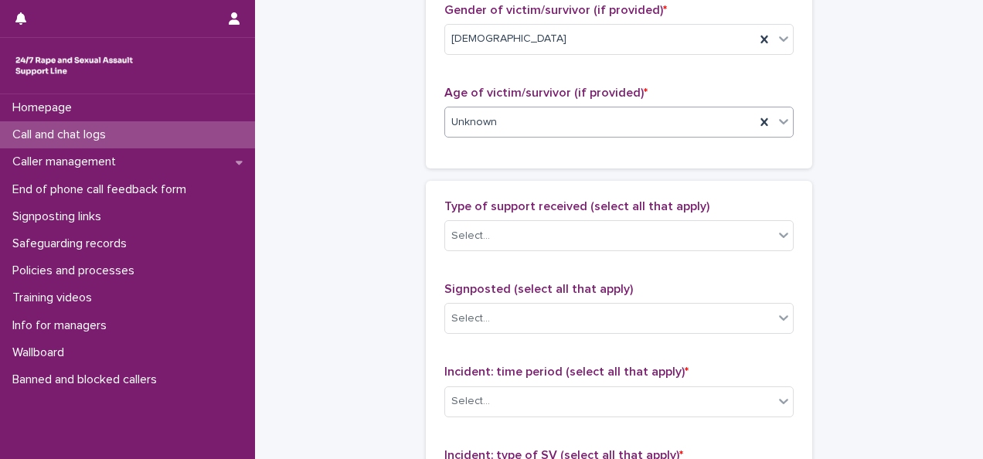
scroll to position [850, 0]
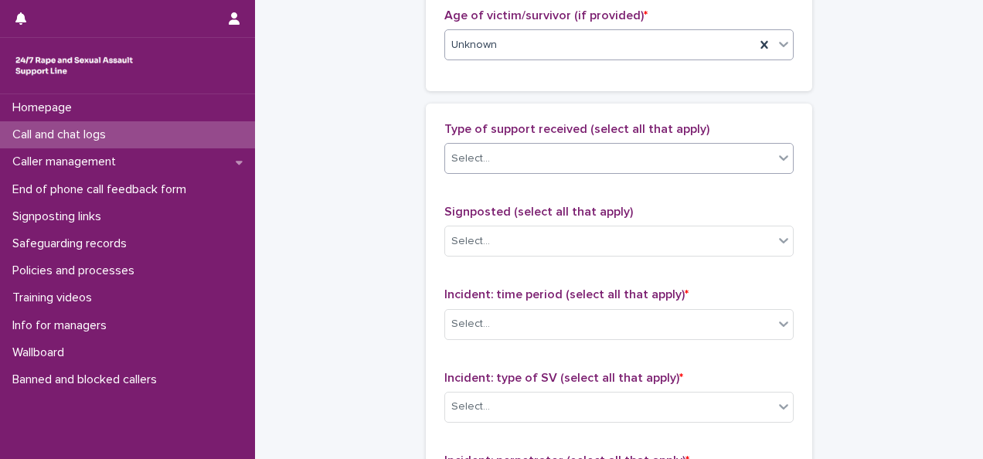
click at [540, 150] on div "Select..." at bounding box center [609, 159] width 329 height 26
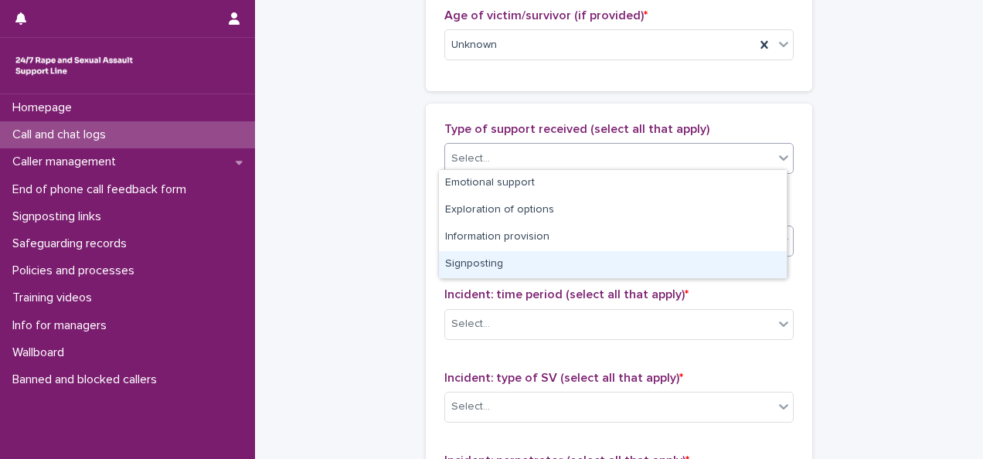
click at [507, 256] on div "Signposting" at bounding box center [613, 264] width 348 height 27
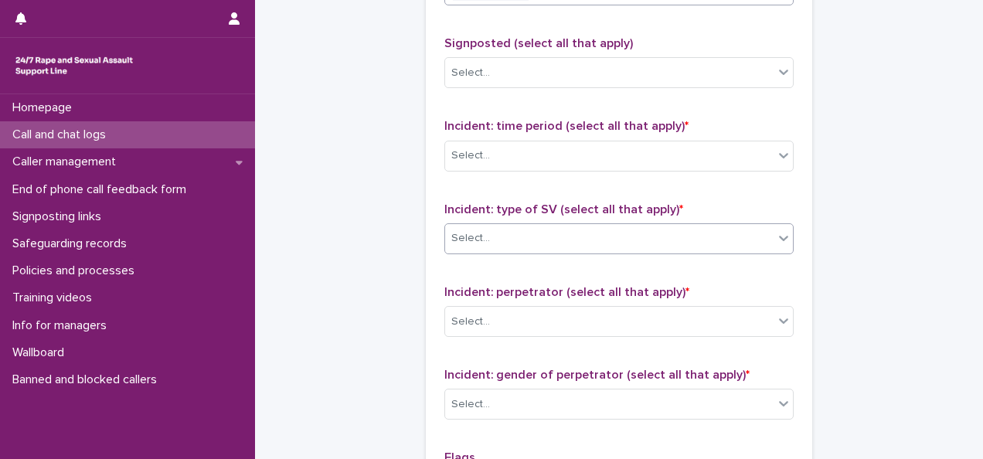
scroll to position [1082, 0]
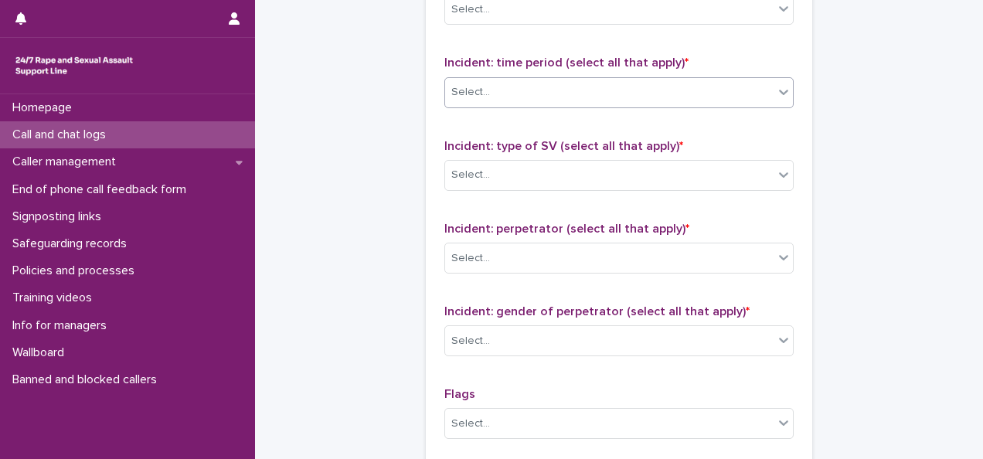
click at [500, 95] on div "Select..." at bounding box center [609, 93] width 329 height 26
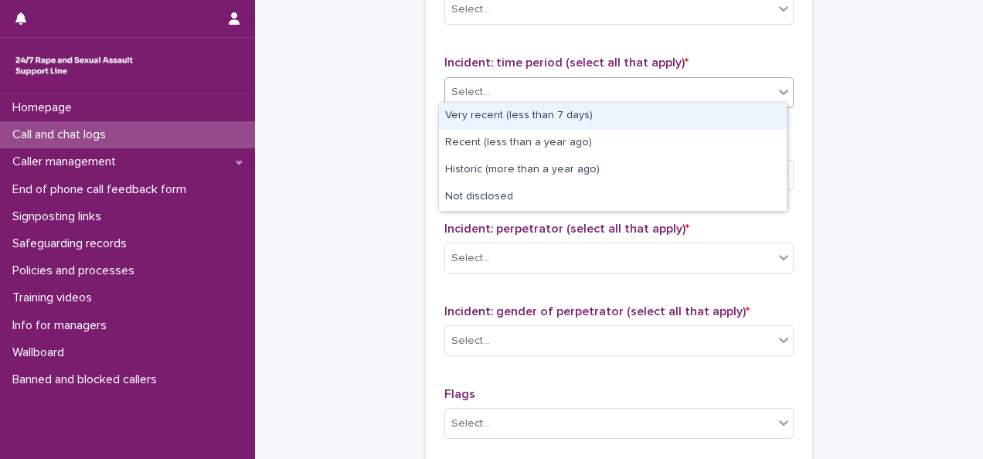
click at [501, 107] on div "Very recent (less than 7 days)" at bounding box center [613, 116] width 348 height 27
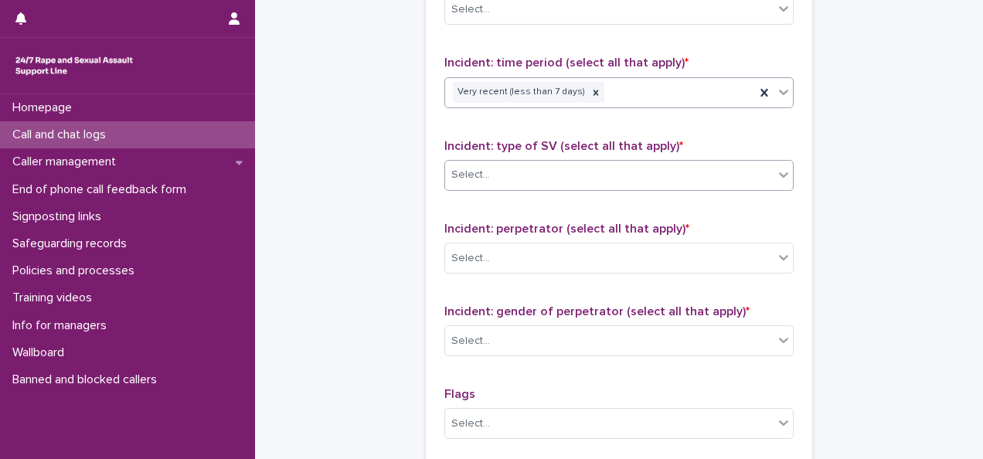
click at [499, 162] on div "Select..." at bounding box center [609, 175] width 329 height 26
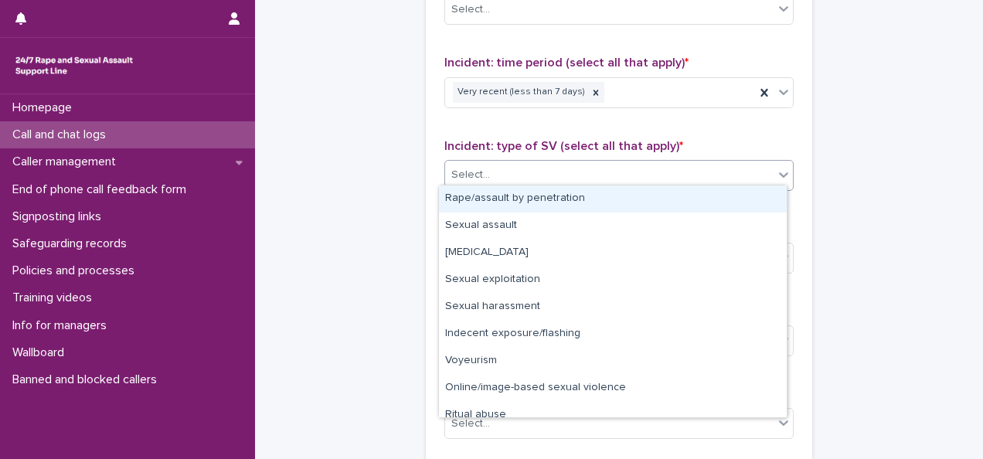
click at [502, 203] on div "Rape/assault by penetration" at bounding box center [613, 199] width 348 height 27
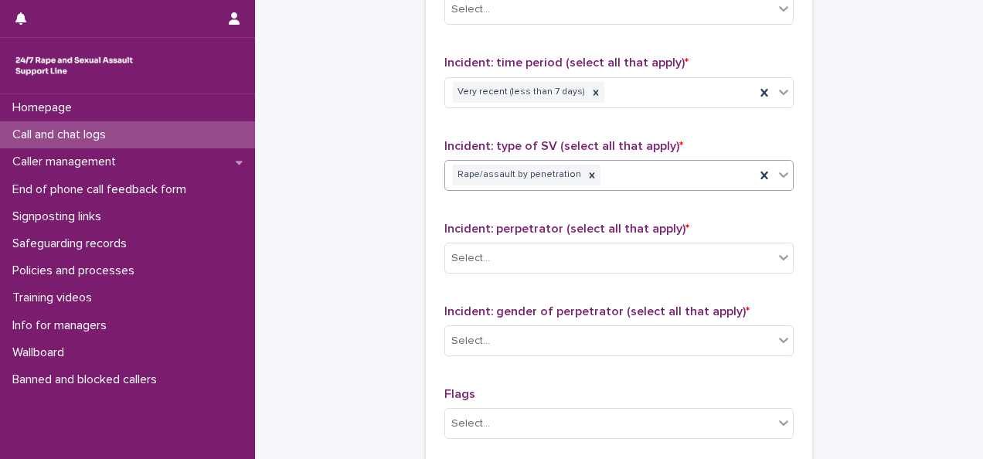
scroll to position [1159, 0]
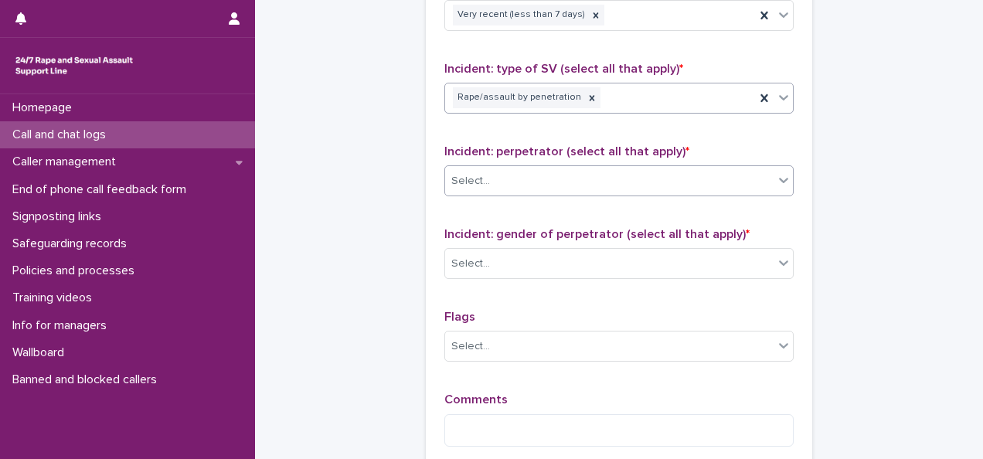
click at [526, 169] on div "Select..." at bounding box center [609, 182] width 329 height 26
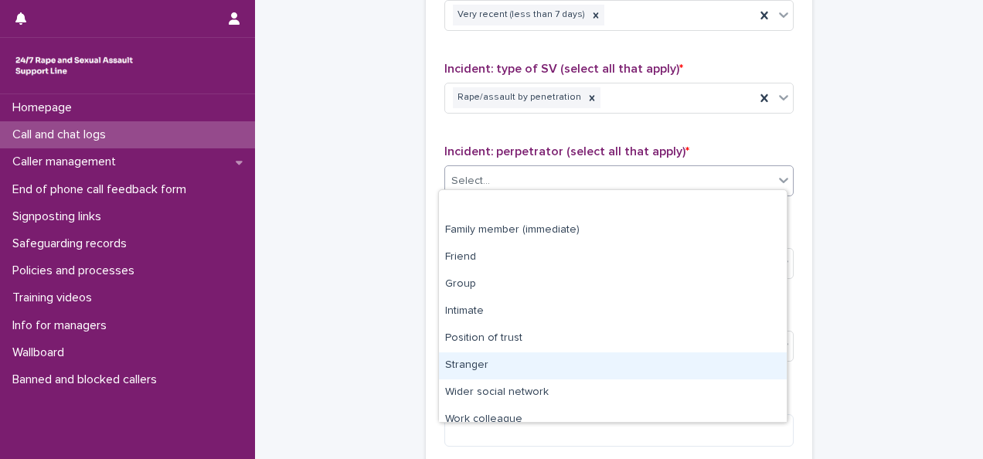
scroll to position [66, 0]
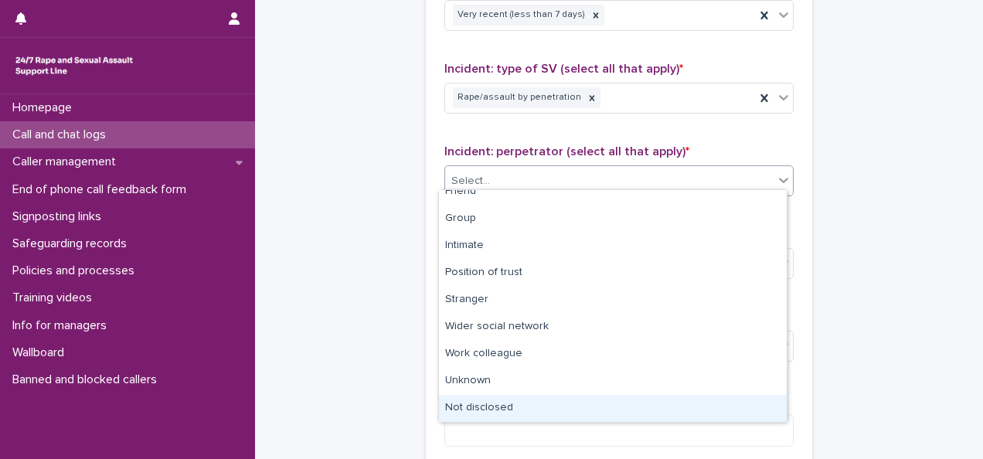
click at [518, 404] on div "Not disclosed" at bounding box center [613, 408] width 348 height 27
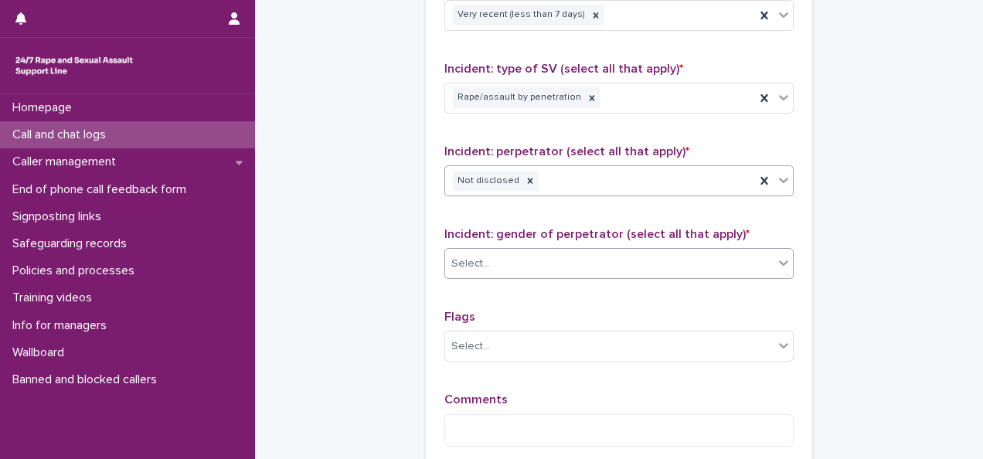
click at [523, 255] on div "Select..." at bounding box center [609, 264] width 329 height 26
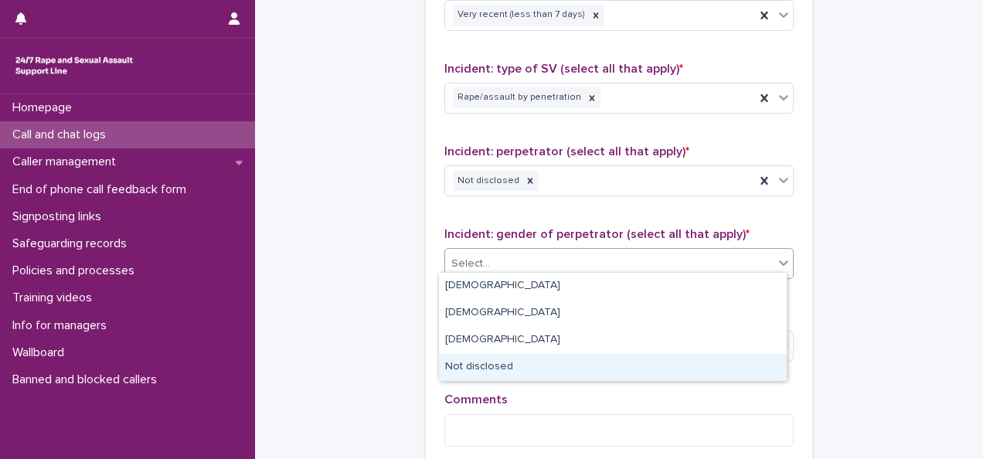
click at [502, 374] on div "Not disclosed" at bounding box center [613, 367] width 348 height 27
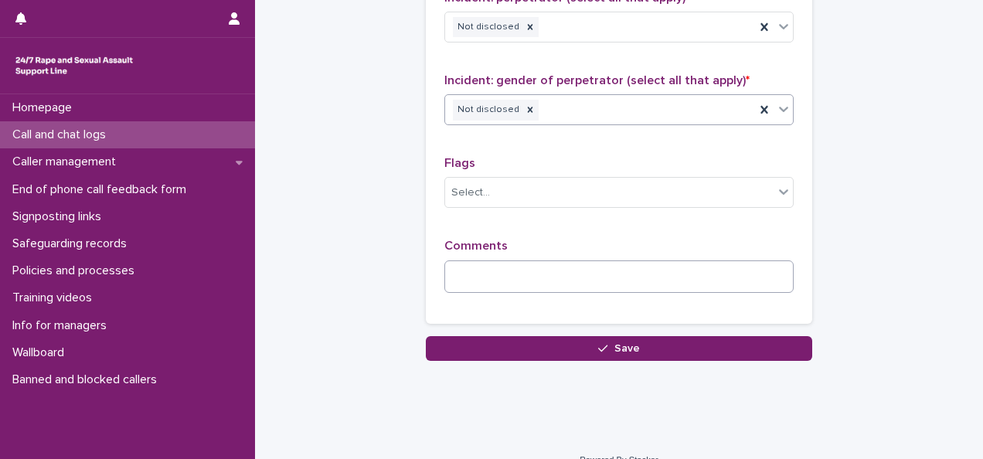
scroll to position [1314, 0]
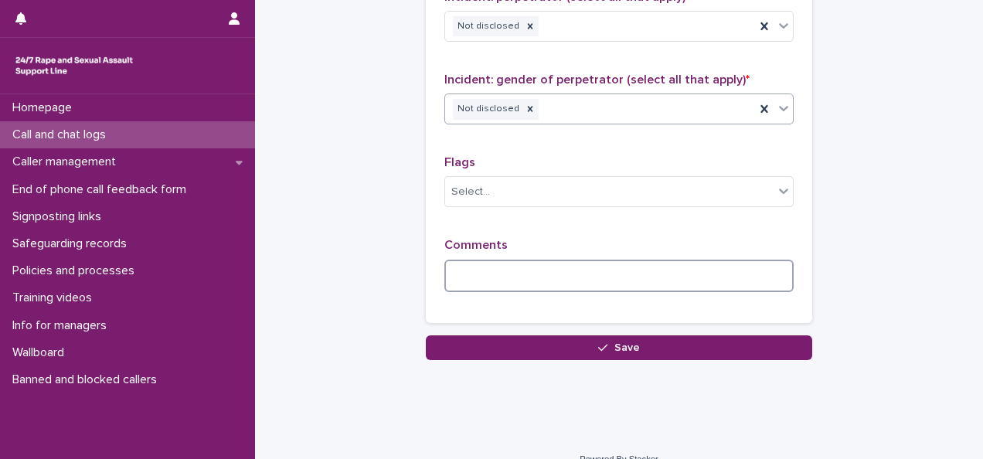
click at [506, 265] on textarea at bounding box center [618, 276] width 349 height 32
type textarea "*"
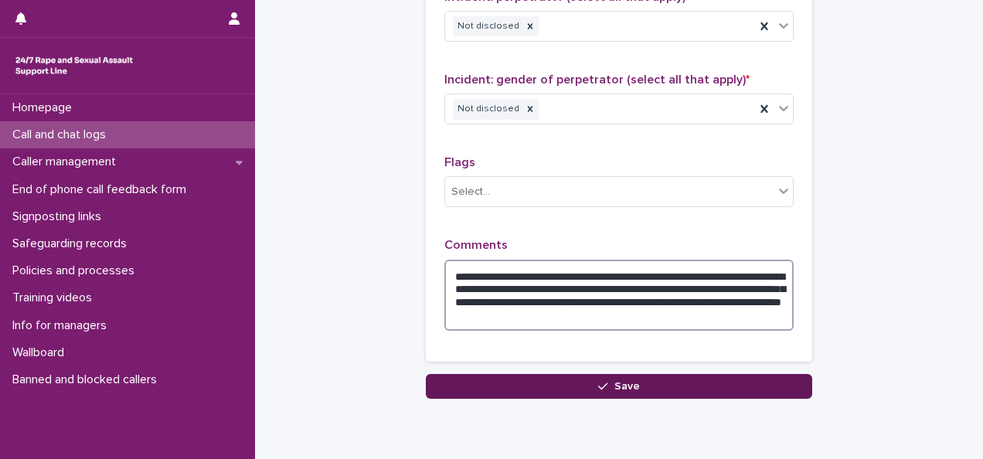
type textarea "**********"
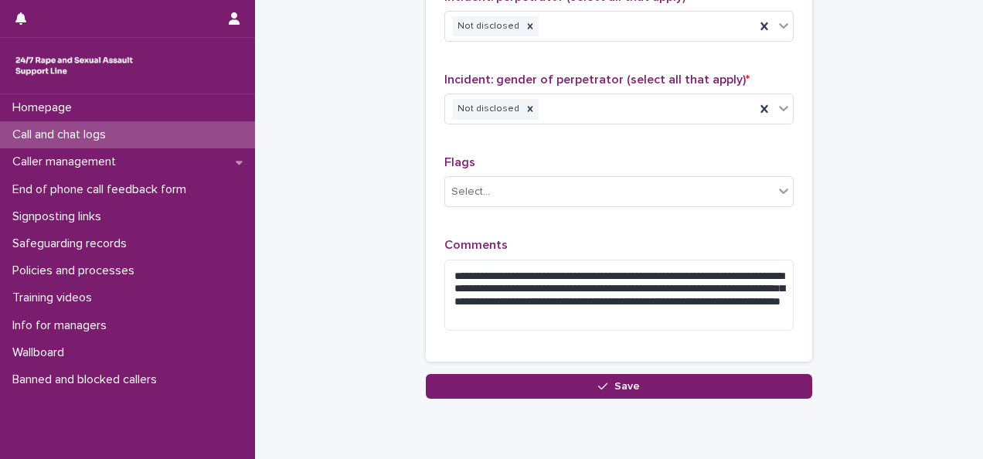
click at [592, 382] on button "Save" at bounding box center [619, 386] width 386 height 25
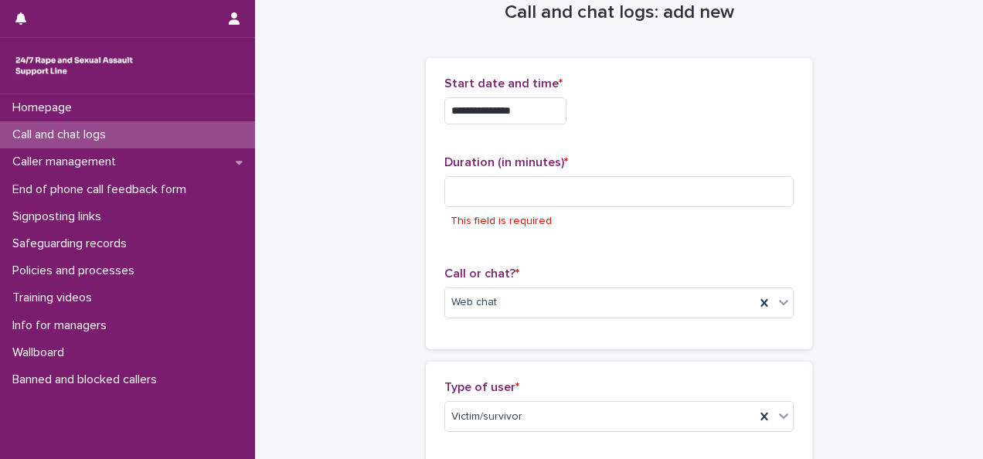
scroll to position [0, 0]
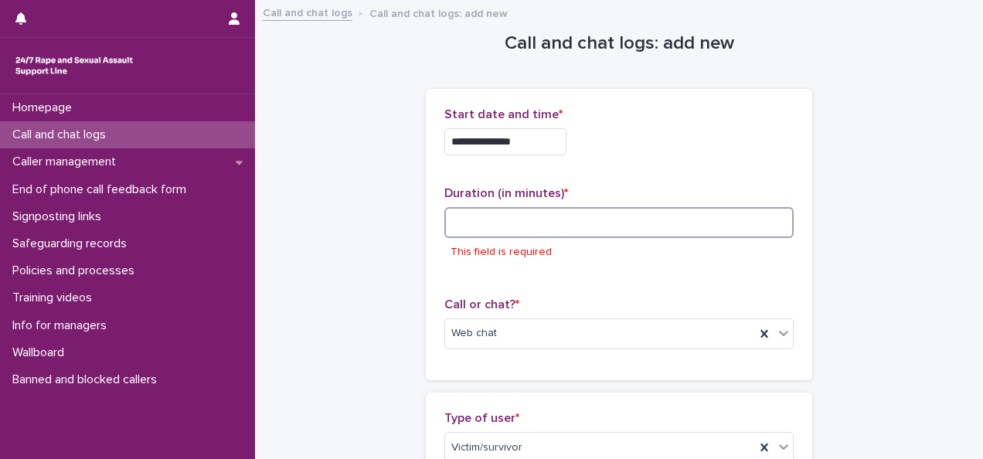
click at [507, 223] on input at bounding box center [618, 222] width 349 height 31
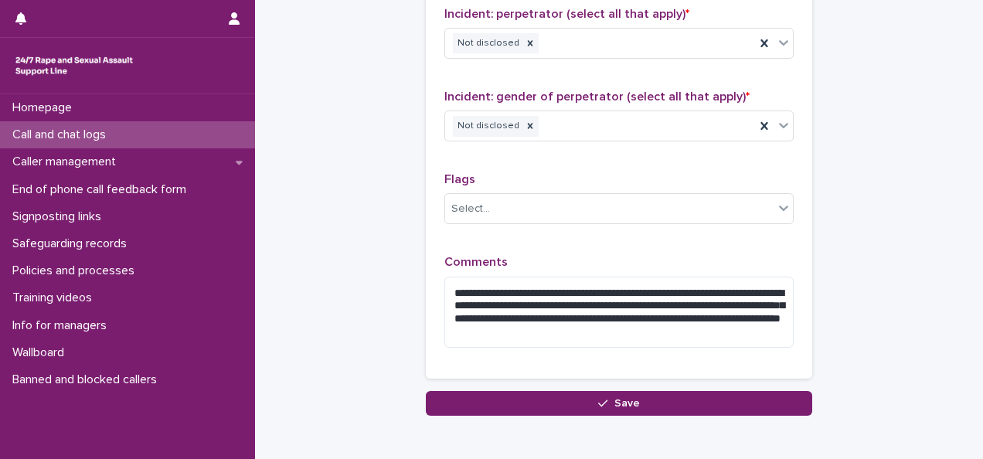
scroll to position [1367, 0]
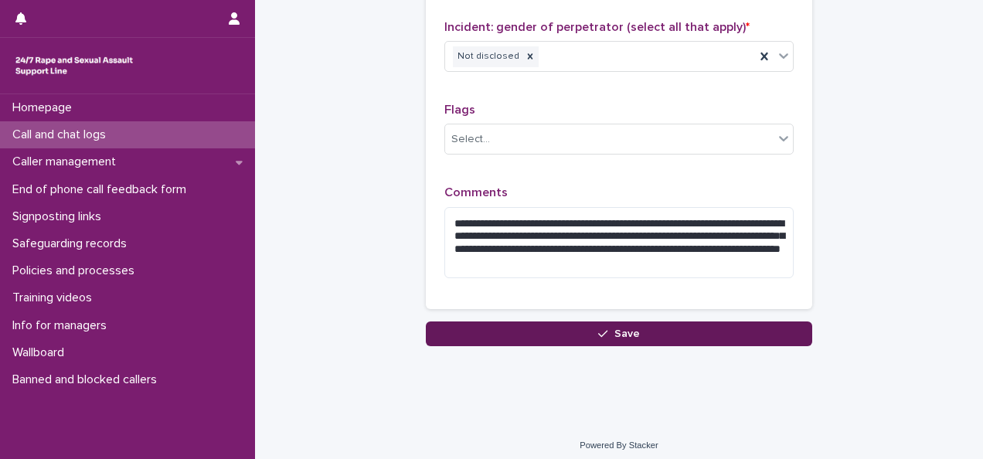
type input "*"
click at [615, 330] on span "Save" at bounding box center [628, 334] width 26 height 11
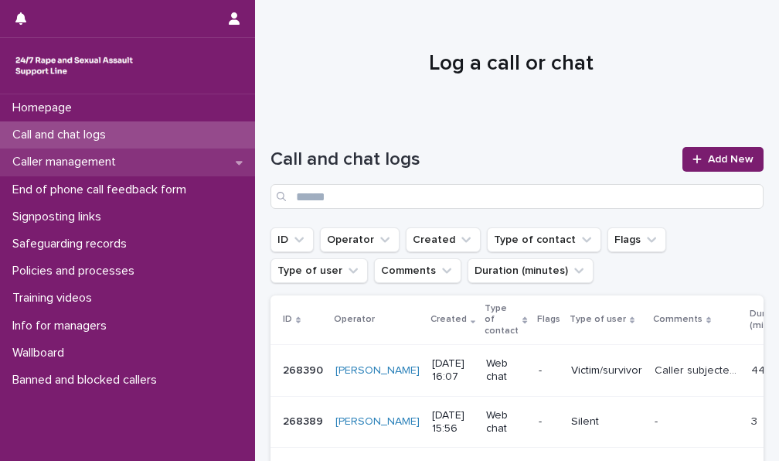
click at [120, 162] on p "Caller management" at bounding box center [67, 162] width 122 height 15
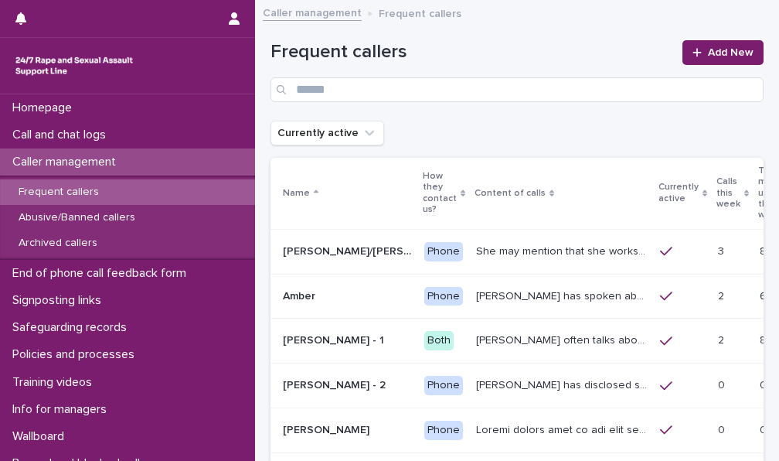
click at [92, 189] on p "Frequent callers" at bounding box center [58, 192] width 105 height 13
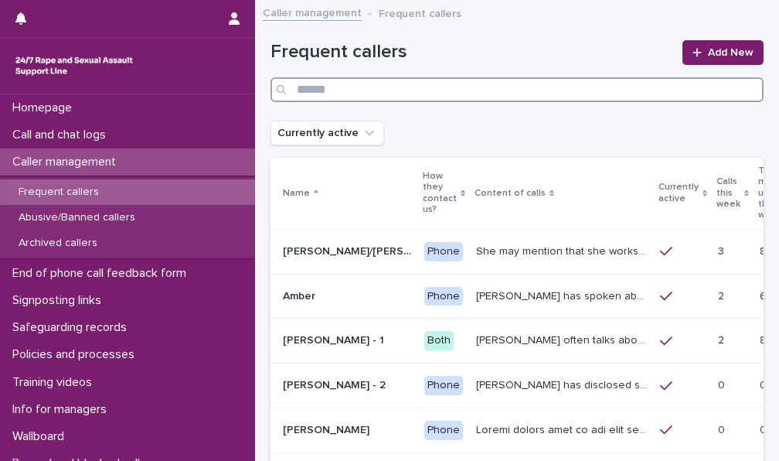
click at [510, 93] on input "Search" at bounding box center [517, 89] width 493 height 25
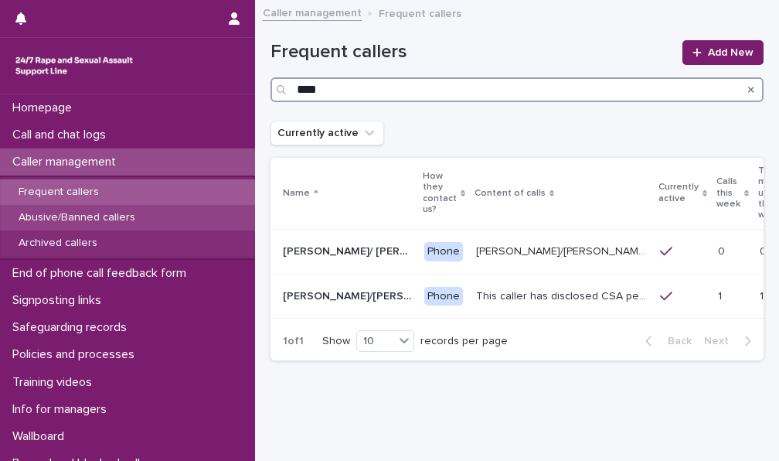
type input "****"
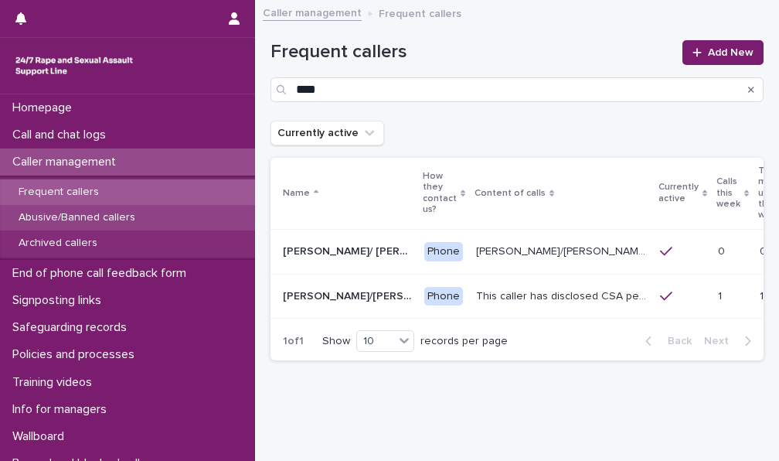
click at [77, 220] on p "Abusive/Banned callers" at bounding box center [76, 217] width 141 height 13
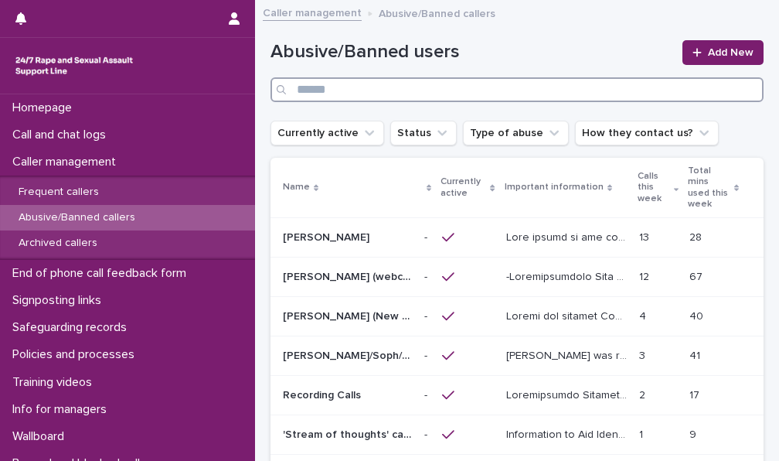
click at [342, 86] on input "Search" at bounding box center [517, 89] width 493 height 25
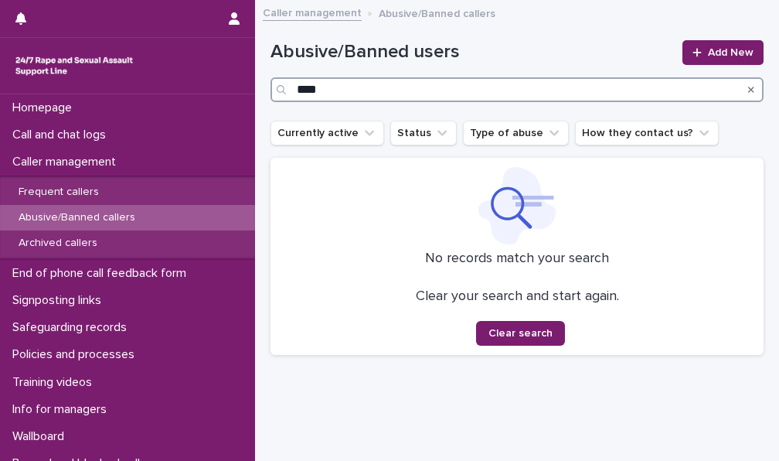
type input "****"
